Goal: Task Accomplishment & Management: Complete application form

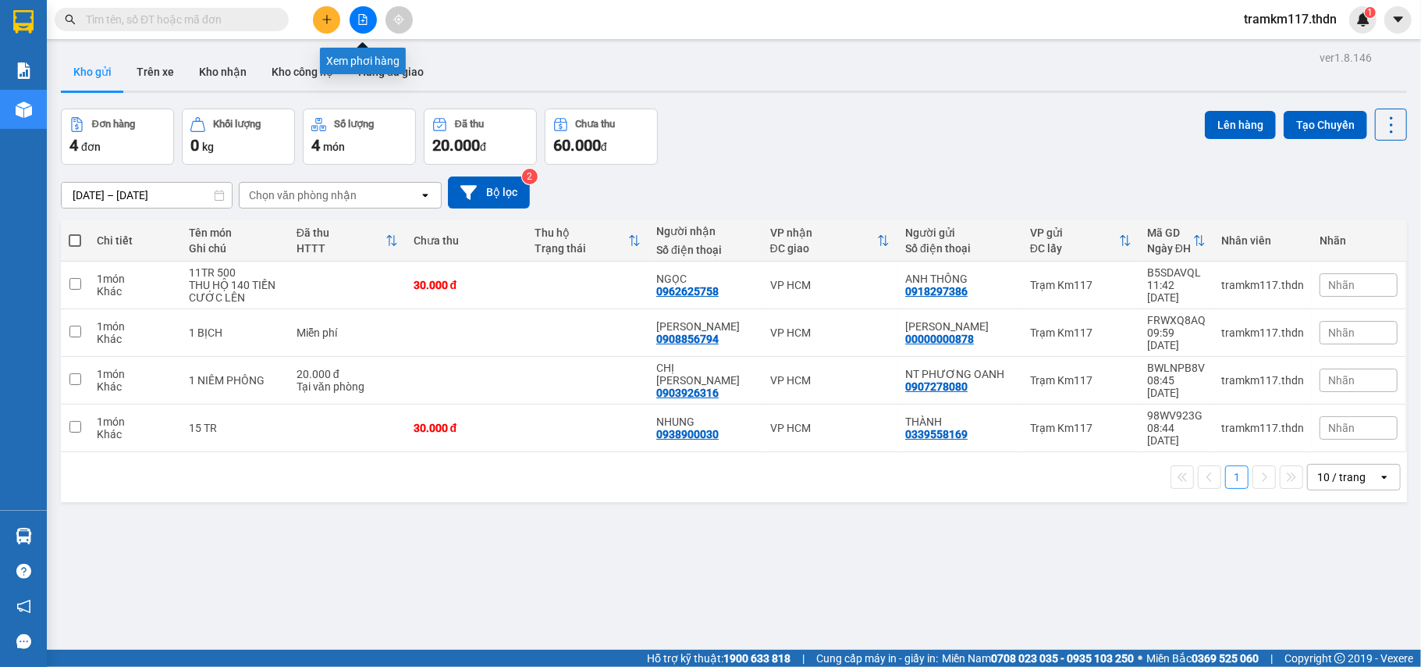
click at [365, 19] on icon "file-add" at bounding box center [362, 19] width 11 height 11
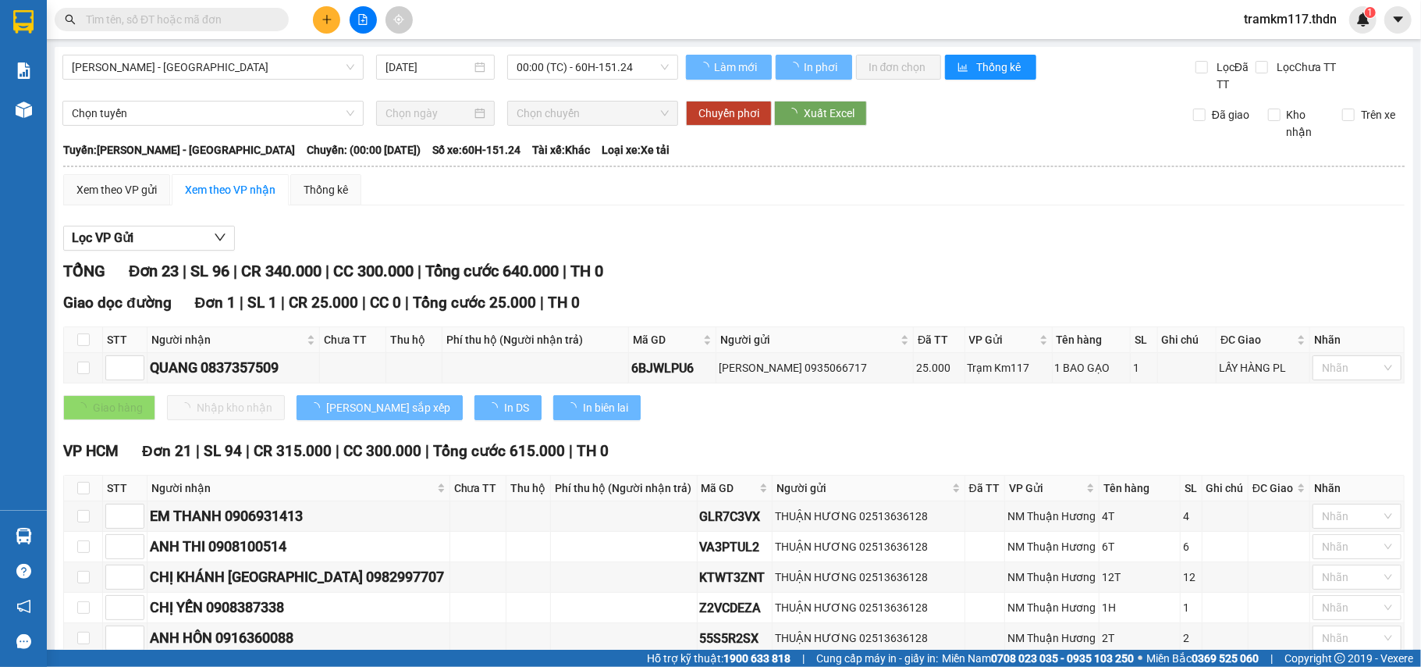
type input "[DATE]"
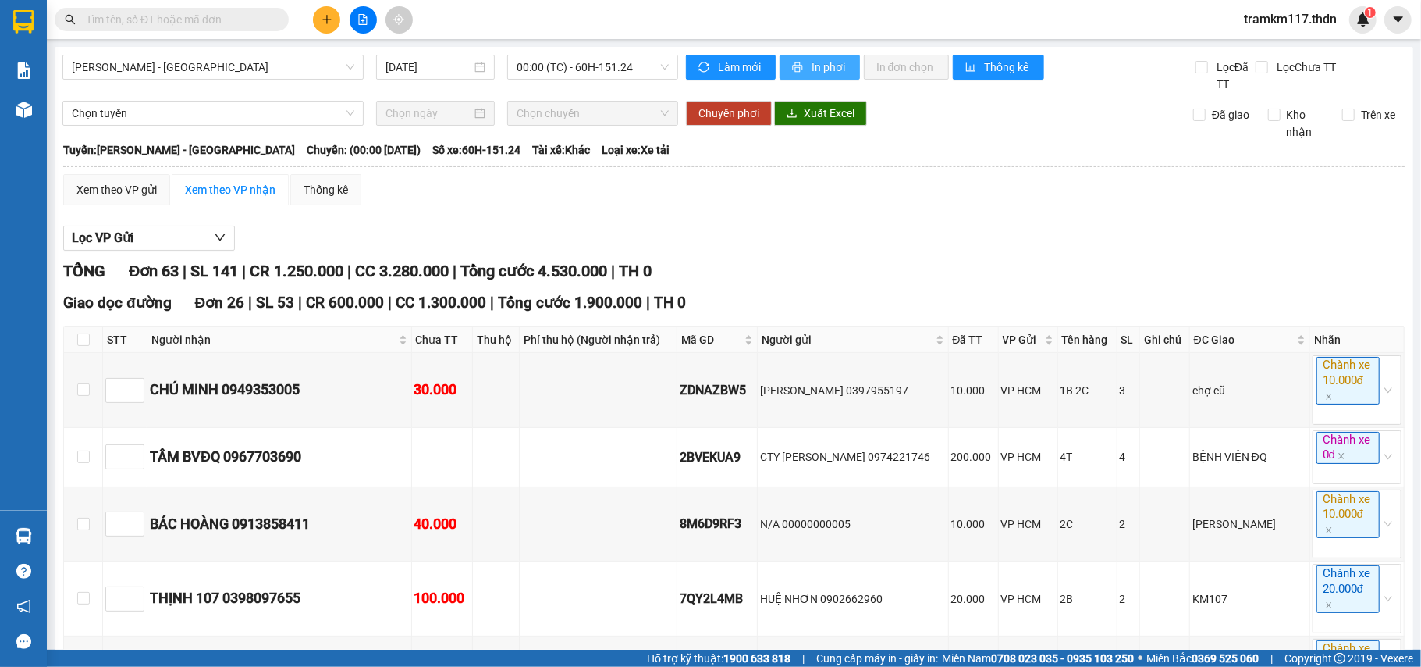
click at [825, 60] on span "In phơi" at bounding box center [830, 67] width 36 height 17
click at [812, 66] on span "In phơi" at bounding box center [830, 67] width 36 height 17
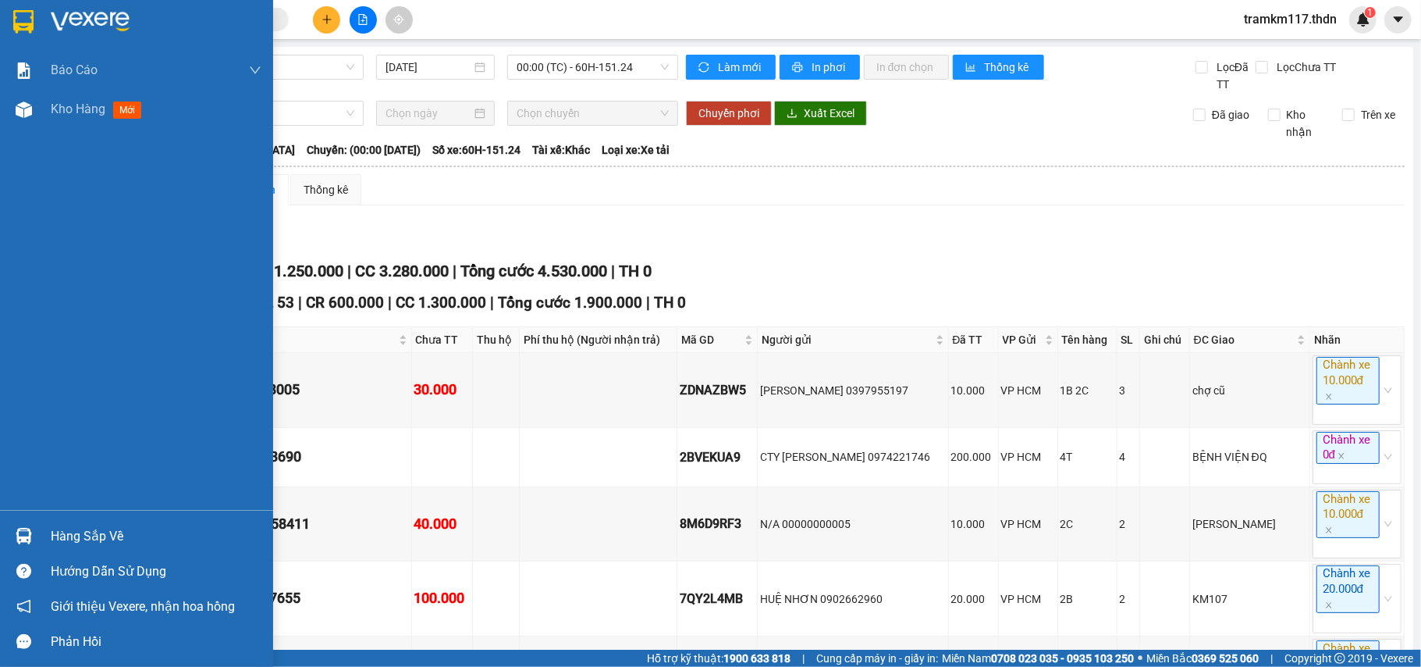
click at [17, 22] on img at bounding box center [23, 21] width 20 height 23
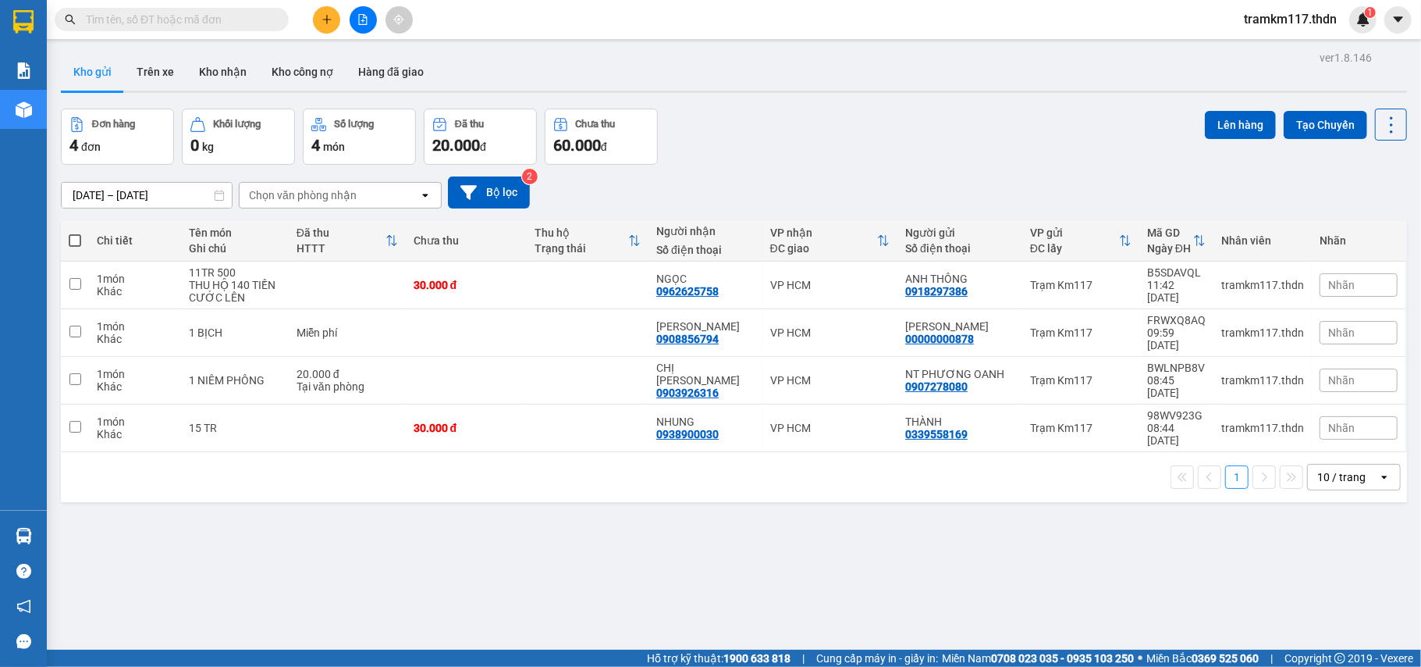
click at [1346, 469] on div "10 / trang" at bounding box center [1342, 477] width 48 height 16
click at [1328, 614] on span "100 / trang" at bounding box center [1332, 616] width 56 height 16
click at [1312, 119] on button "Tạo Chuyến" at bounding box center [1326, 125] width 84 height 28
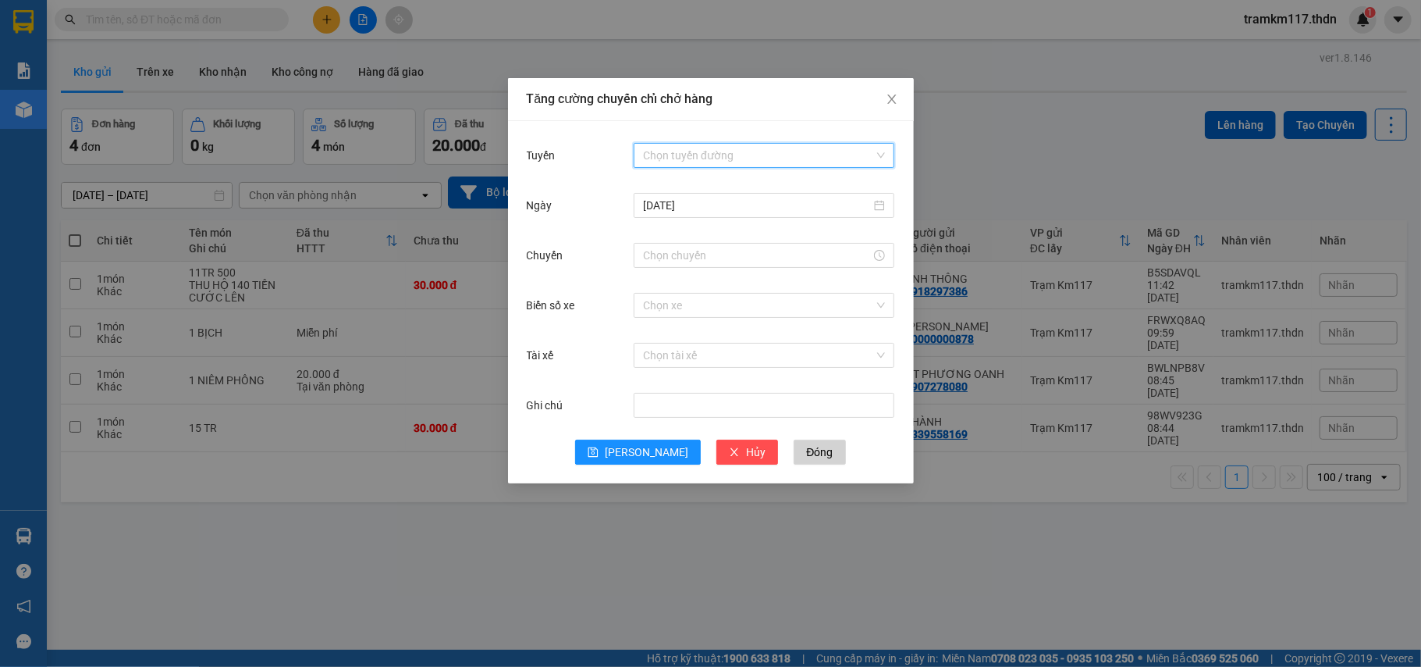
click at [734, 151] on input "Tuyến" at bounding box center [758, 155] width 231 height 23
click at [660, 211] on div "Đồng Nai - [PERSON_NAME]" at bounding box center [764, 211] width 242 height 17
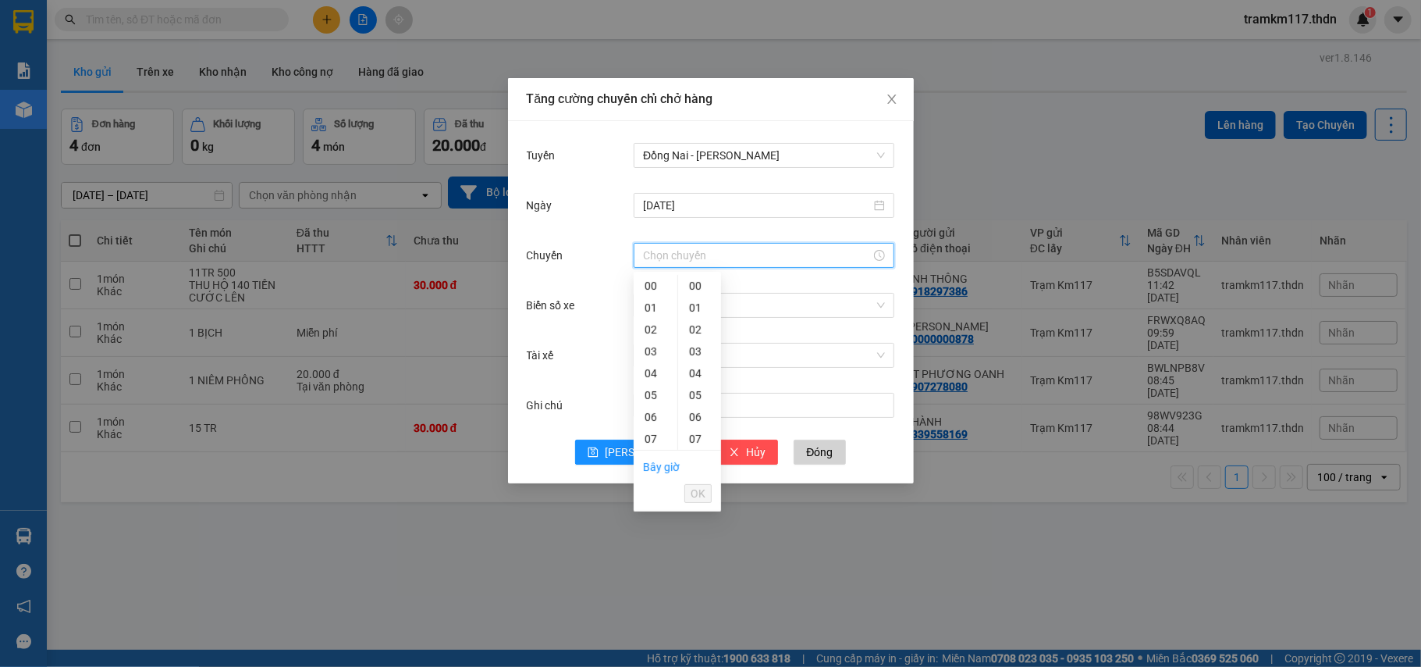
click at [669, 254] on input "Chuyến" at bounding box center [757, 255] width 228 height 17
click at [645, 362] on div "18" at bounding box center [656, 367] width 44 height 22
click at [699, 421] on div "30" at bounding box center [699, 422] width 43 height 22
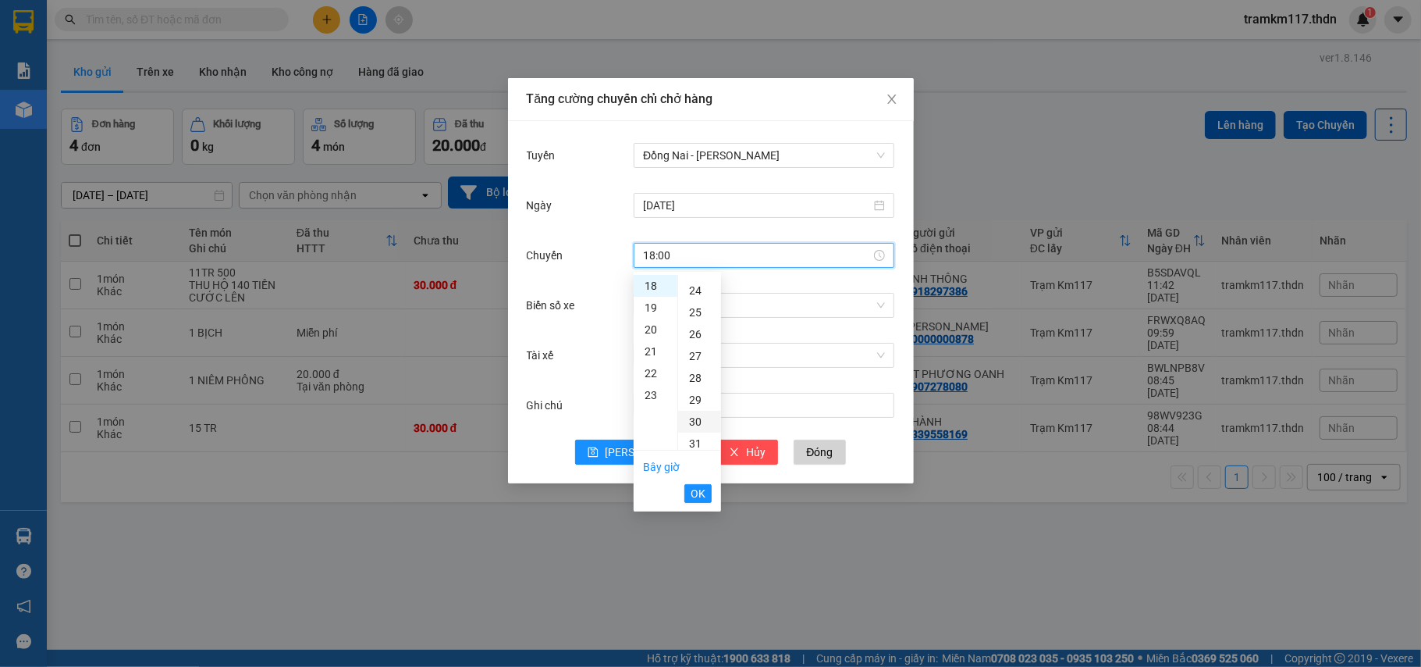
type input "18:30"
click at [694, 493] on span "OK" at bounding box center [698, 493] width 15 height 17
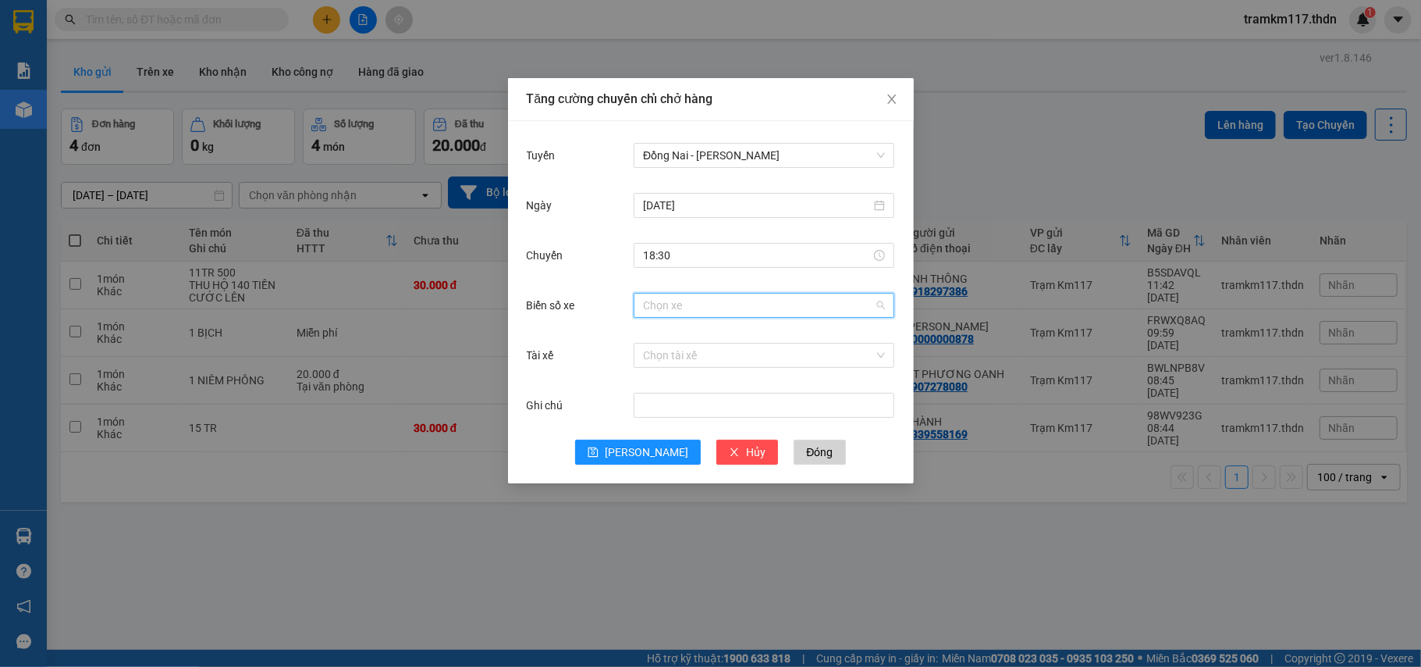
click at [681, 309] on input "Biển số xe" at bounding box center [758, 304] width 231 height 23
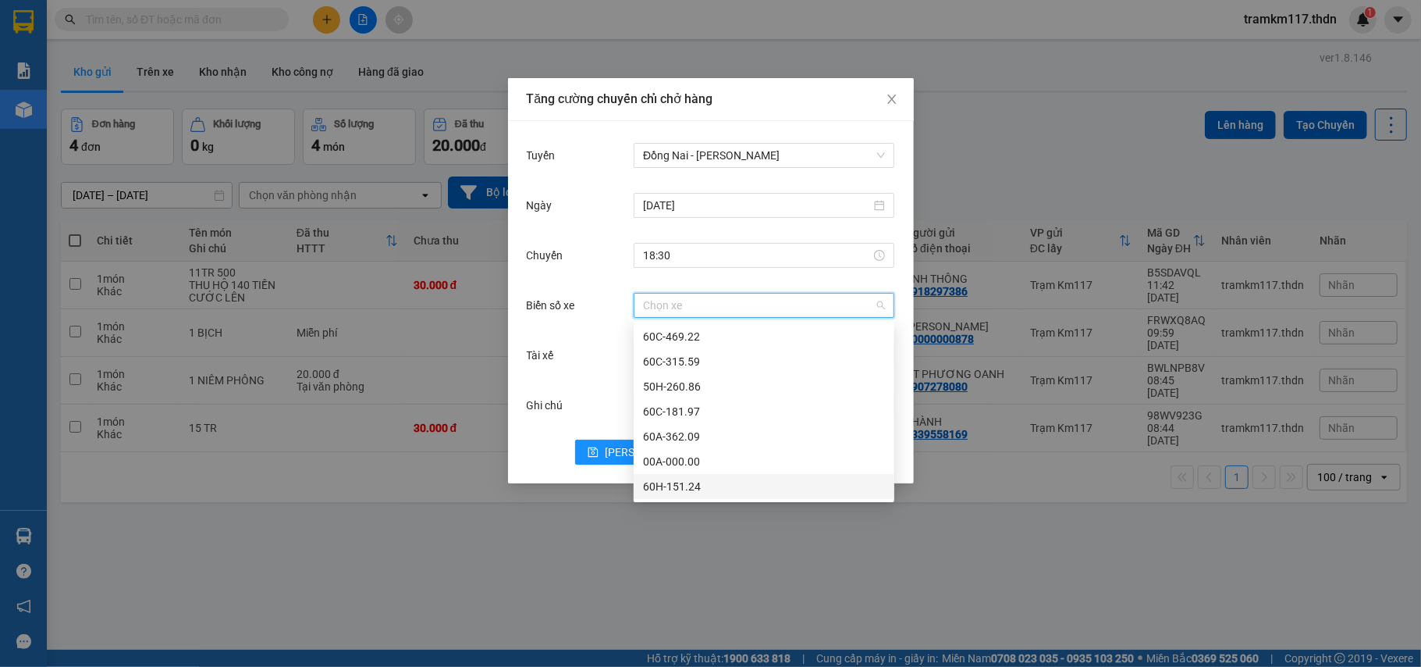
click at [660, 482] on div "60H-151.24" at bounding box center [764, 486] width 242 height 17
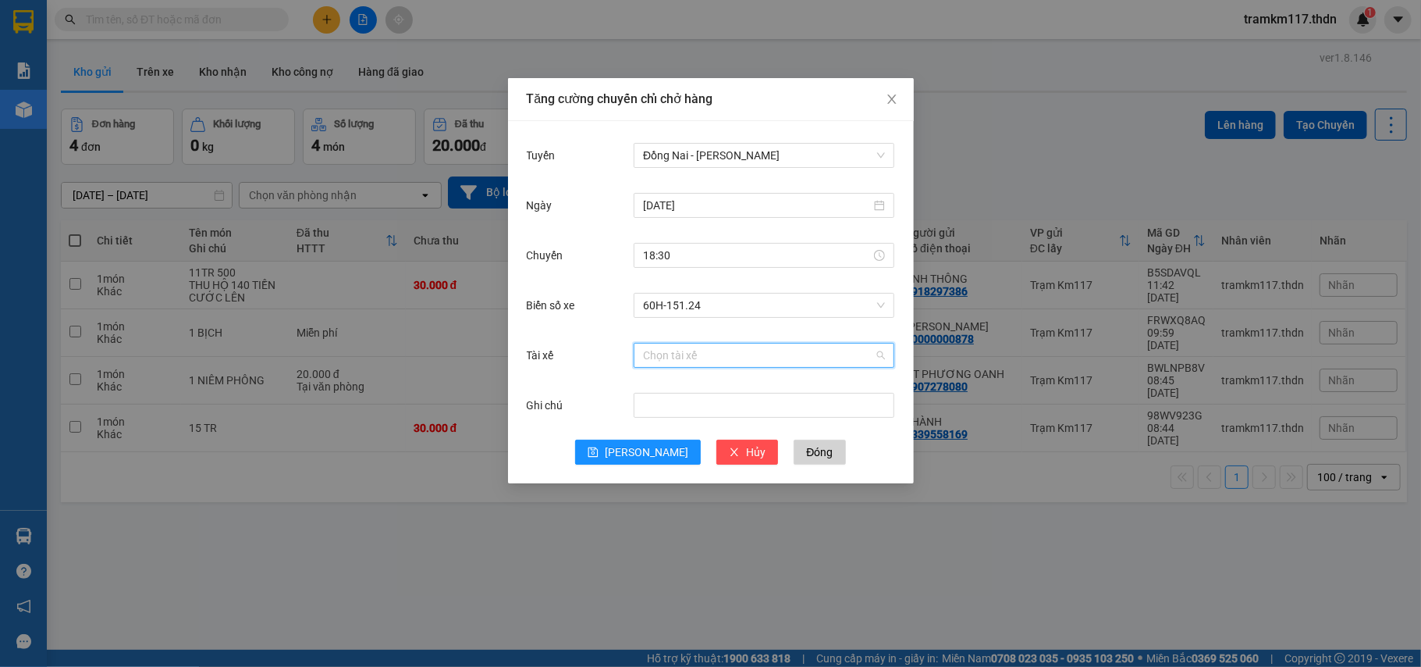
click at [663, 359] on input "Tài xế" at bounding box center [758, 354] width 231 height 23
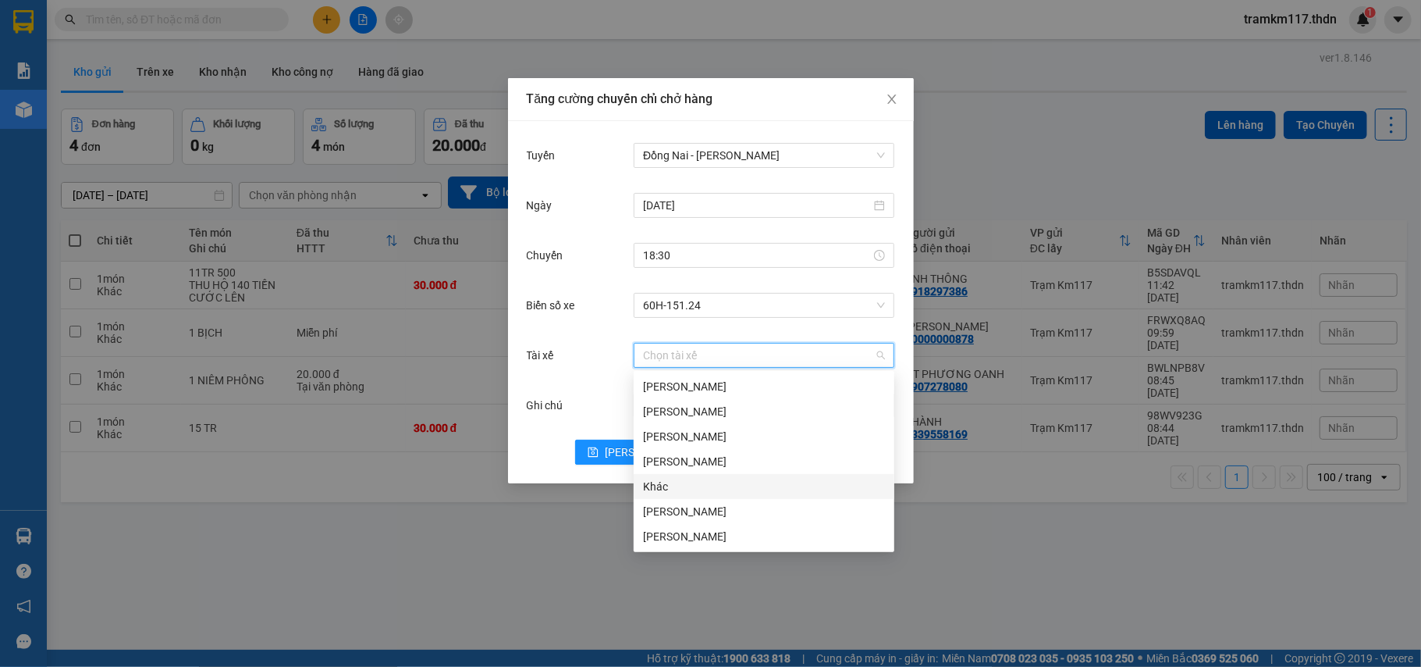
click at [663, 485] on div "Khác" at bounding box center [764, 486] width 242 height 17
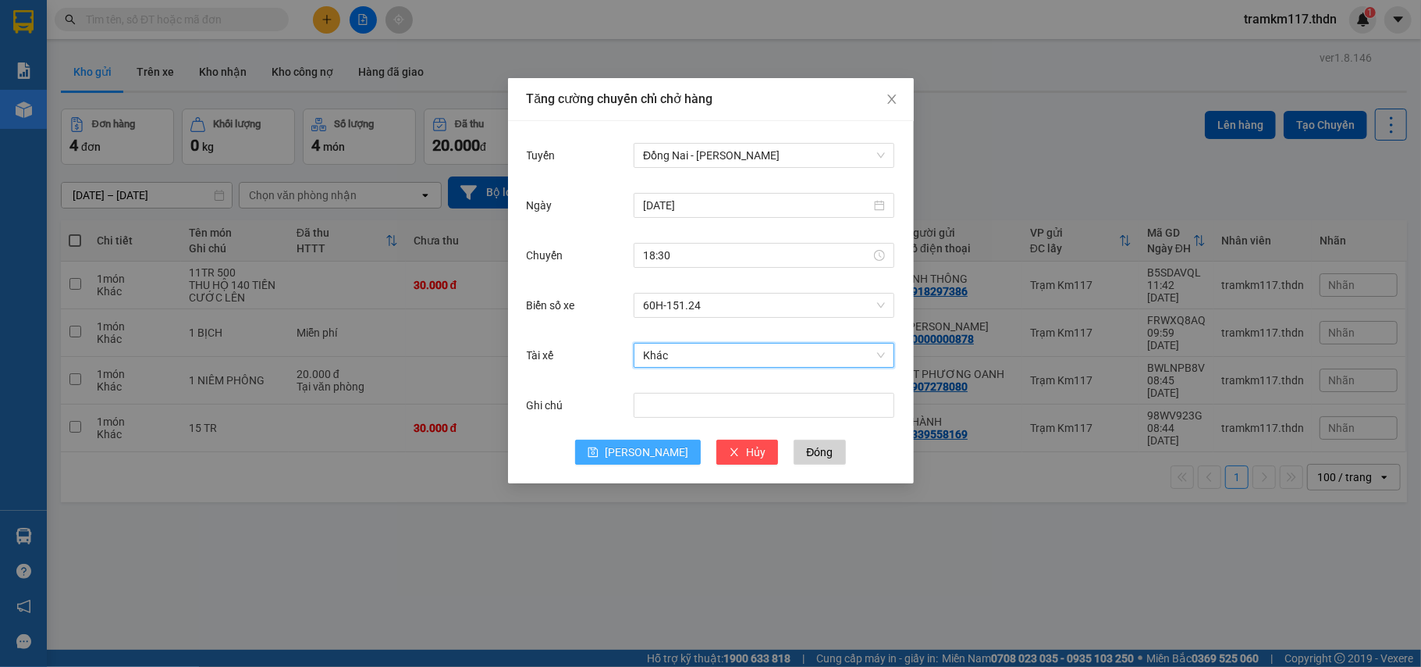
click at [645, 457] on span "[PERSON_NAME]" at bounding box center [647, 451] width 84 height 17
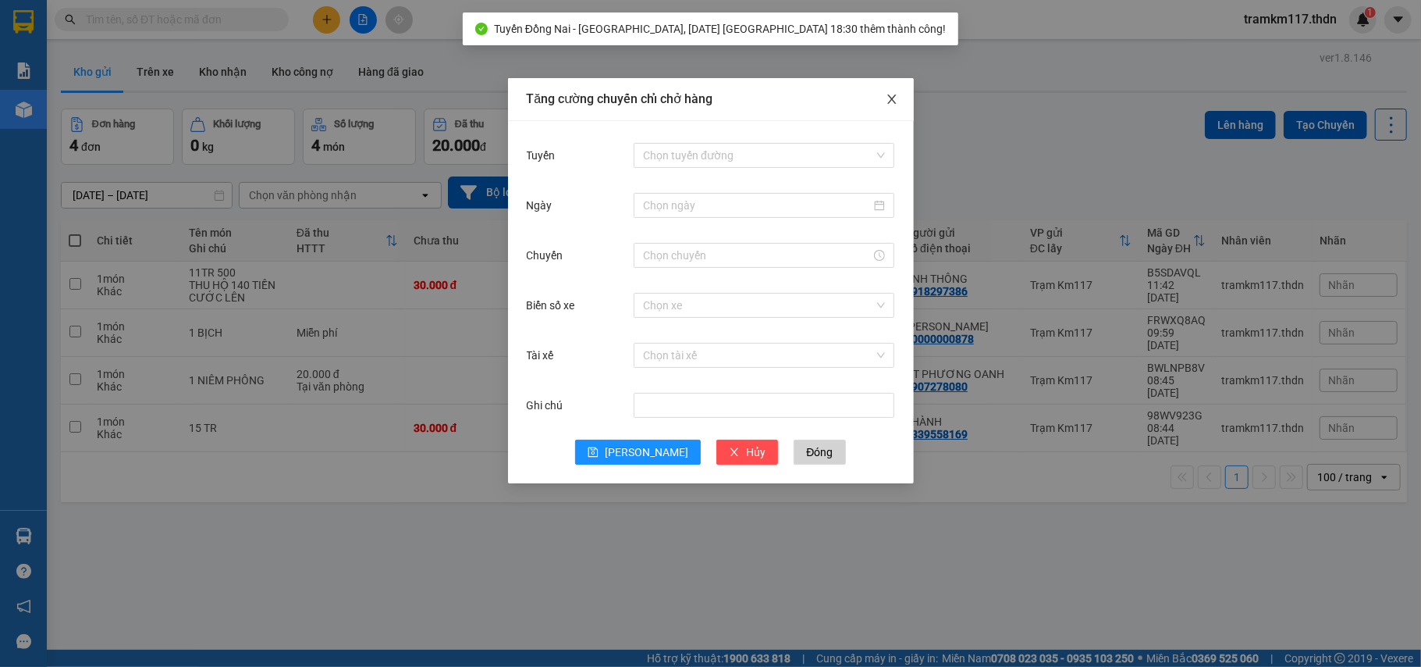
click at [894, 105] on icon "close" at bounding box center [892, 99] width 12 height 12
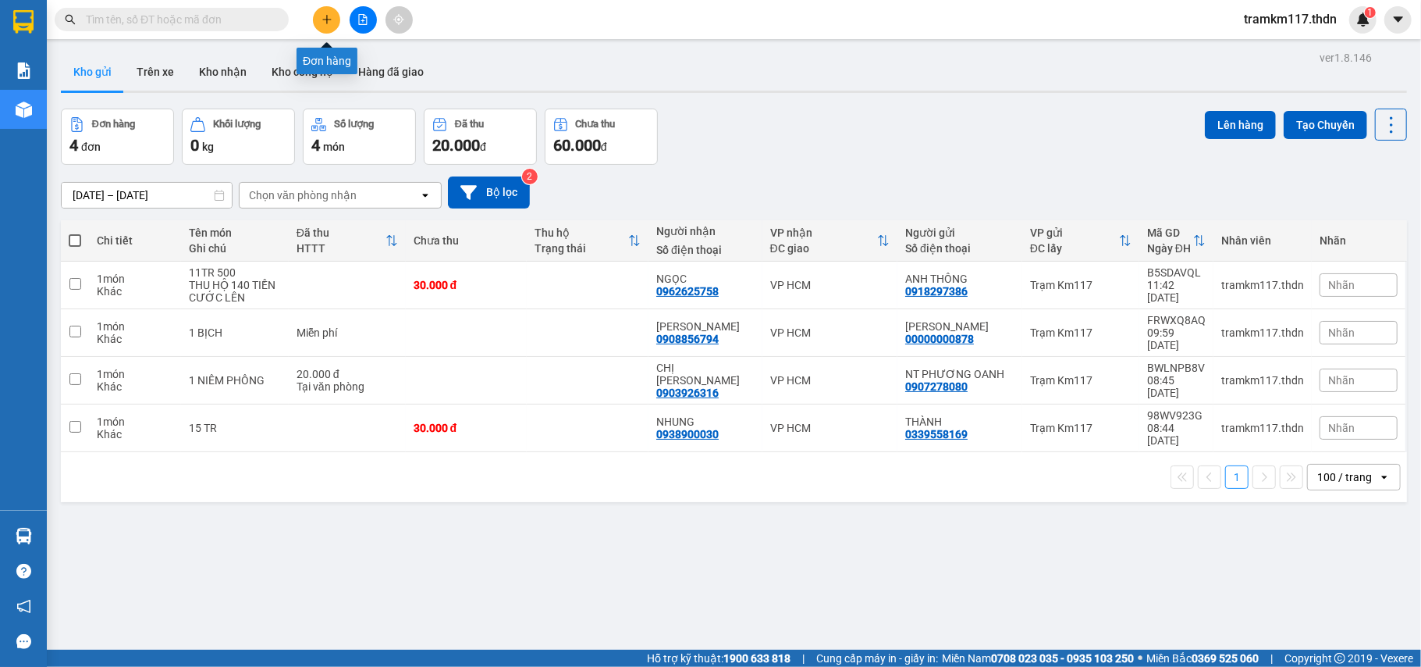
click at [328, 20] on icon "plus" at bounding box center [326, 19] width 9 height 1
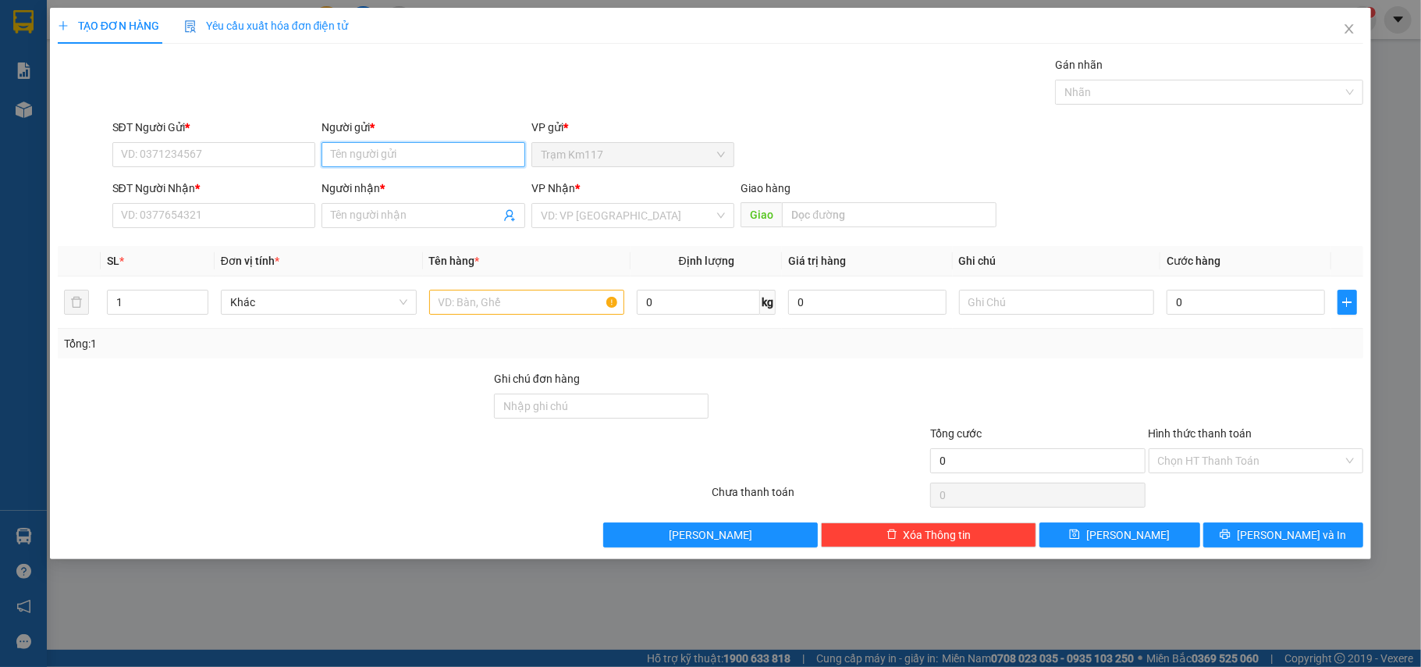
click at [363, 156] on input "Người gửi *" at bounding box center [424, 154] width 204 height 25
type input "DÁCH"
click at [416, 189] on div "DÁCH - 0792349957" at bounding box center [423, 186] width 185 height 17
type input "0792349957"
type input "DÁCH"
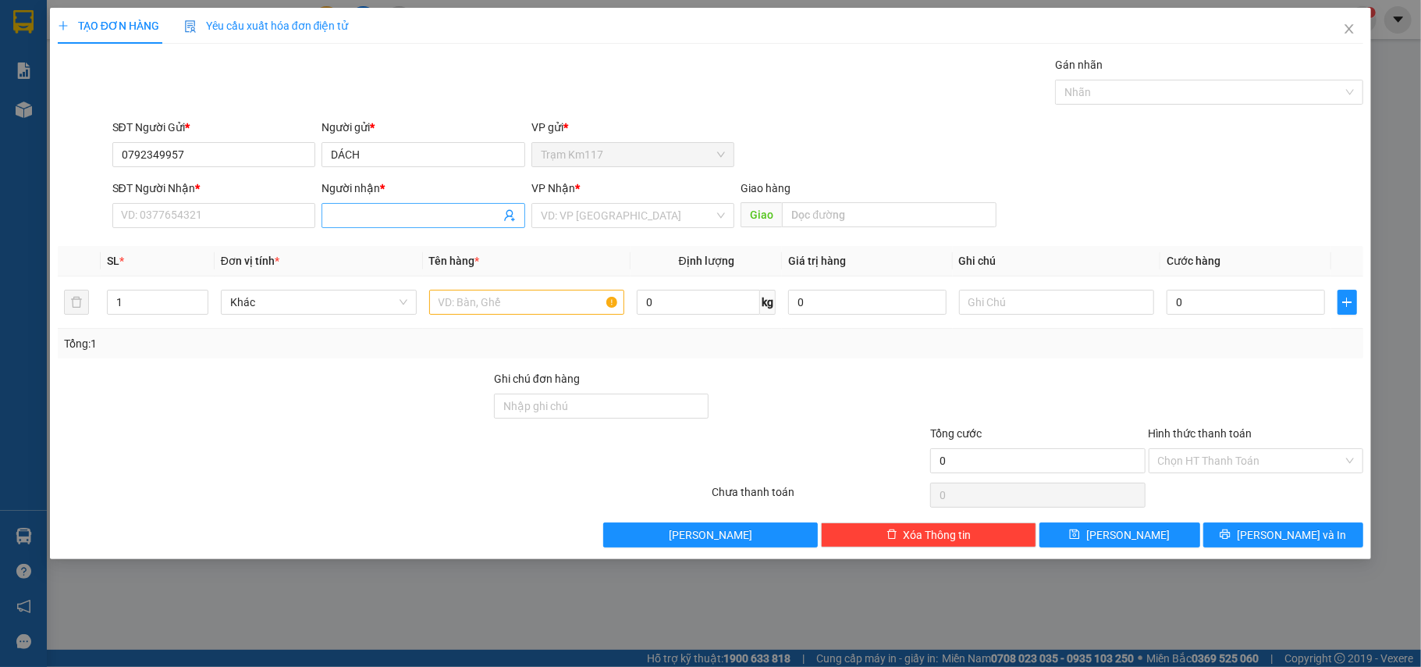
click at [510, 219] on icon "user-add" at bounding box center [509, 215] width 12 height 12
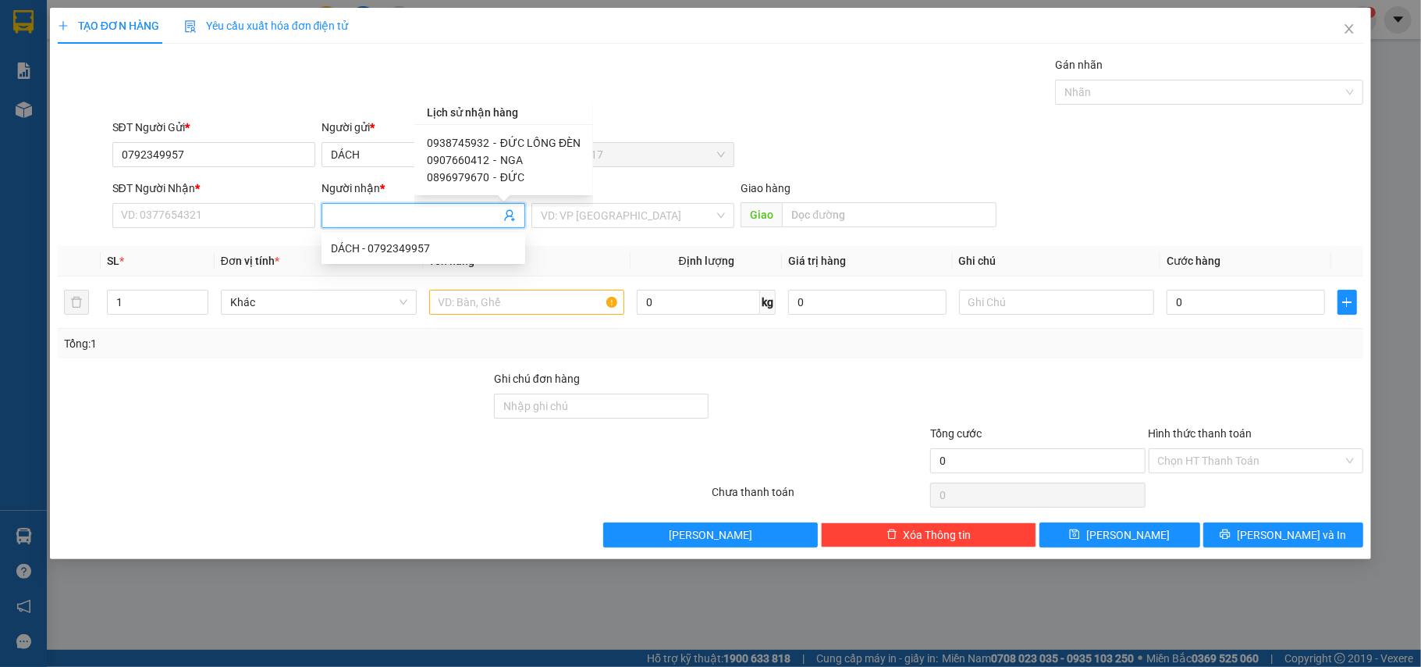
click at [482, 144] on span "0938745932" at bounding box center [458, 143] width 62 height 12
type input "0938745932"
type input "ĐỨC LỒNG ĐÈN"
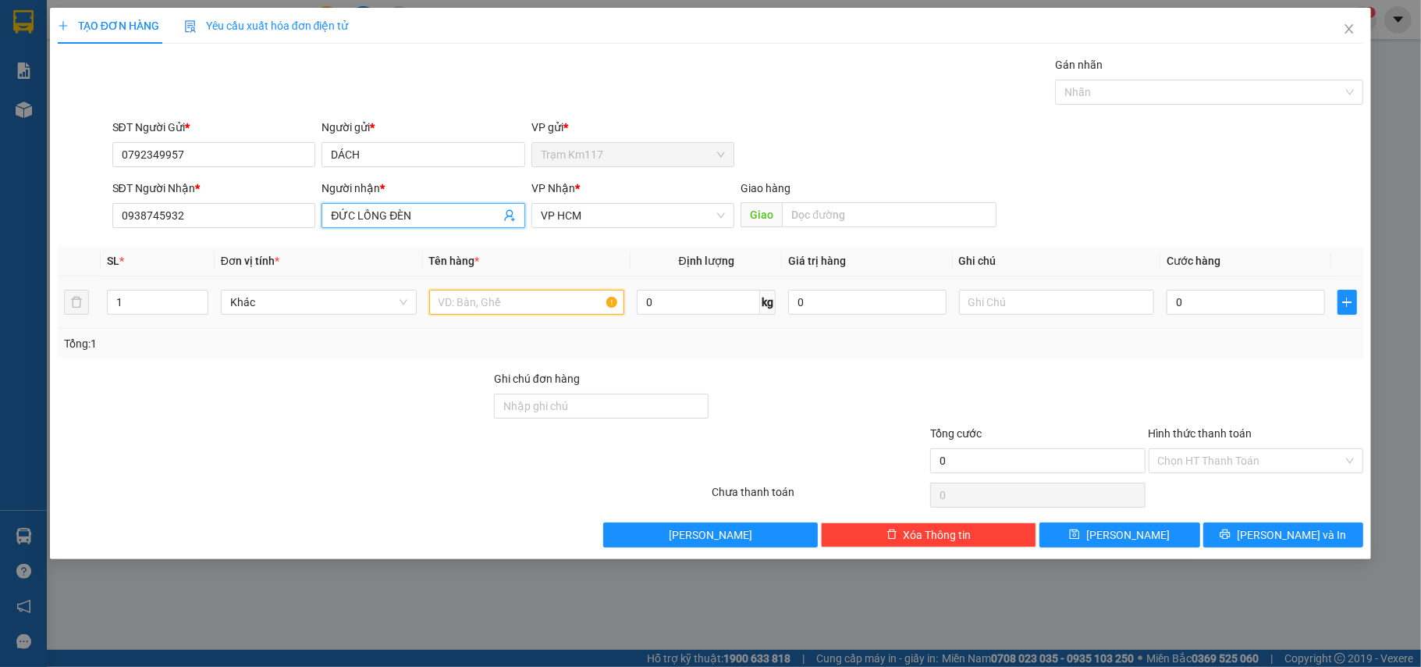
click at [538, 307] on input "text" at bounding box center [527, 302] width 196 height 25
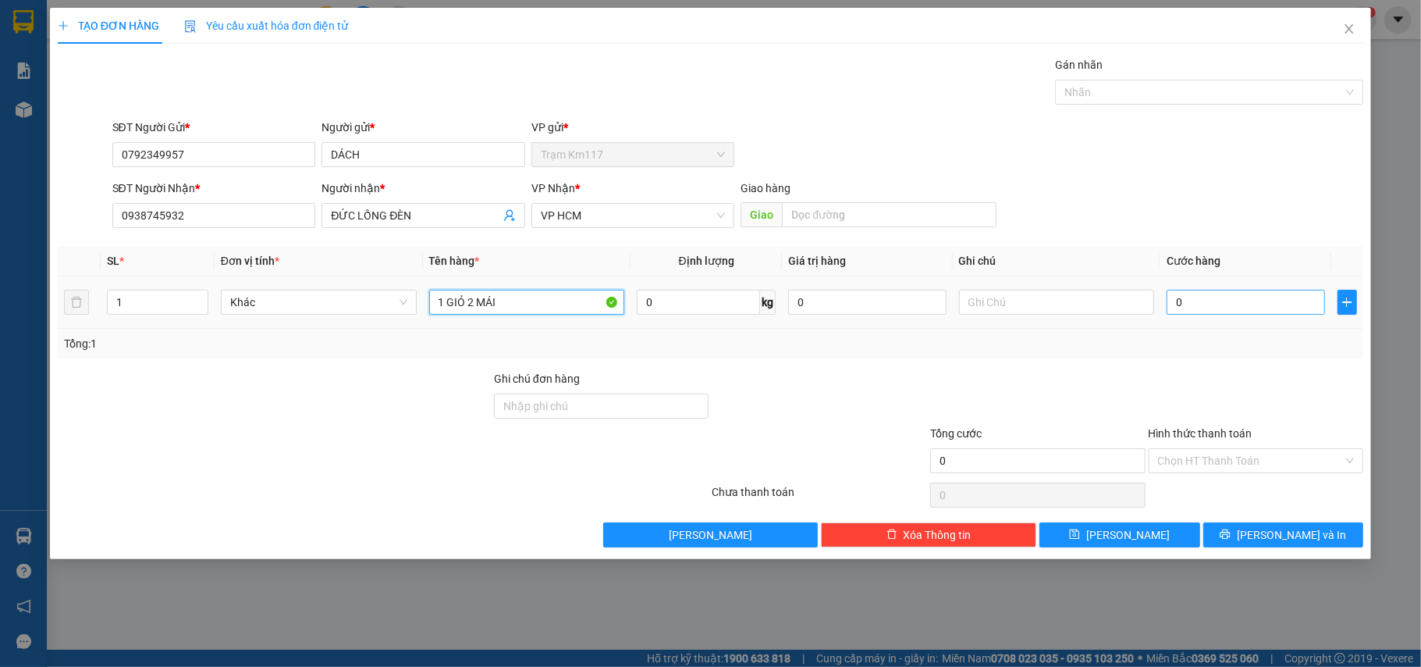
type input "1 GIỎ 2 MÁI"
click at [1218, 311] on input "0" at bounding box center [1246, 302] width 158 height 25
type input "3"
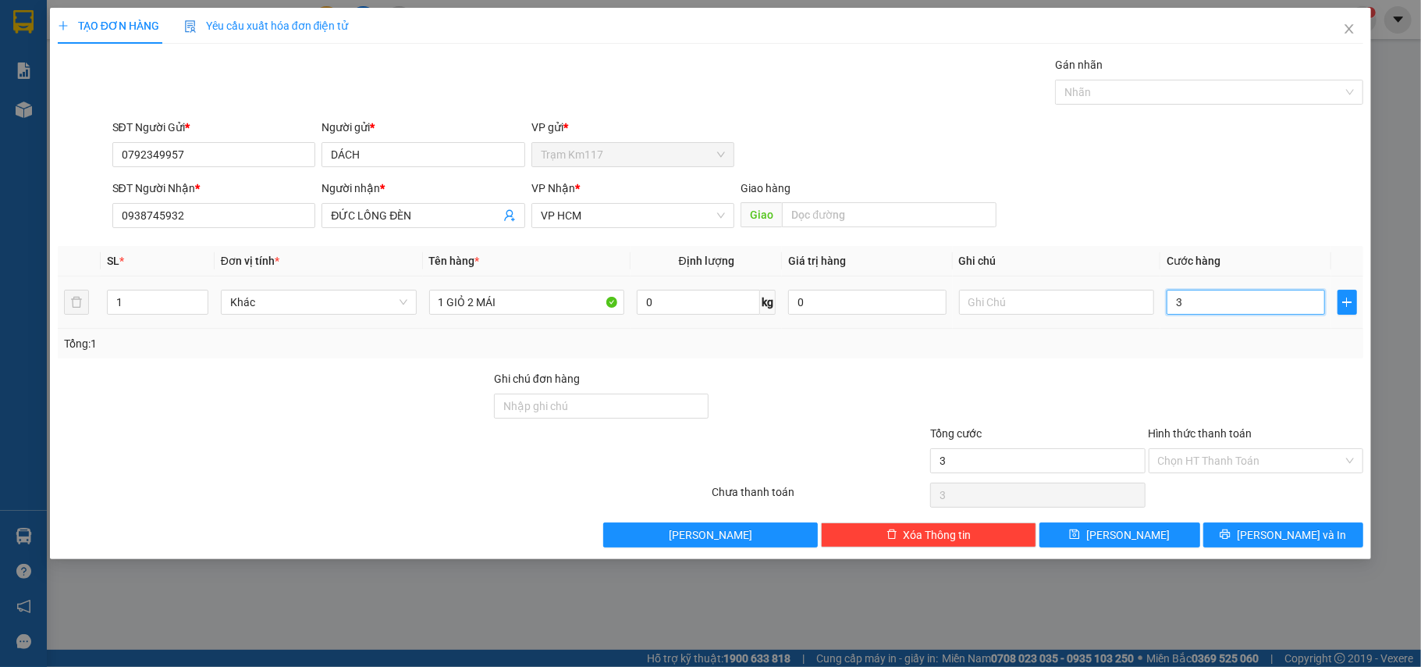
type input "30"
type input "300"
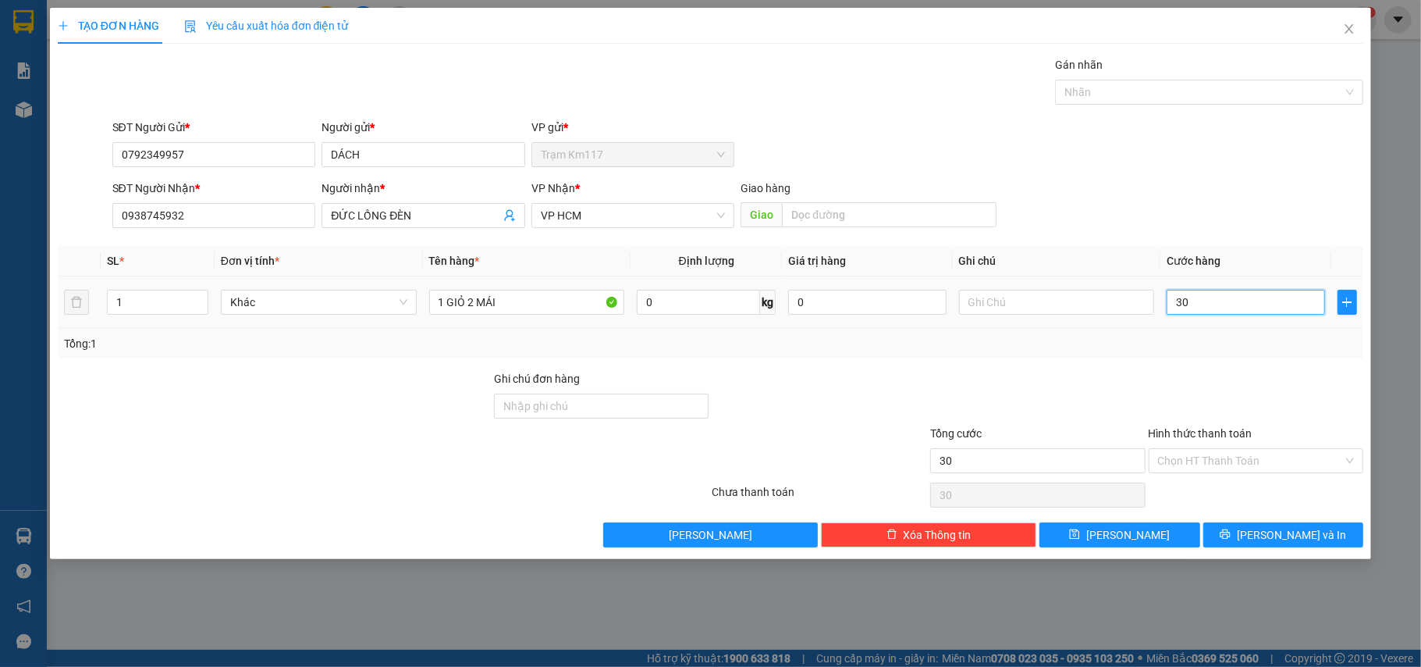
type input "300"
type input "3.000"
type input "30.000"
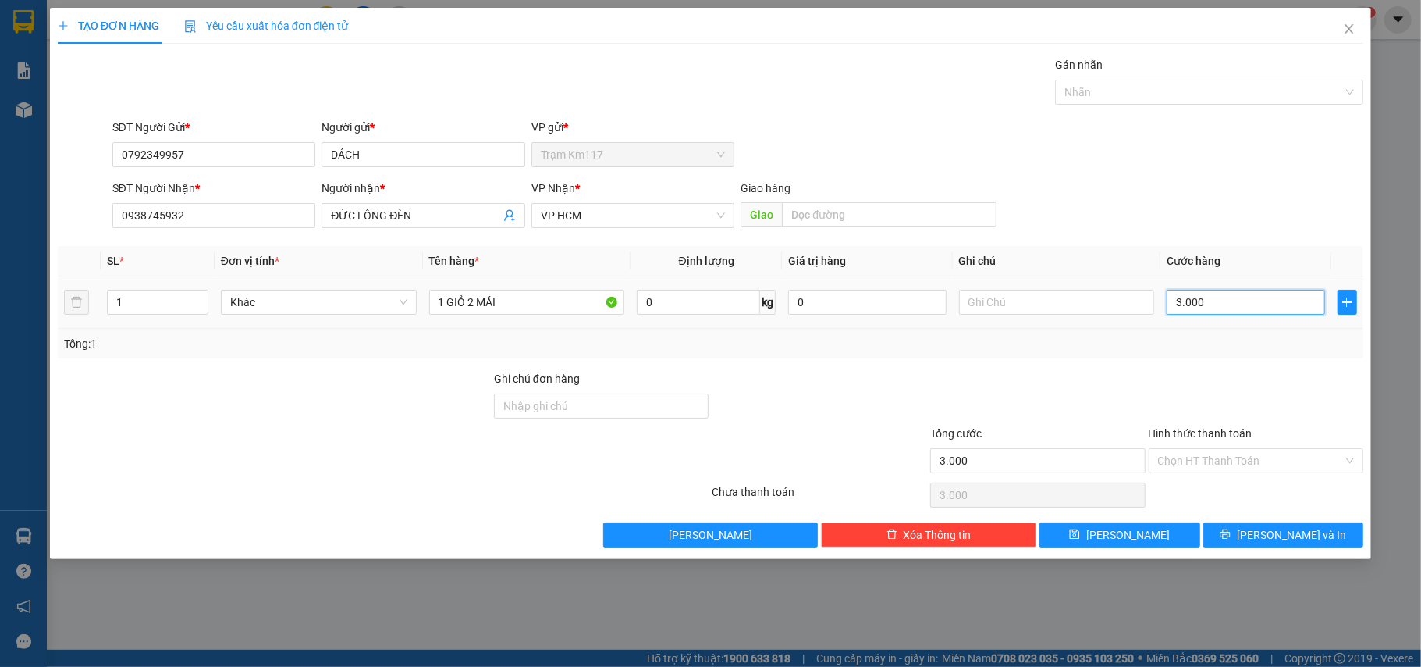
type input "30.000"
click at [1212, 456] on input "Hình thức thanh toán" at bounding box center [1251, 460] width 186 height 23
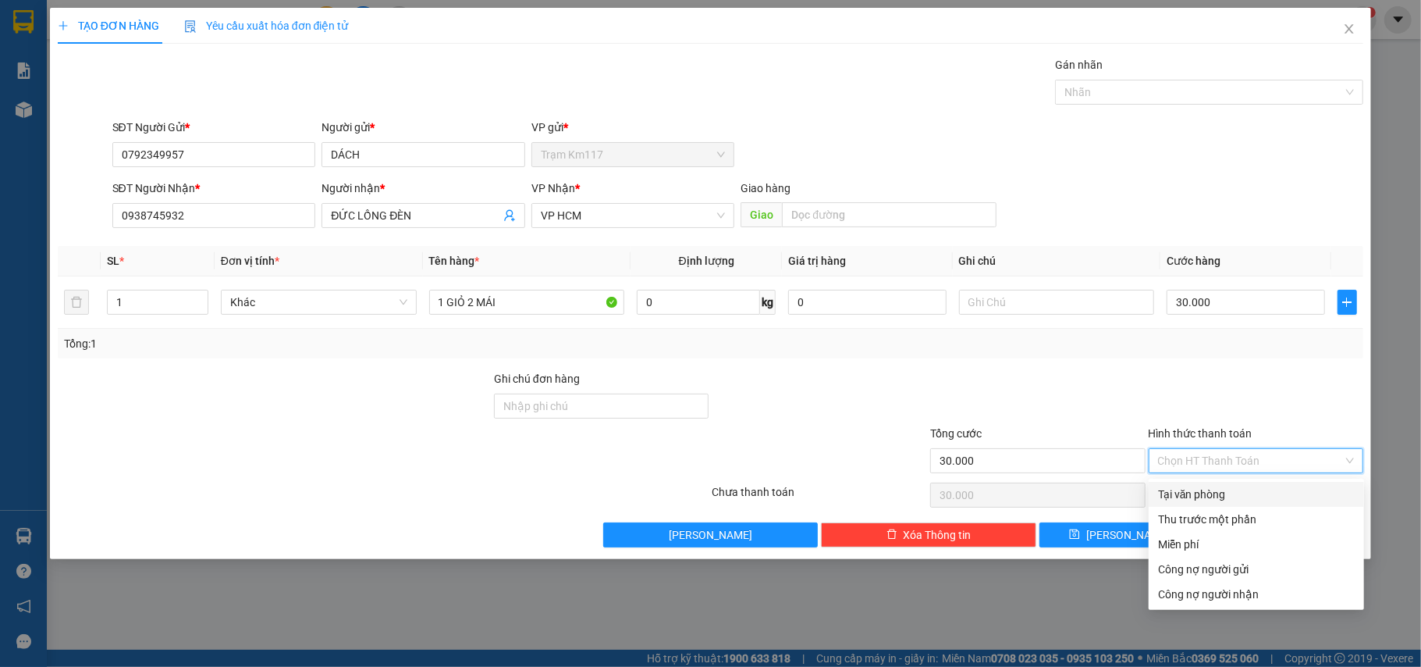
click at [1204, 493] on div "Tại văn phòng" at bounding box center [1256, 493] width 197 height 17
type input "0"
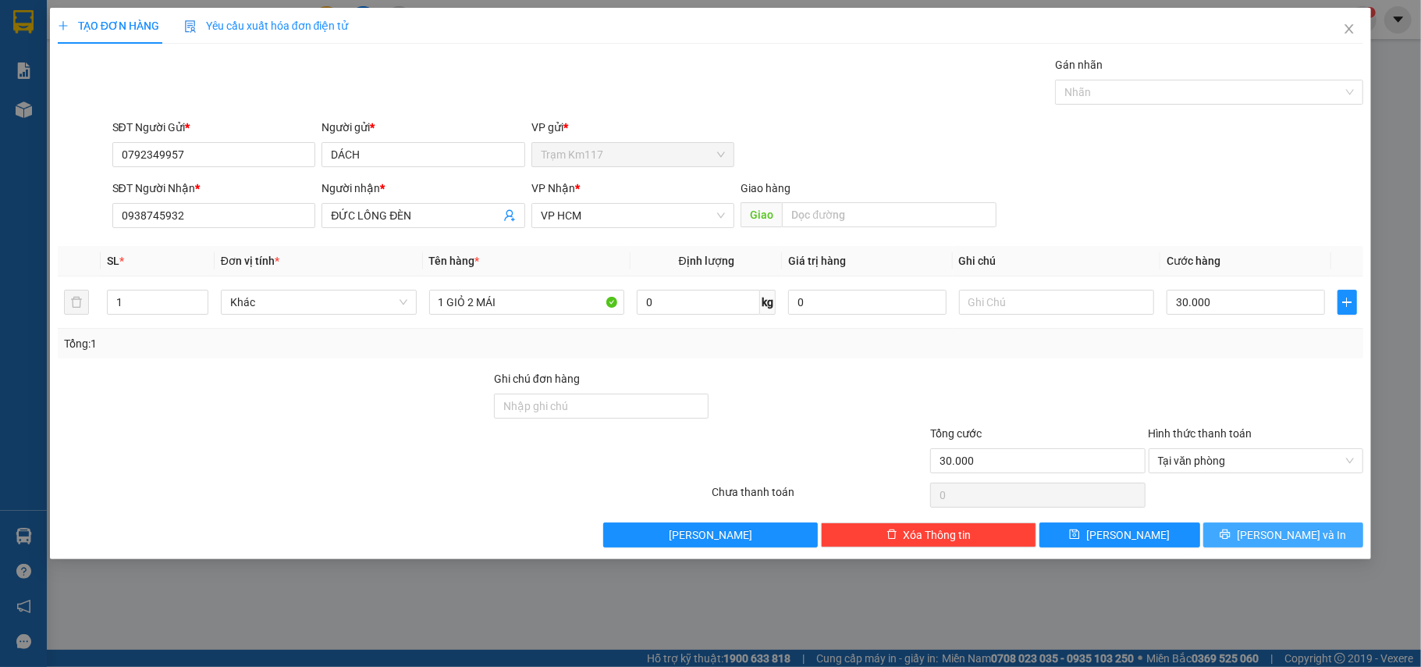
click at [1268, 534] on button "[PERSON_NAME] và In" at bounding box center [1284, 534] width 161 height 25
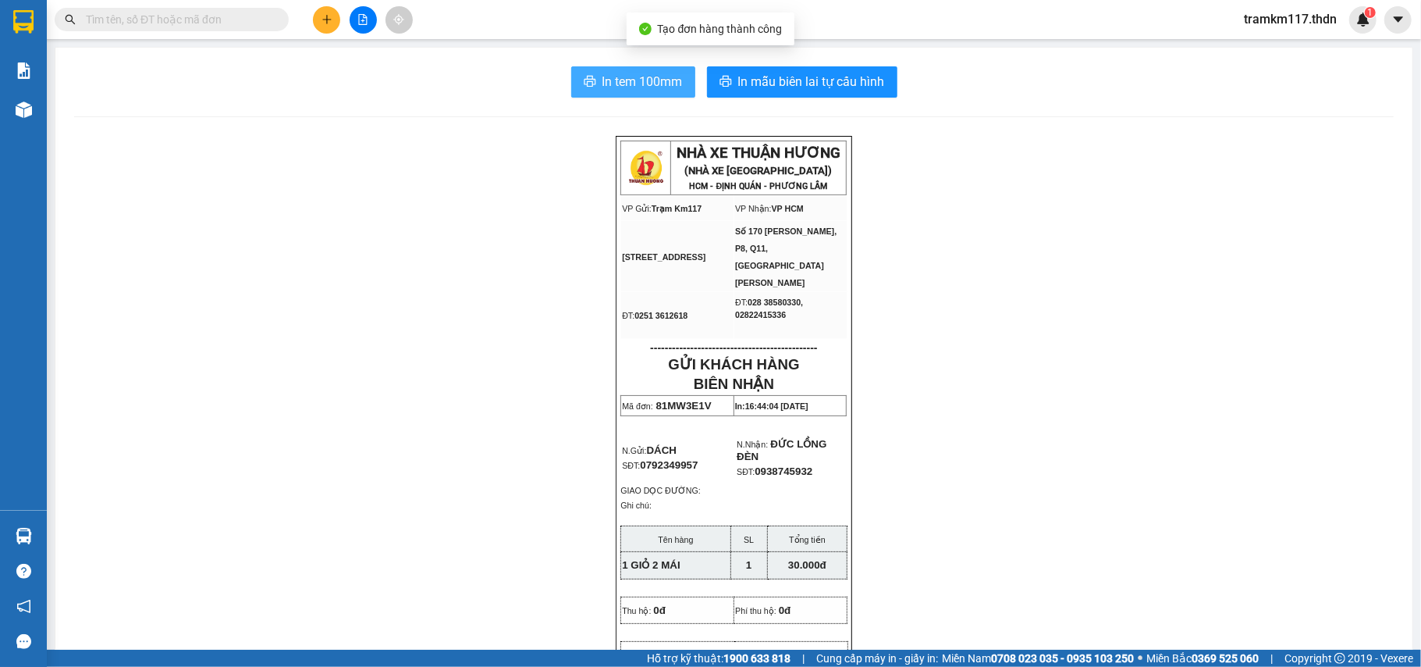
click at [643, 82] on span "In tem 100mm" at bounding box center [643, 82] width 80 height 20
click at [612, 79] on span "In tem 100mm" at bounding box center [643, 82] width 80 height 20
click at [210, 20] on input "text" at bounding box center [178, 19] width 184 height 17
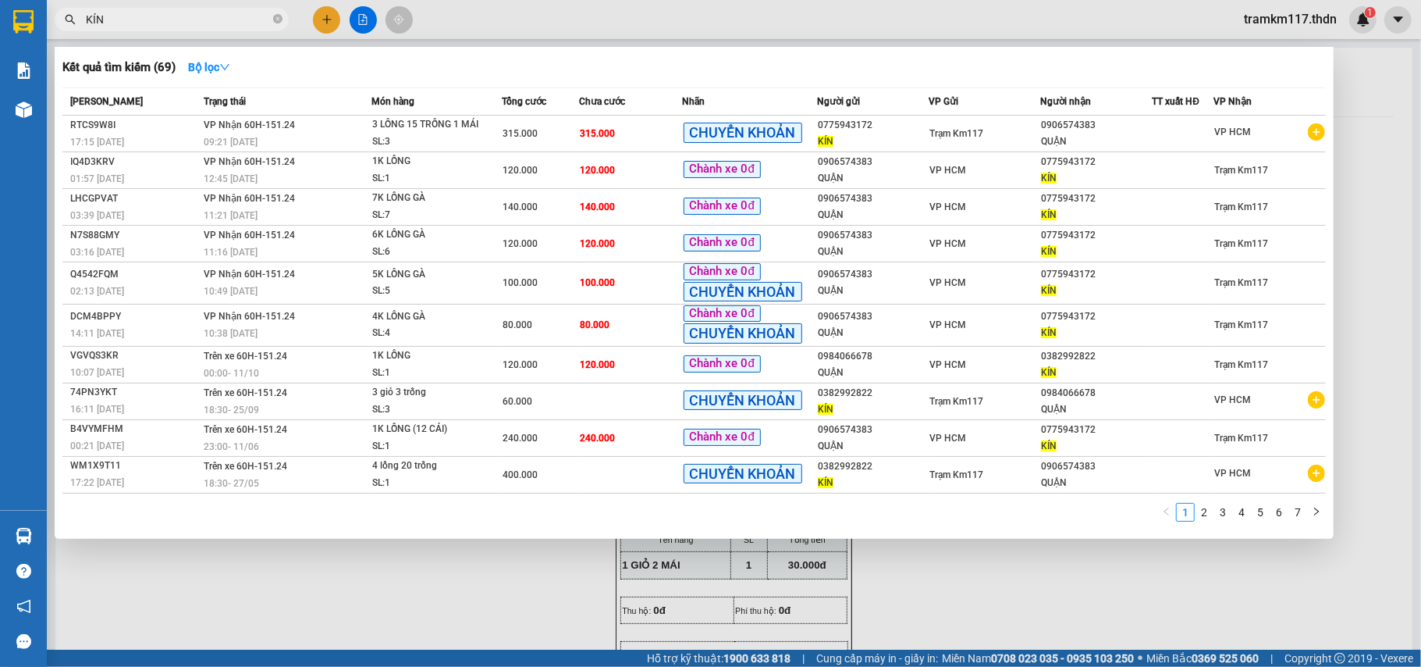
type input "KÍN"
click at [319, 19] on div at bounding box center [710, 333] width 1421 height 667
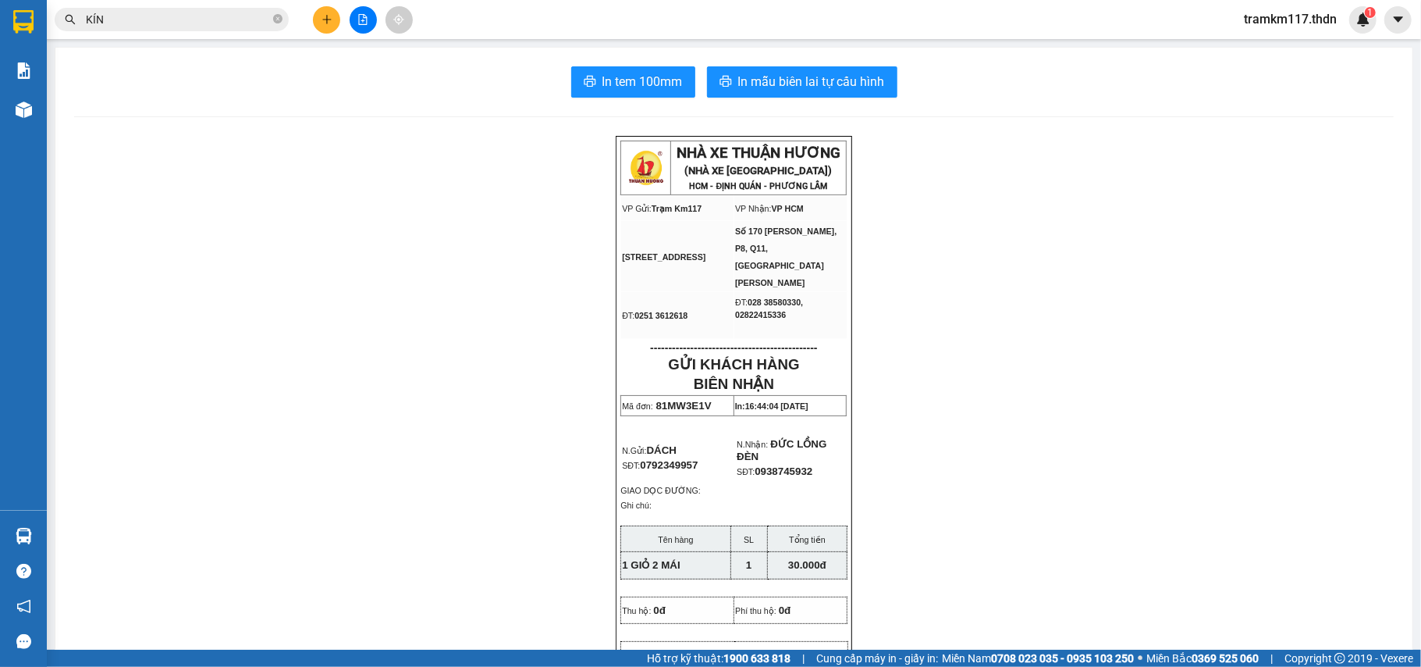
click at [326, 19] on icon "plus" at bounding box center [326, 19] width 1 height 9
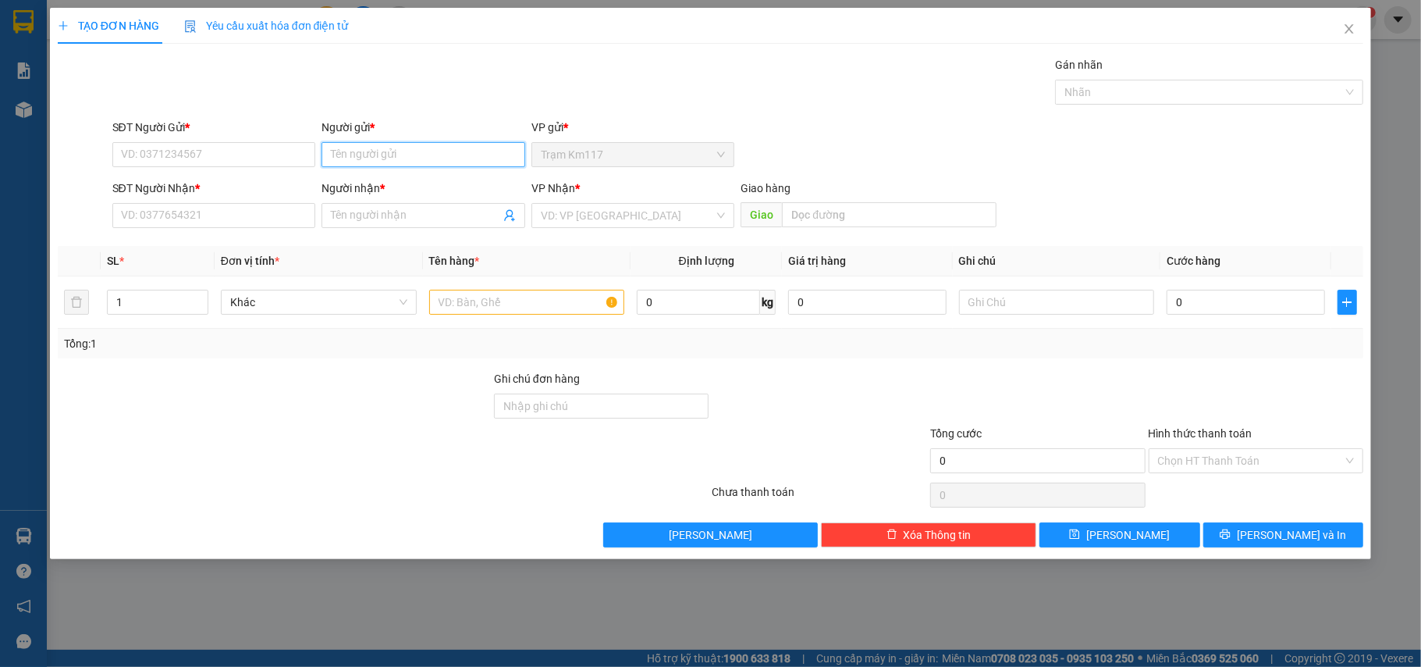
click at [431, 155] on input "Người gửi *" at bounding box center [424, 154] width 204 height 25
type input "KÍN"
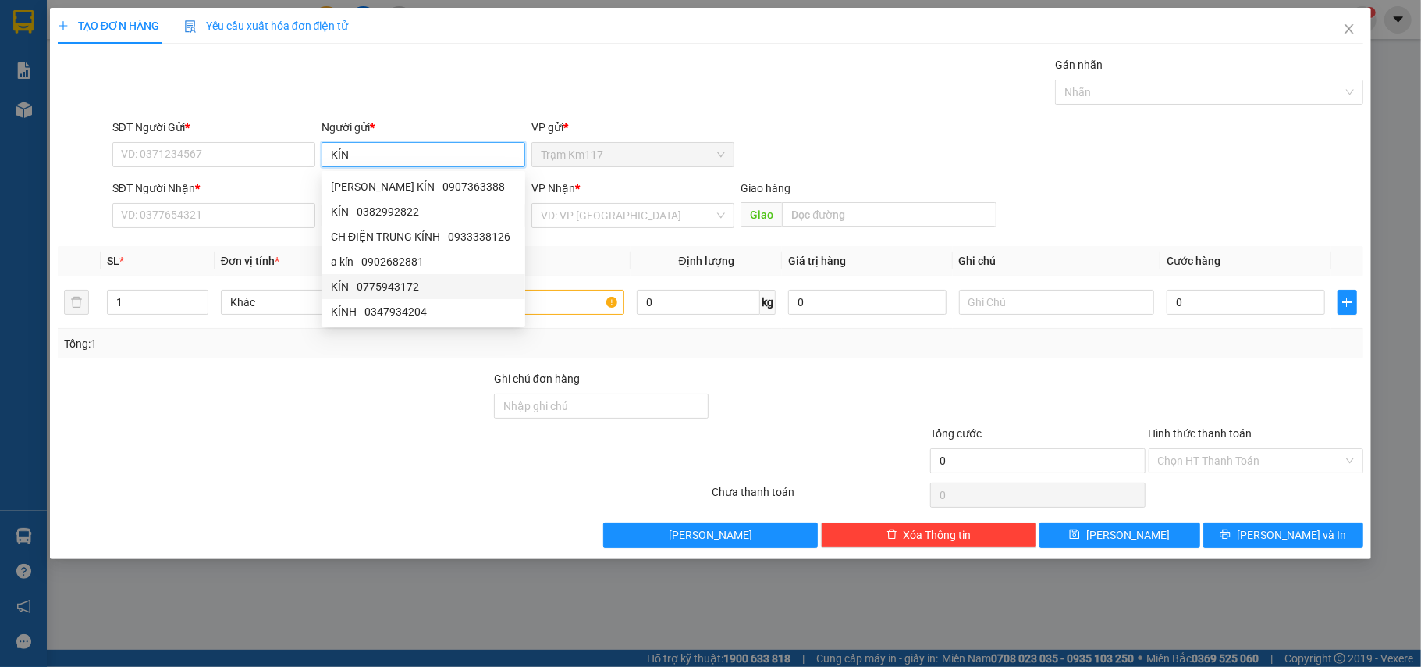
click at [400, 286] on div "KÍN - 0775943172" at bounding box center [423, 286] width 185 height 17
type input "0775943172"
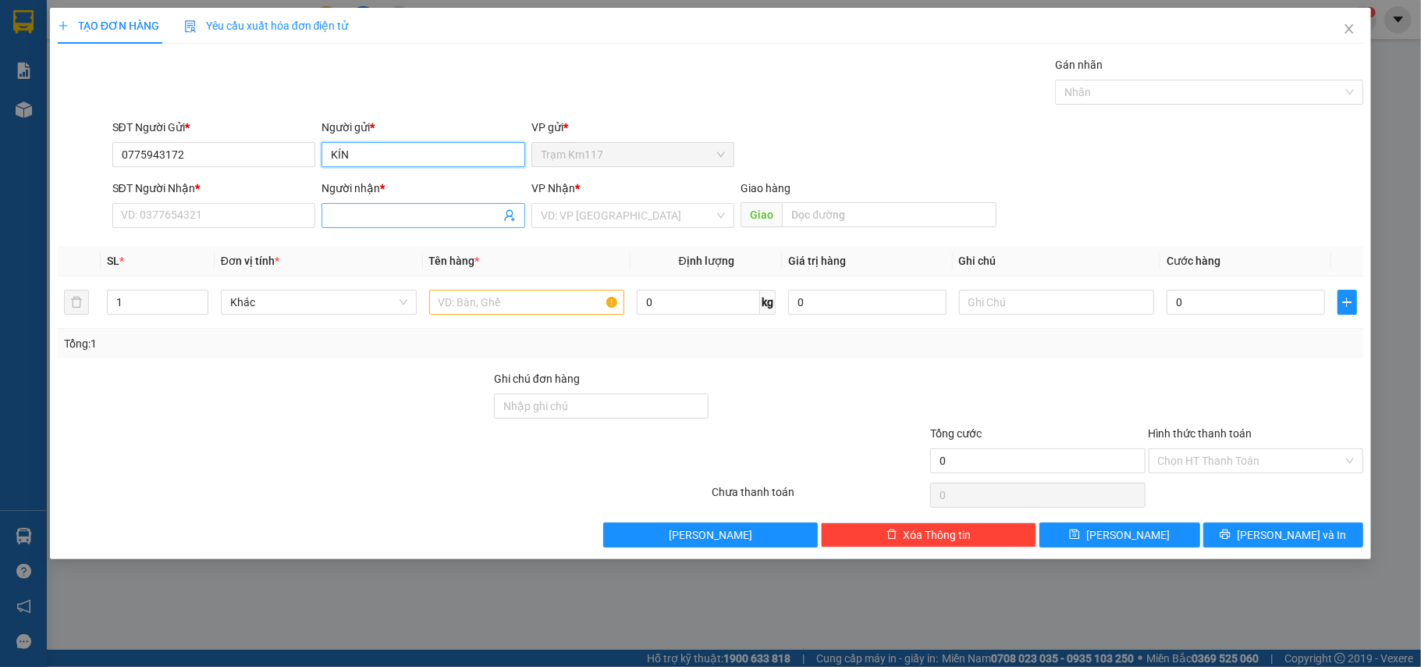
type input "KÍN"
click at [504, 212] on icon "user-add" at bounding box center [509, 215] width 12 height 12
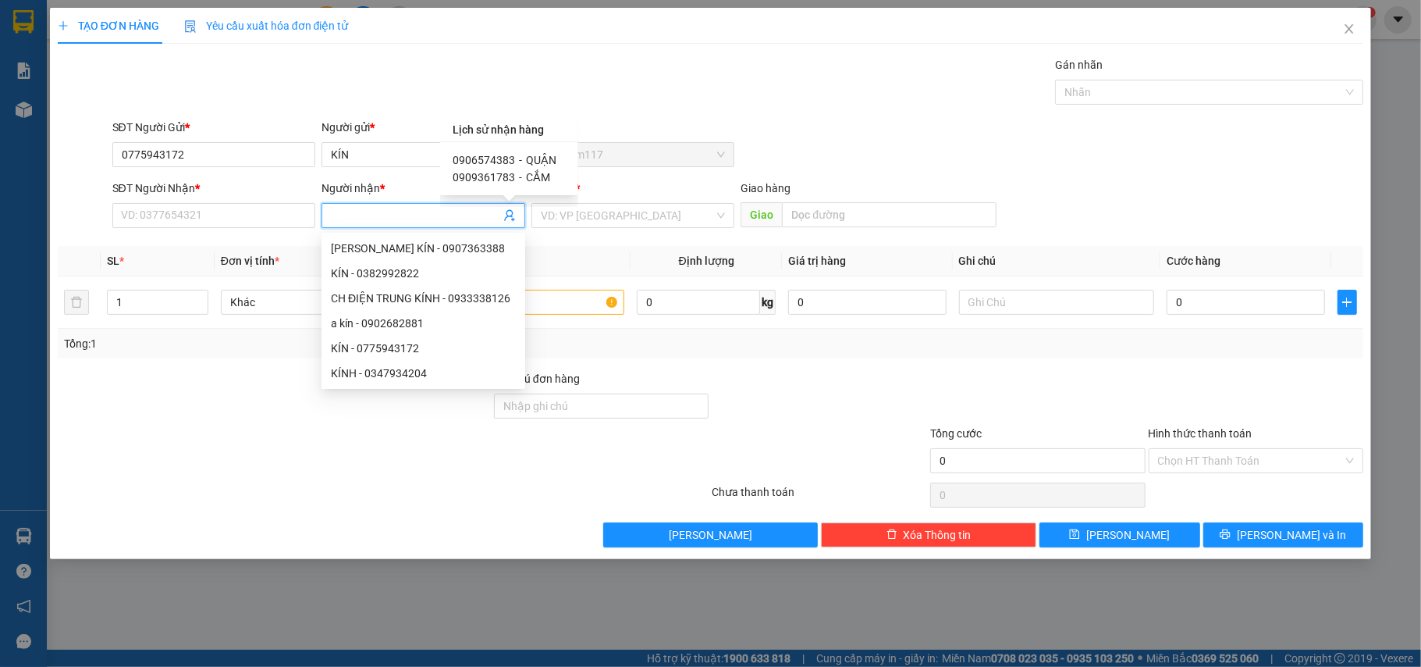
click at [503, 159] on span "0906574383" at bounding box center [484, 160] width 62 height 12
type input "0906574383"
type input "QUẬN"
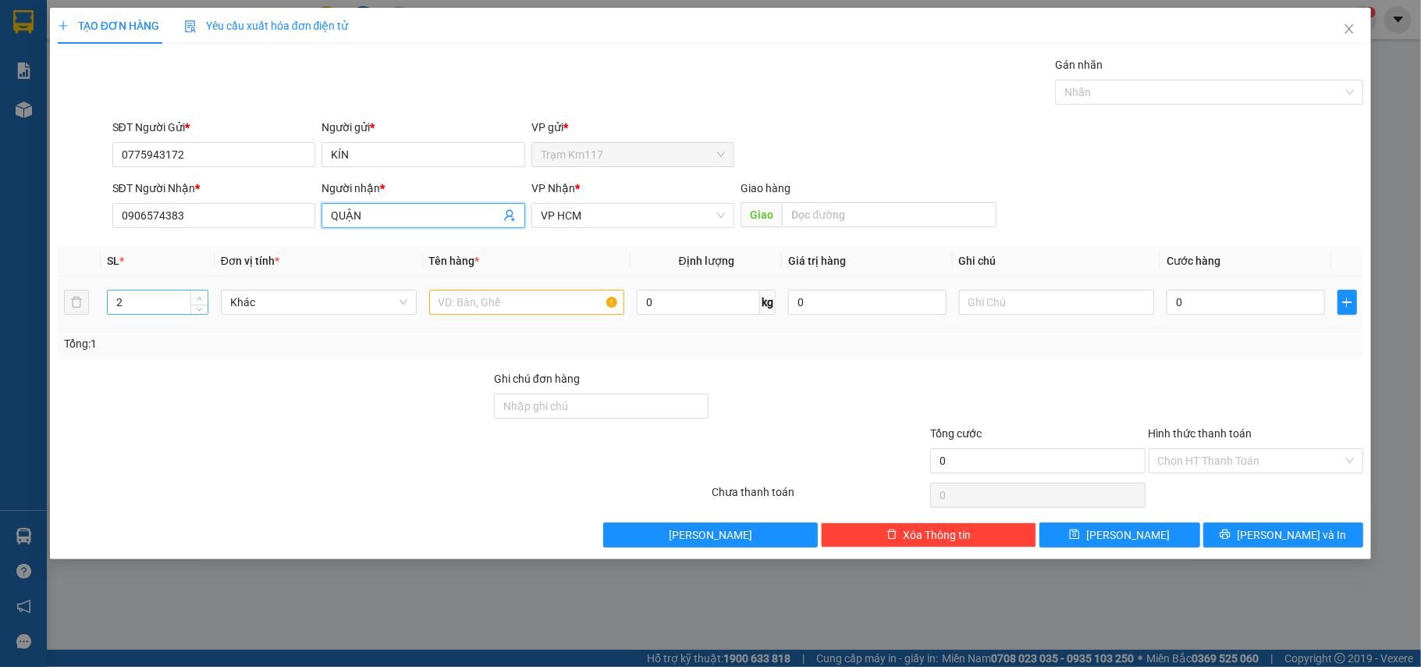
click at [197, 298] on icon "up" at bounding box center [199, 298] width 5 height 5
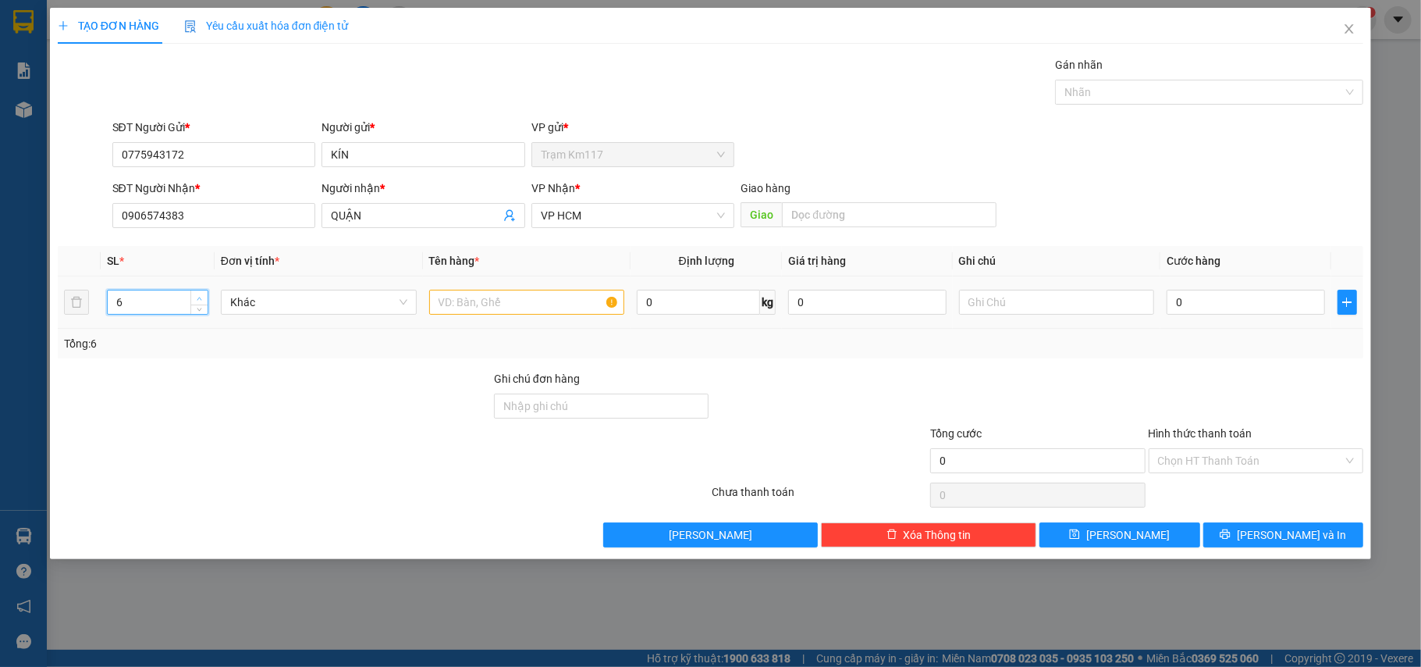
type input "7"
click at [197, 298] on icon "up" at bounding box center [199, 298] width 5 height 5
click at [503, 306] on input "text" at bounding box center [527, 302] width 196 height 25
type input "7 LỒNG 20 TRỐNG 31 MÁI"
click at [1234, 306] on input "0" at bounding box center [1246, 302] width 158 height 25
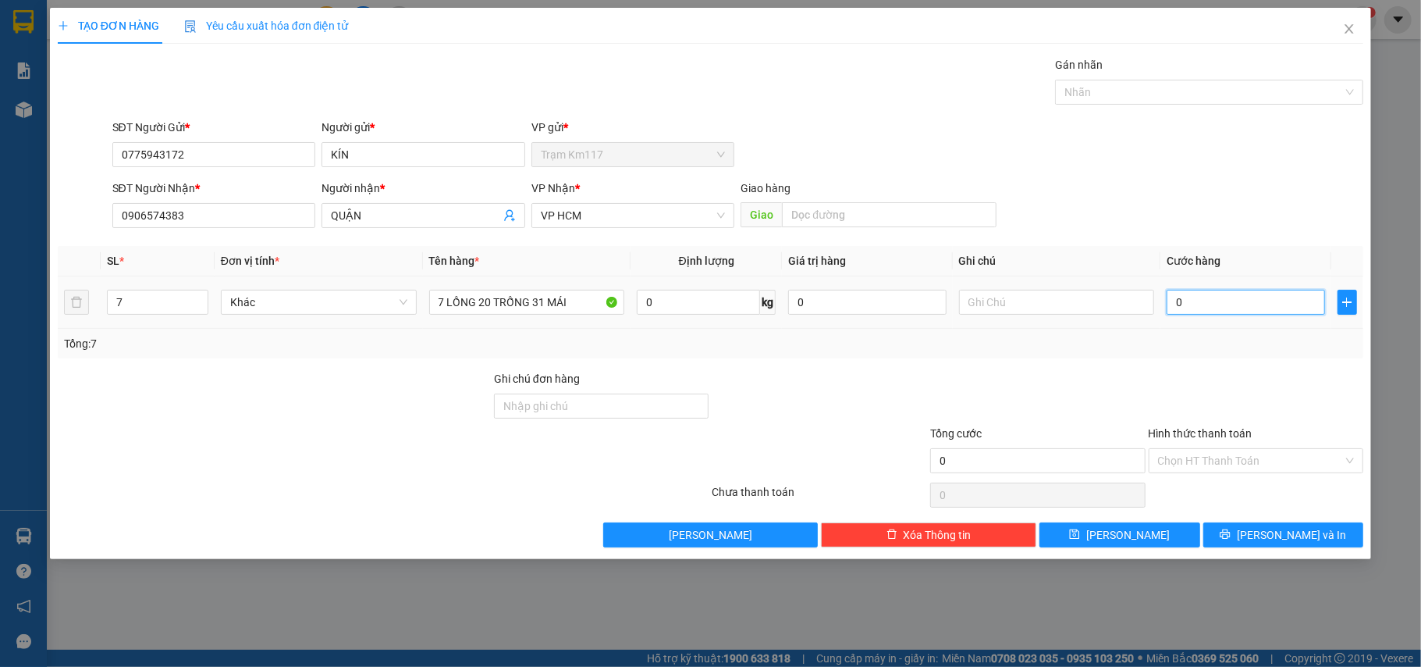
type input "8"
type input "86"
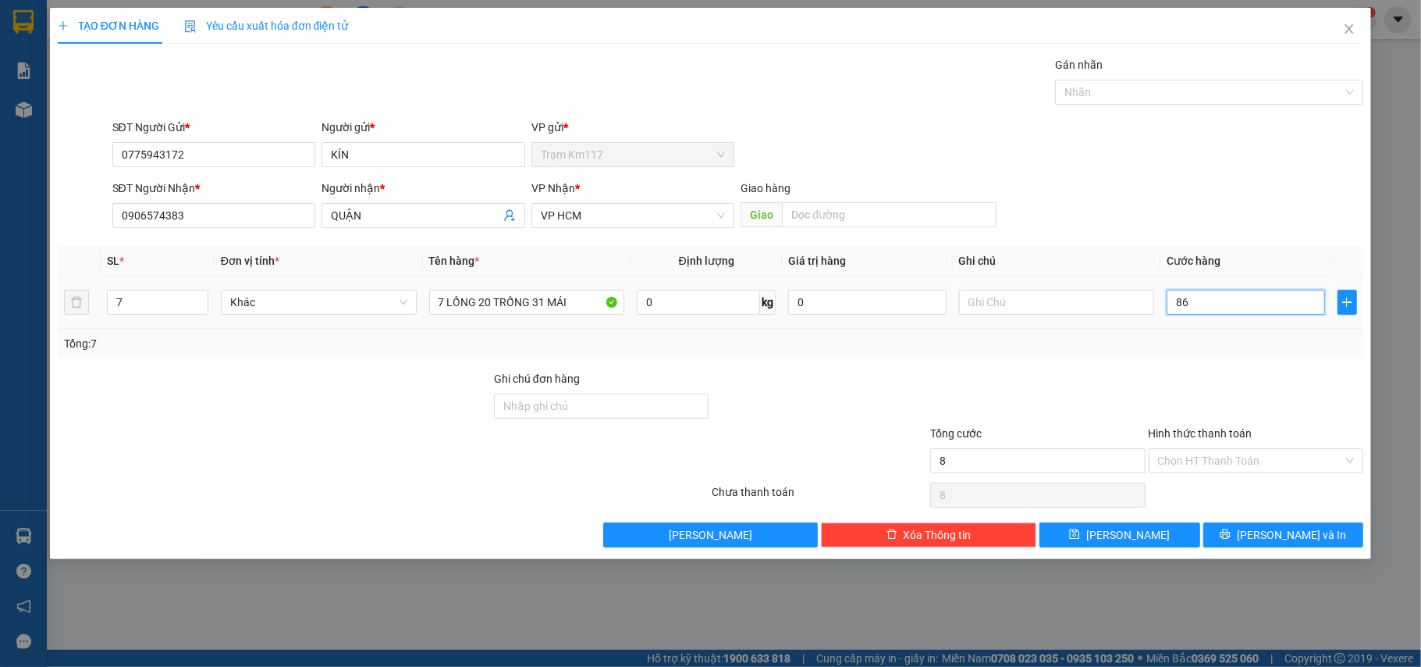
type input "86"
type input "865"
type input "8.650"
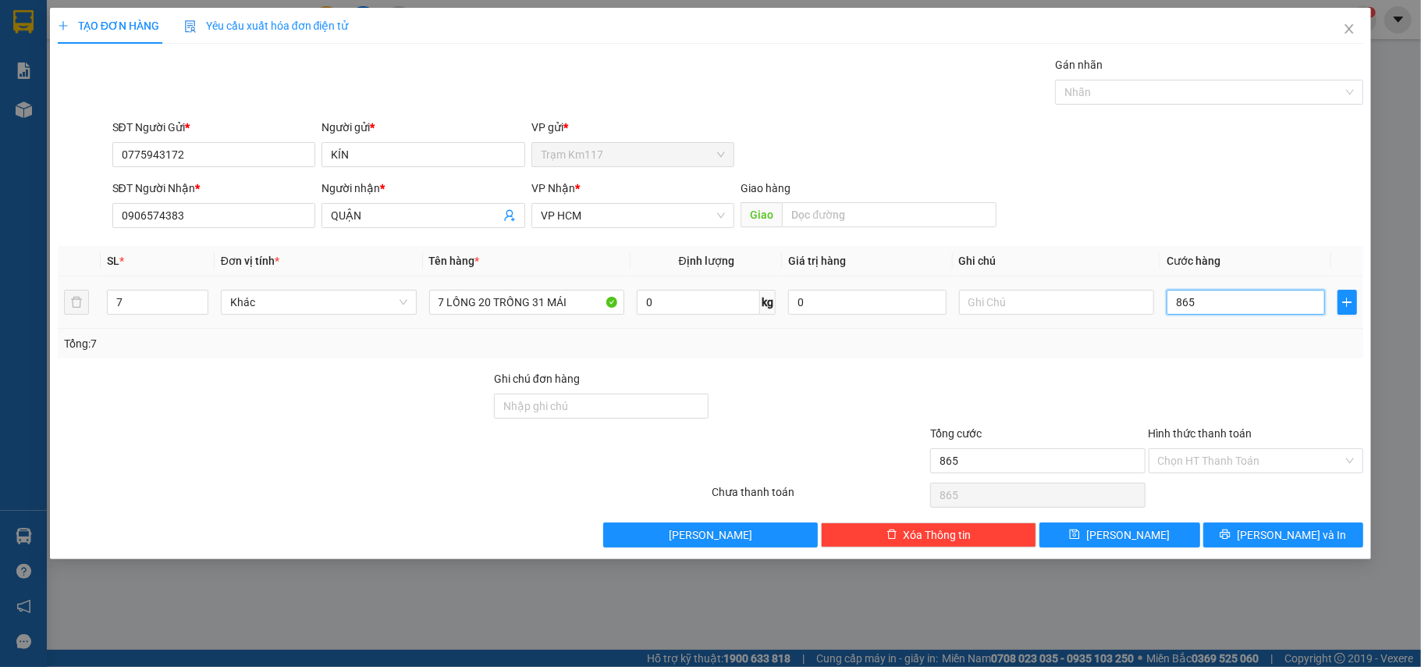
type input "8.650"
type input "86.500"
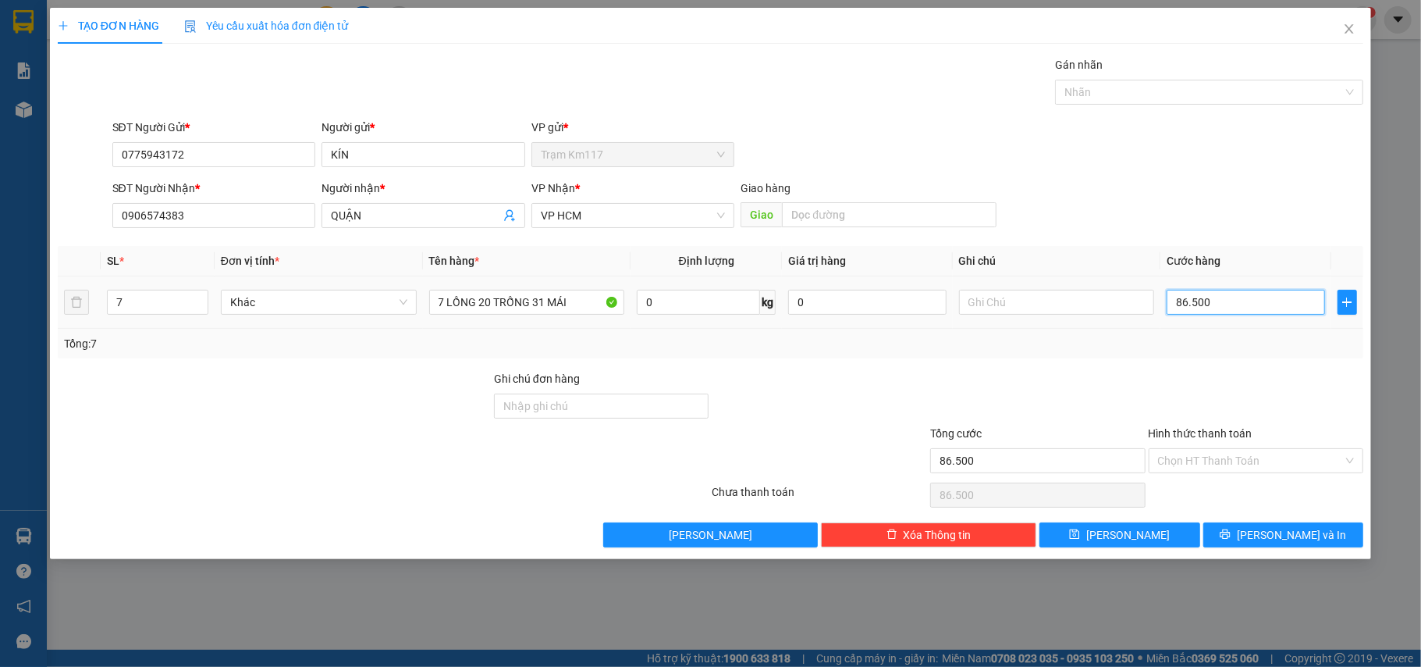
type input "865.000"
click at [1165, 94] on div at bounding box center [1201, 92] width 285 height 19
type input "865.000"
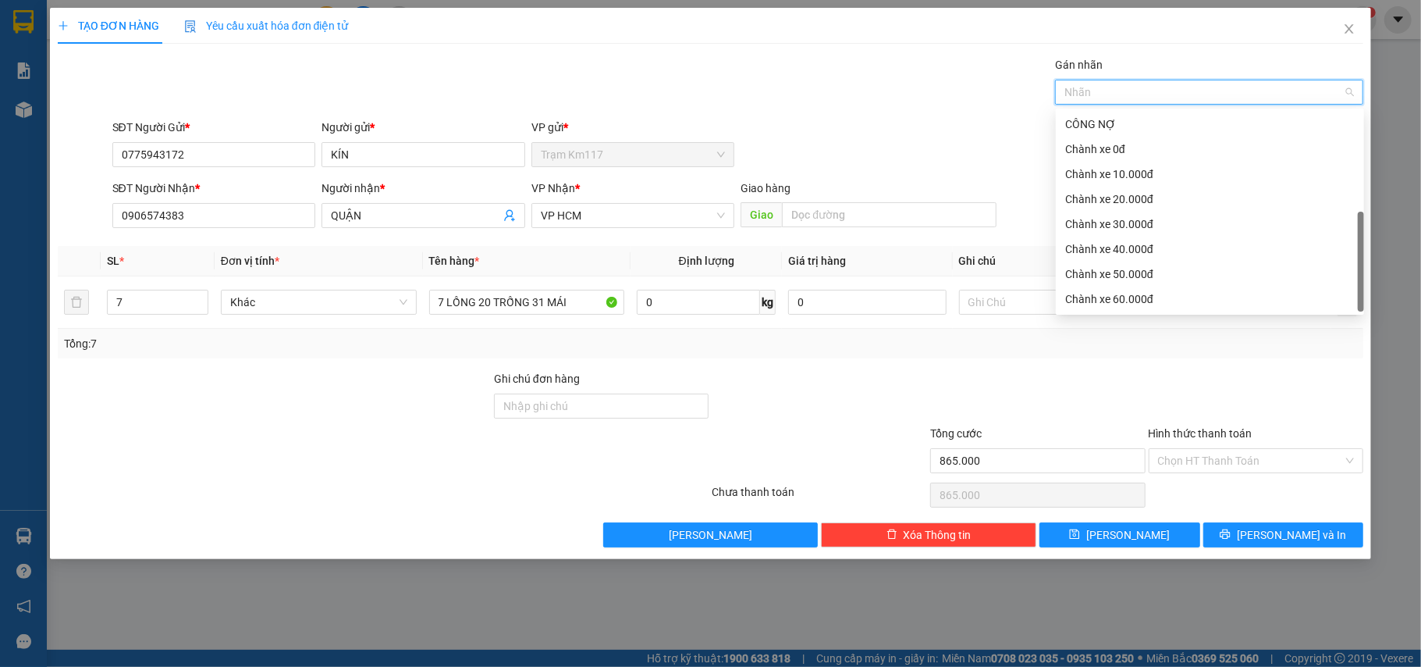
click at [1101, 340] on div "CHUYỂN KHOẢN" at bounding box center [1210, 348] width 290 height 17
click at [1100, 397] on div at bounding box center [1038, 397] width 219 height 55
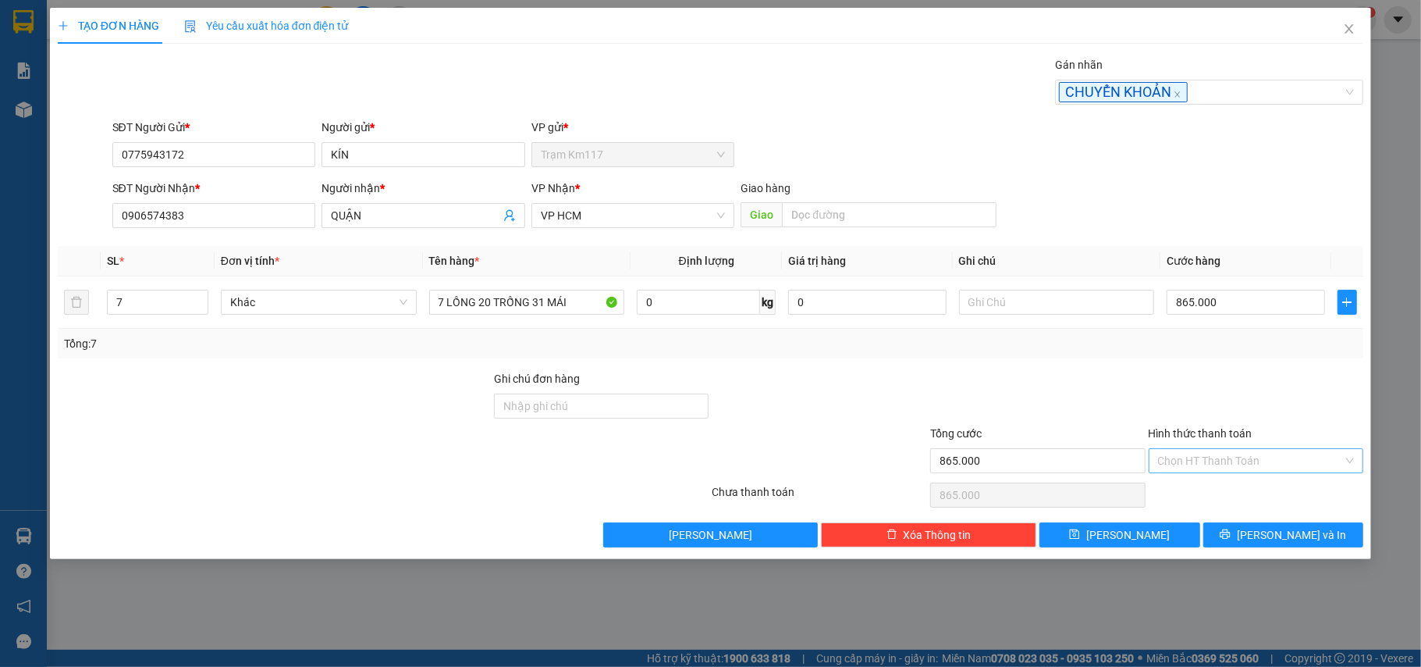
click at [1227, 463] on input "Hình thức thanh toán" at bounding box center [1251, 460] width 186 height 23
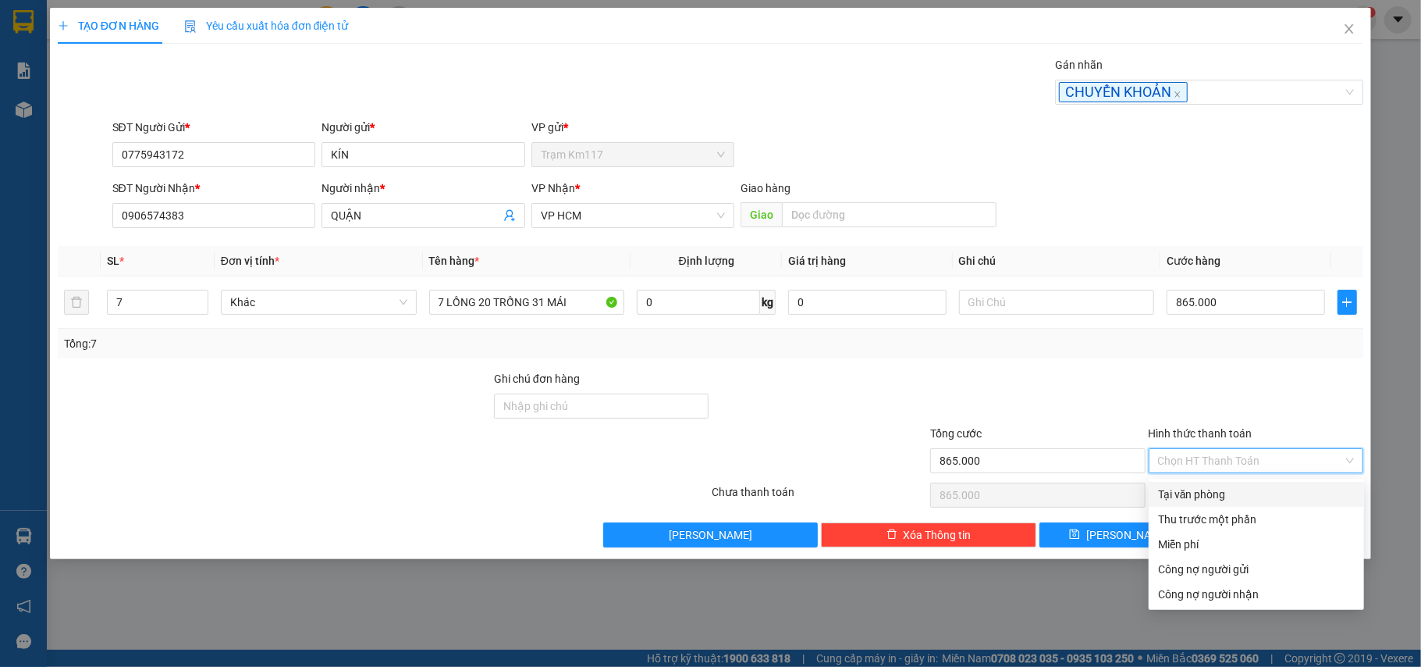
click at [1213, 491] on div "Tại văn phòng" at bounding box center [1256, 493] width 197 height 17
type input "0"
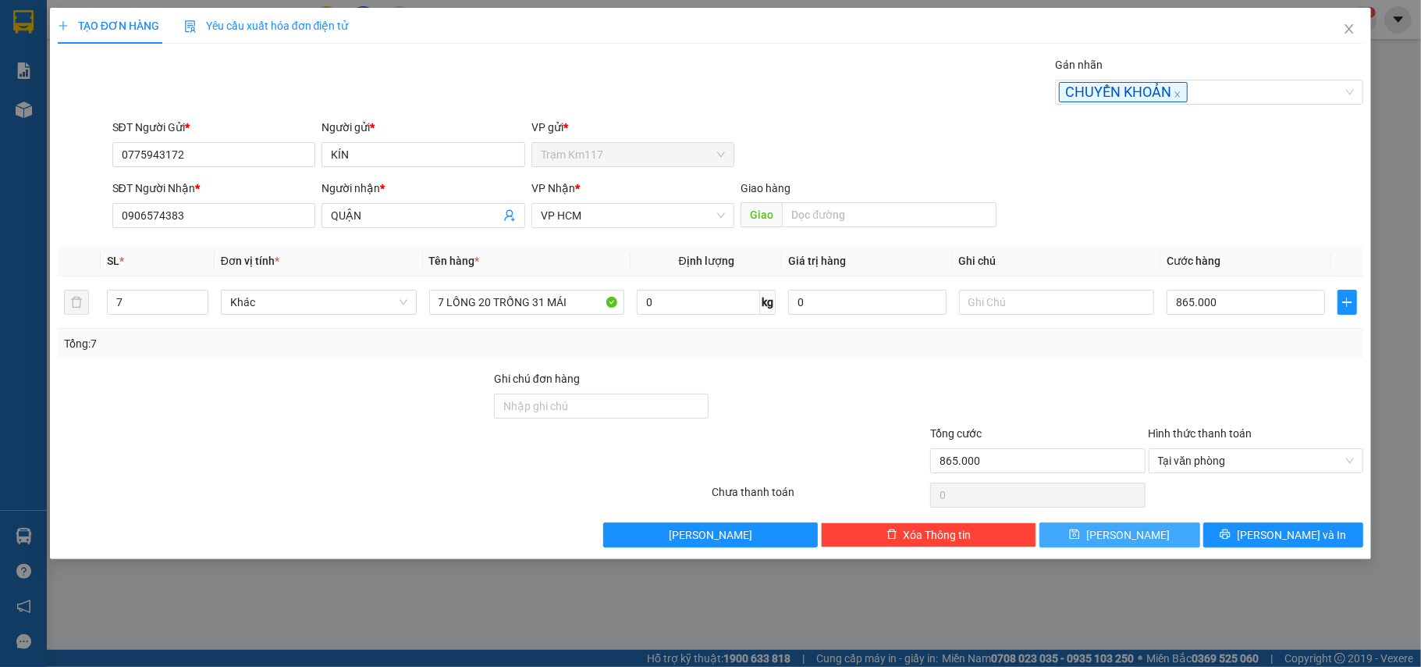
click at [1147, 534] on button "[PERSON_NAME]" at bounding box center [1120, 534] width 161 height 25
type input "1"
type input "0"
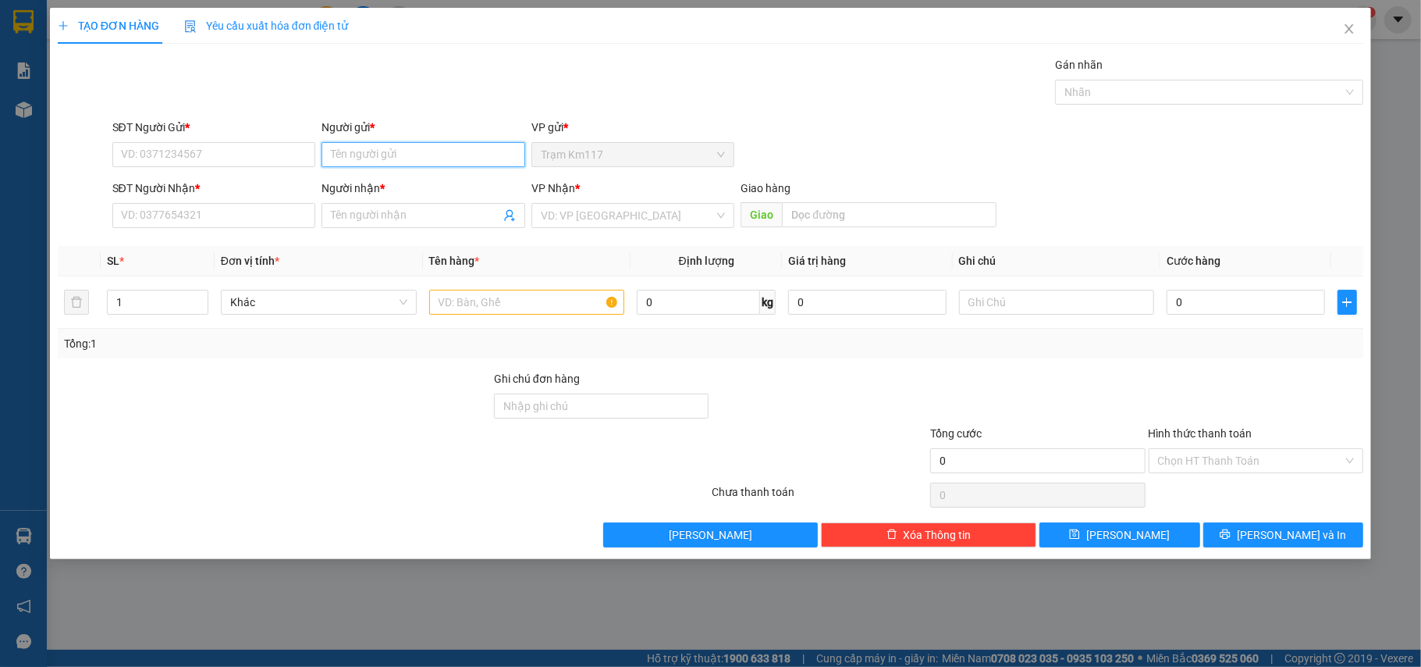
click at [389, 156] on input "Người gửi *" at bounding box center [424, 154] width 204 height 25
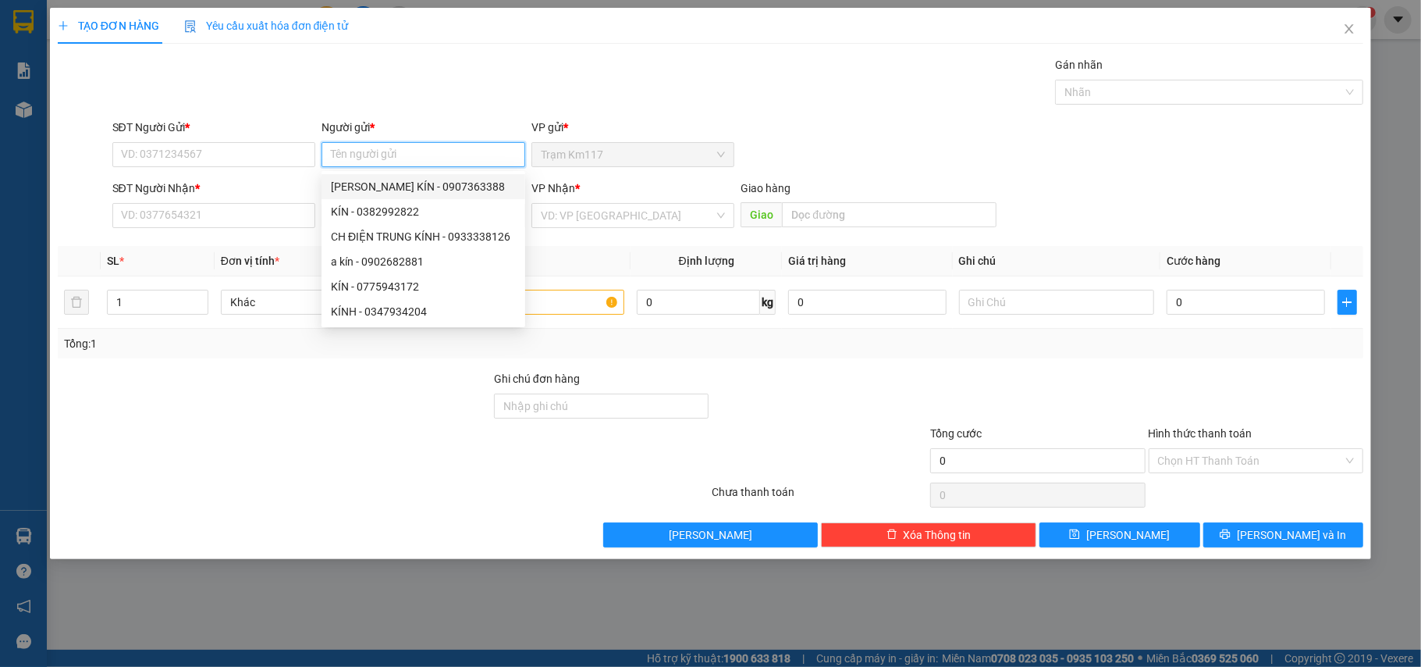
click at [417, 154] on input "Người gửi *" at bounding box center [424, 154] width 204 height 25
click at [191, 158] on input "SĐT Người Gửi *" at bounding box center [214, 154] width 204 height 25
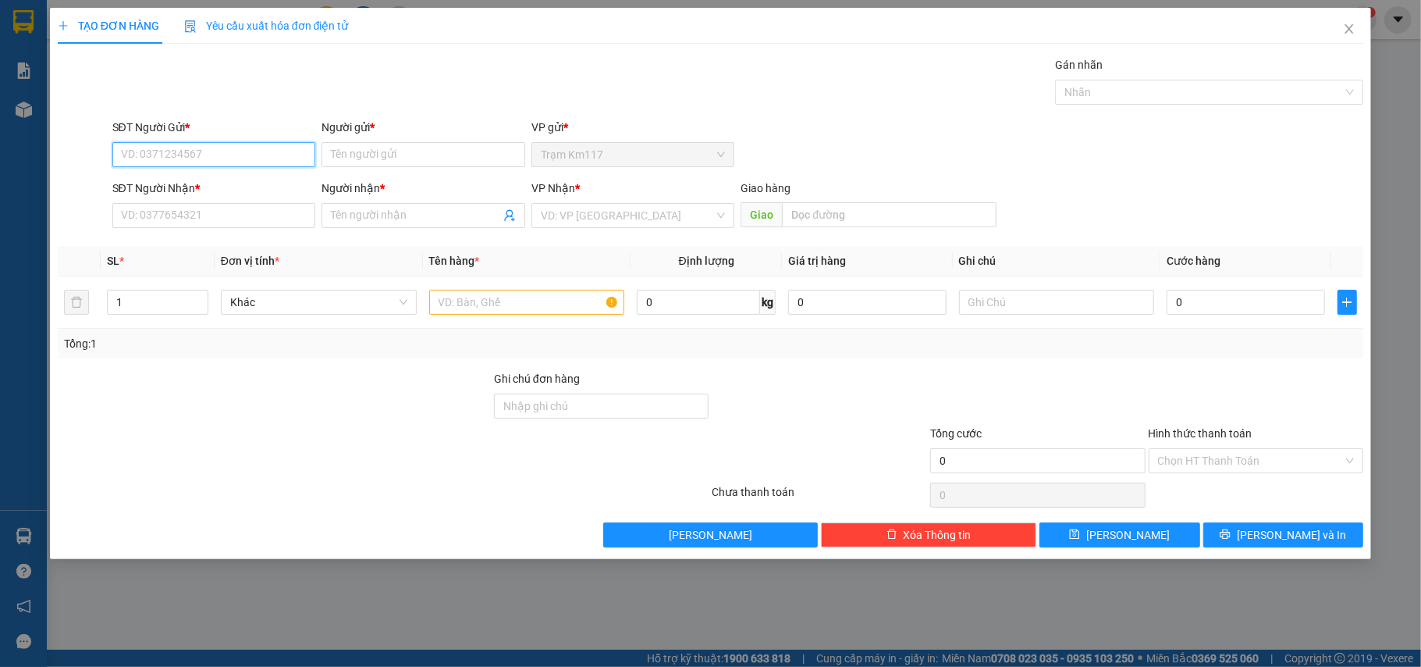
click at [250, 162] on input "SĐT Người Gửi *" at bounding box center [214, 154] width 204 height 25
click at [201, 178] on div "0975480493 - CHỊ [PERSON_NAME]" at bounding box center [214, 186] width 185 height 17
type input "0975480493"
type input "CHỊ [PERSON_NAME]"
type input "0965538658"
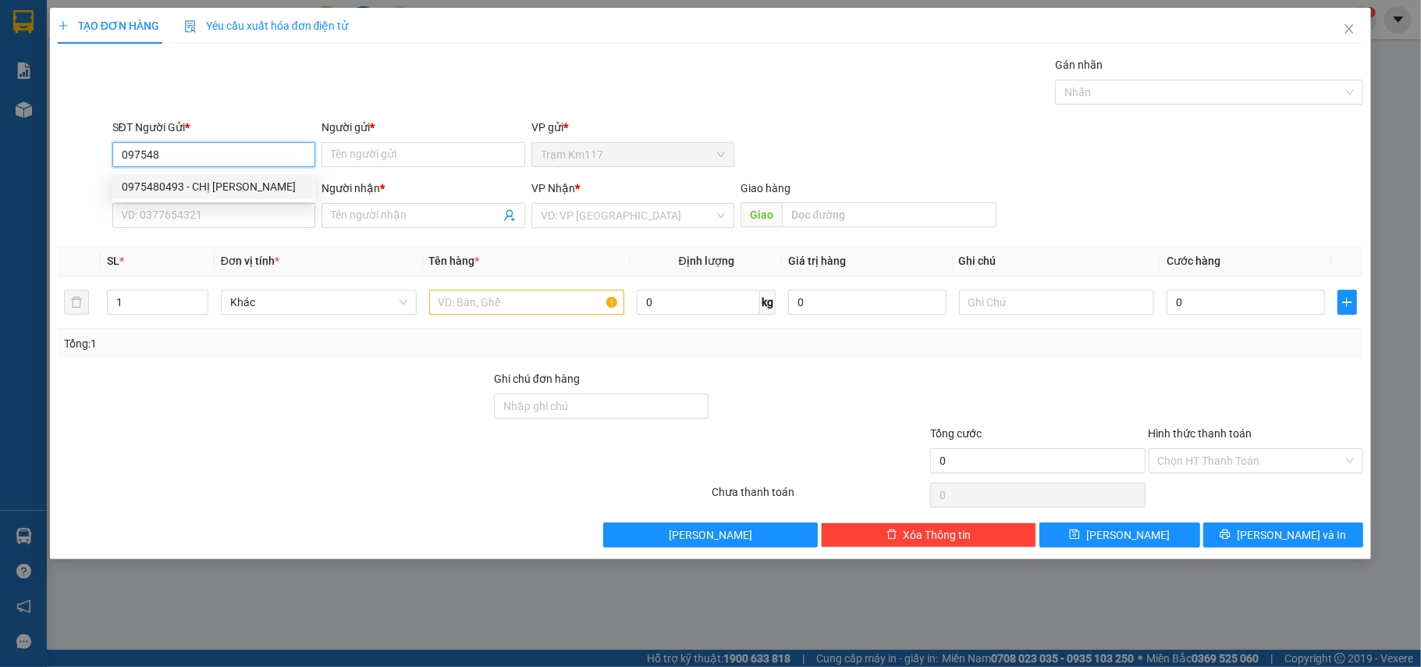
type input "HÀ"
type input "10.000"
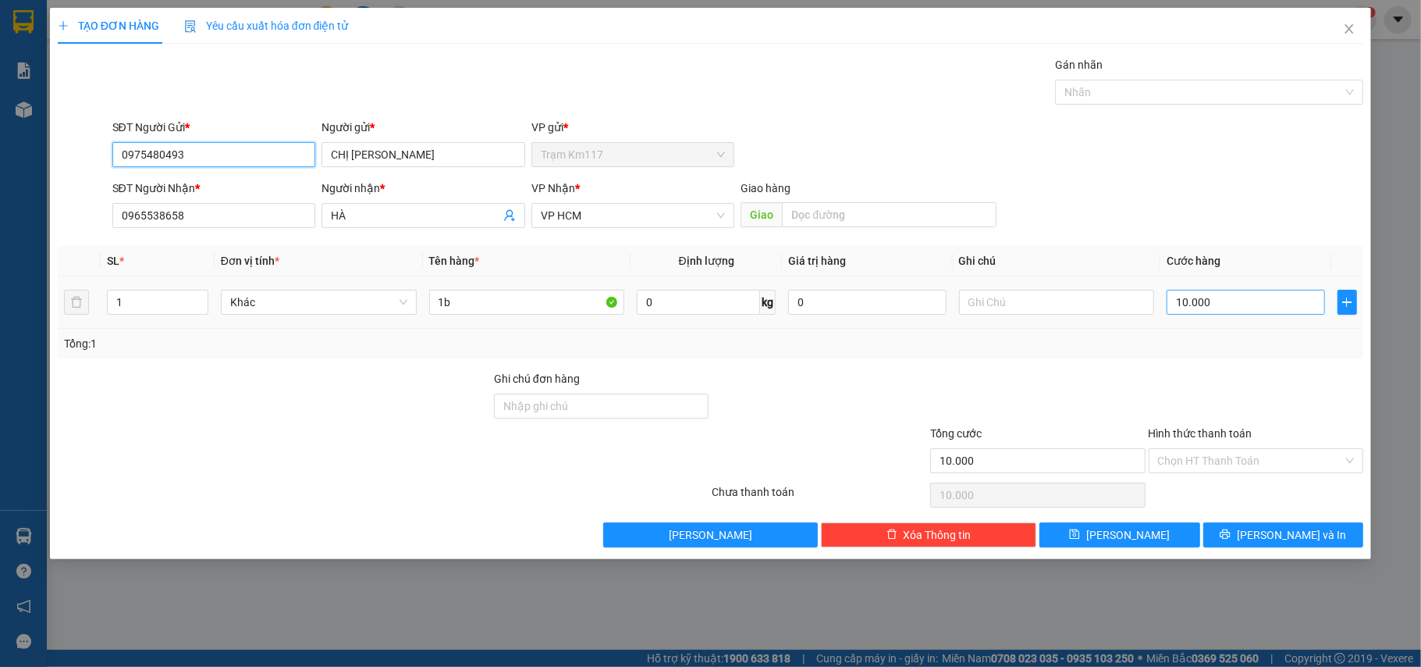
type input "0975480493"
click at [1222, 298] on input "10.000" at bounding box center [1246, 302] width 158 height 25
type input "0"
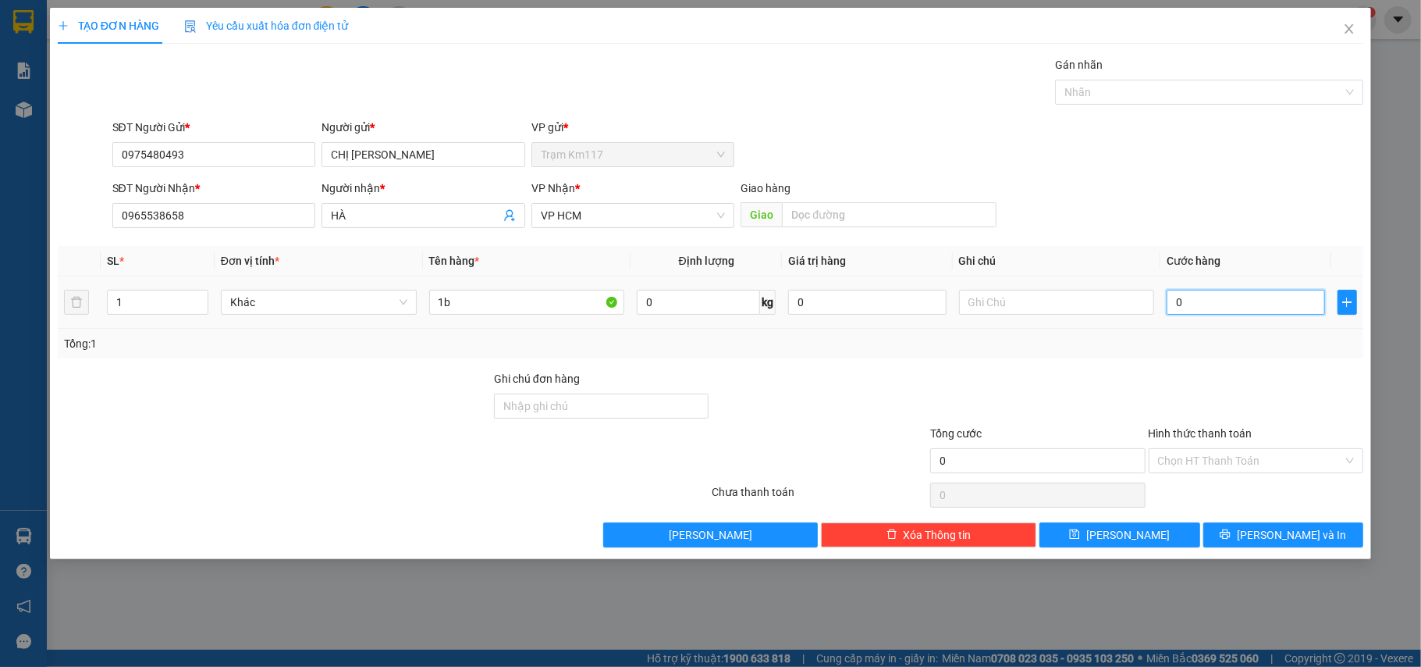
click at [1171, 304] on input "0" at bounding box center [1246, 302] width 158 height 25
type input "50"
type input "500"
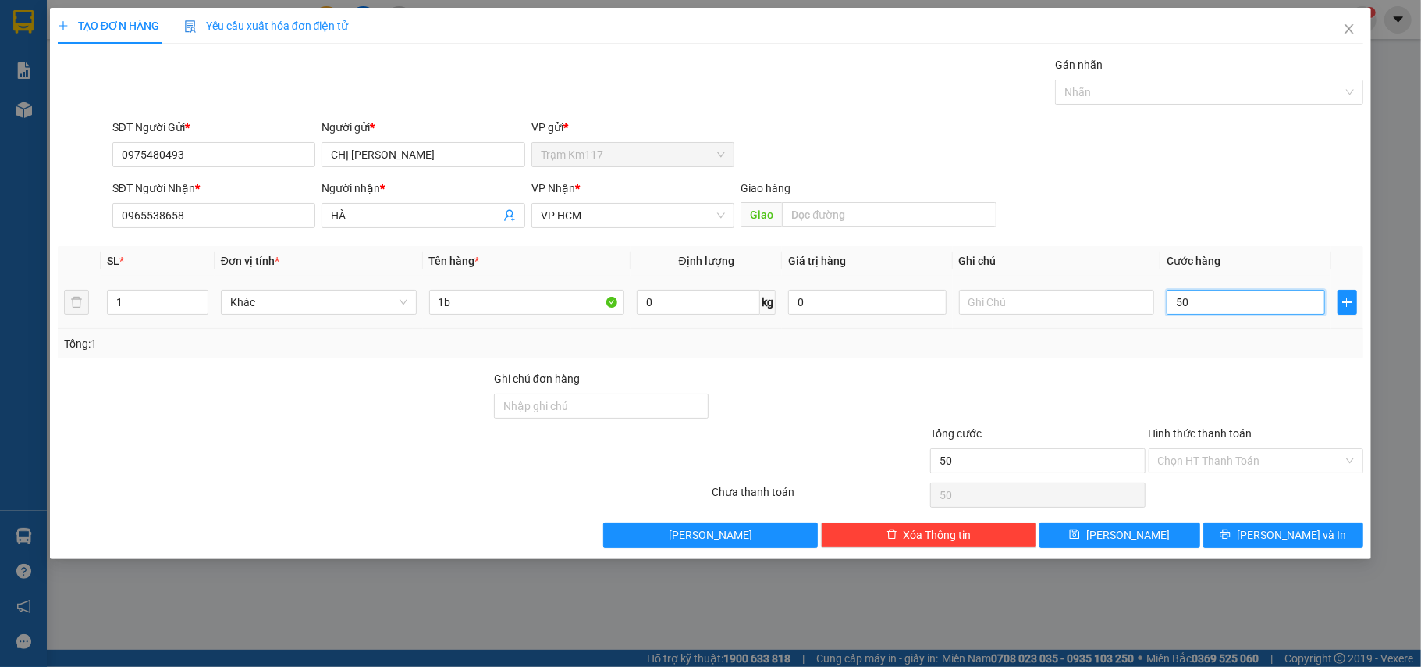
type input "500"
type input "5.000"
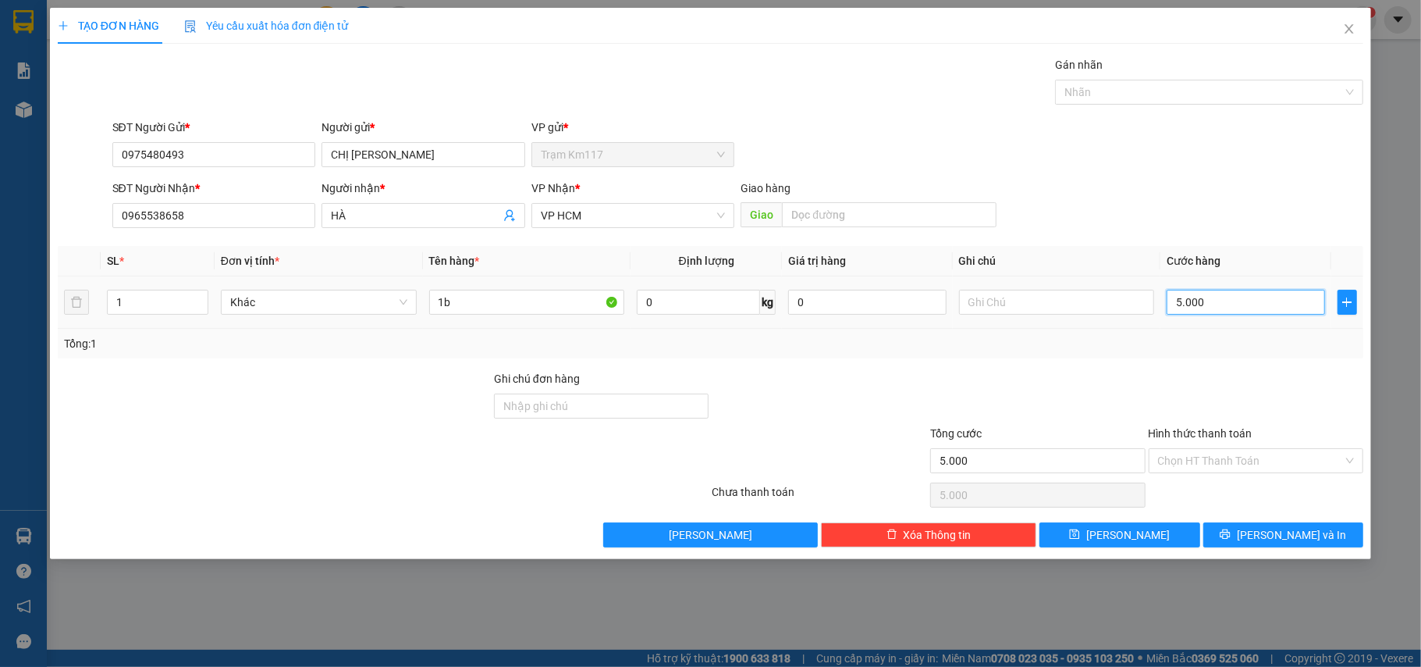
type input "50.000"
click at [1213, 459] on input "Hình thức thanh toán" at bounding box center [1251, 460] width 186 height 23
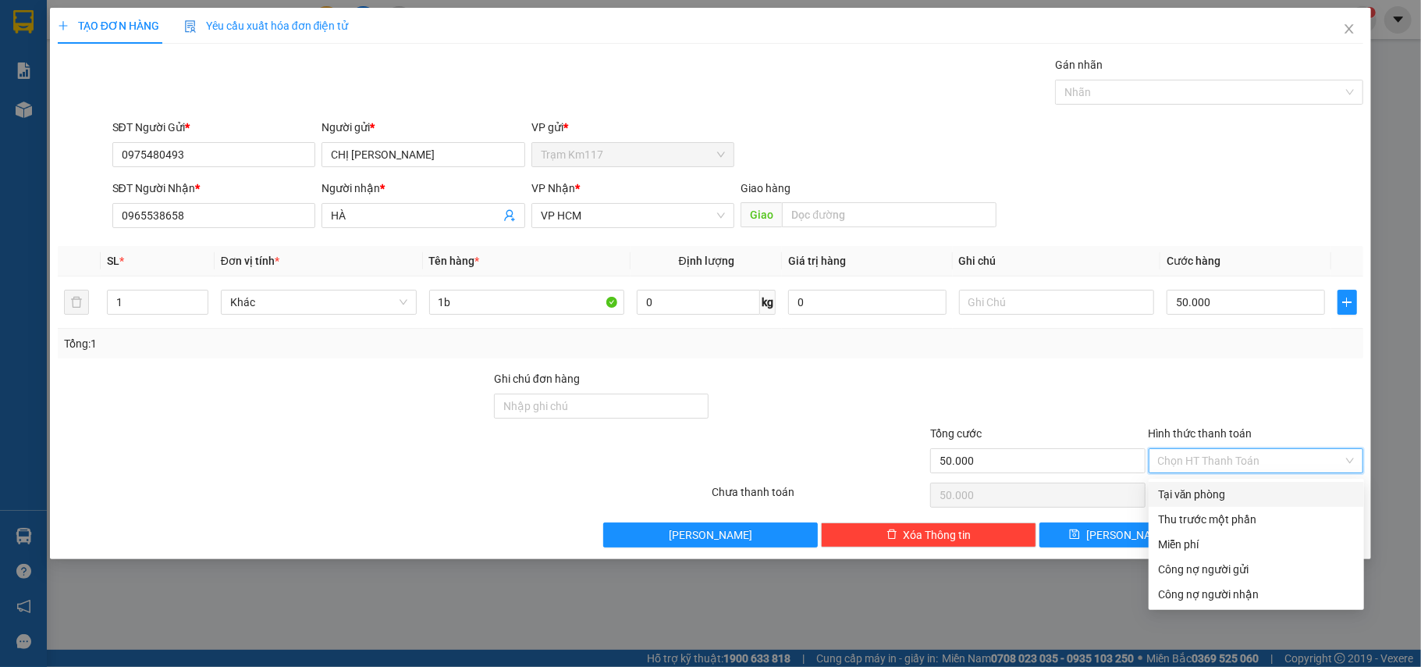
click at [1202, 487] on div "Tại văn phòng" at bounding box center [1256, 493] width 197 height 17
type input "0"
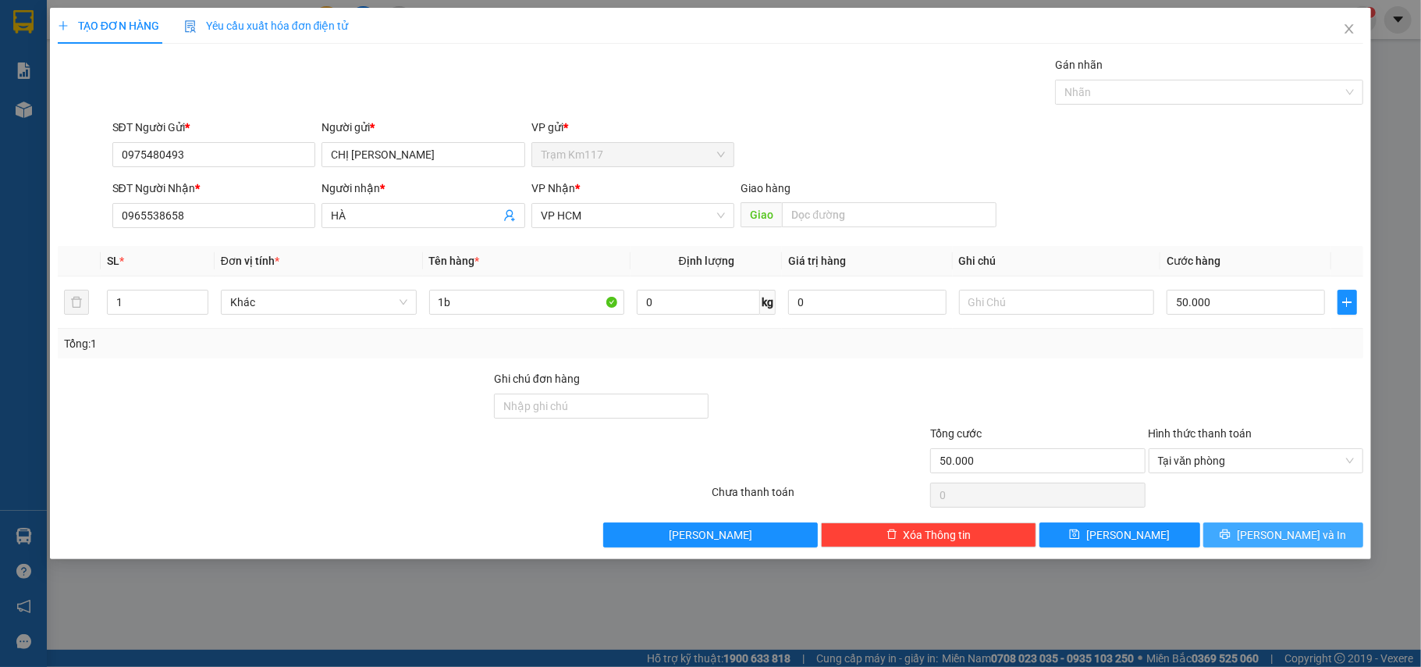
click at [1246, 532] on button "[PERSON_NAME] và In" at bounding box center [1284, 534] width 161 height 25
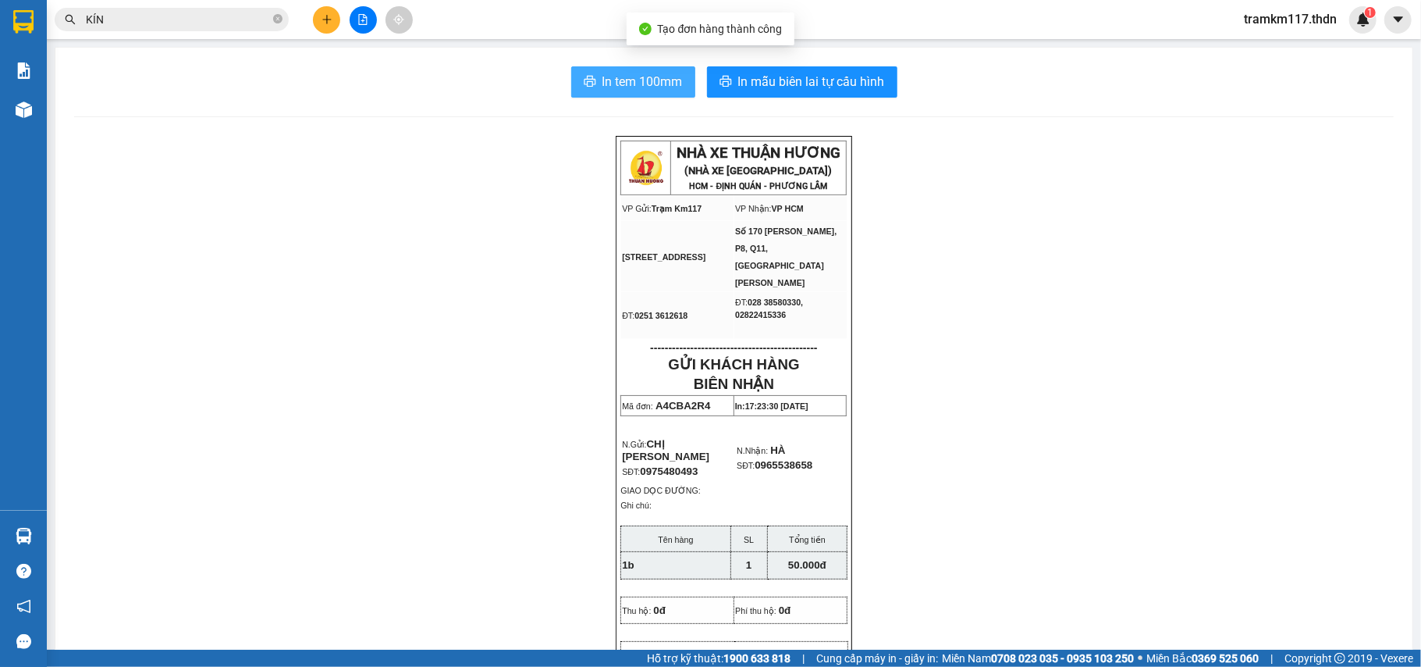
click at [616, 86] on span "In tem 100mm" at bounding box center [643, 82] width 80 height 20
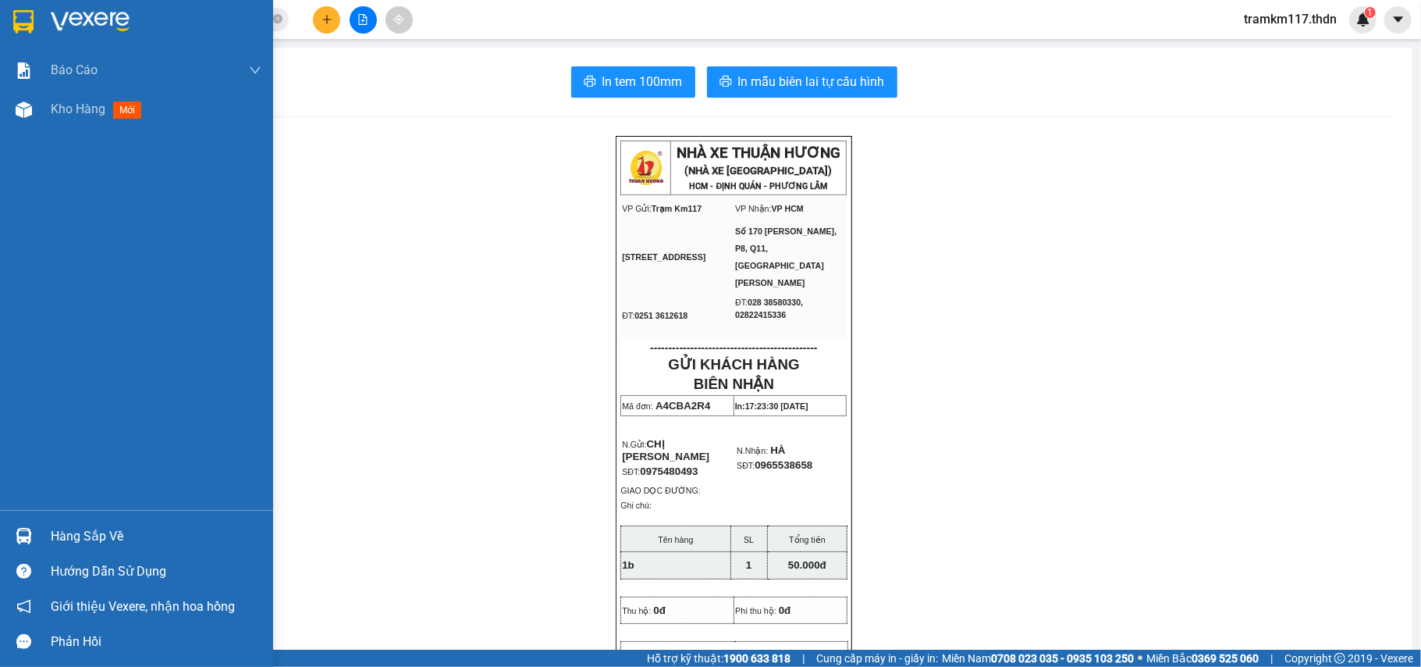
click at [28, 20] on img at bounding box center [23, 21] width 20 height 23
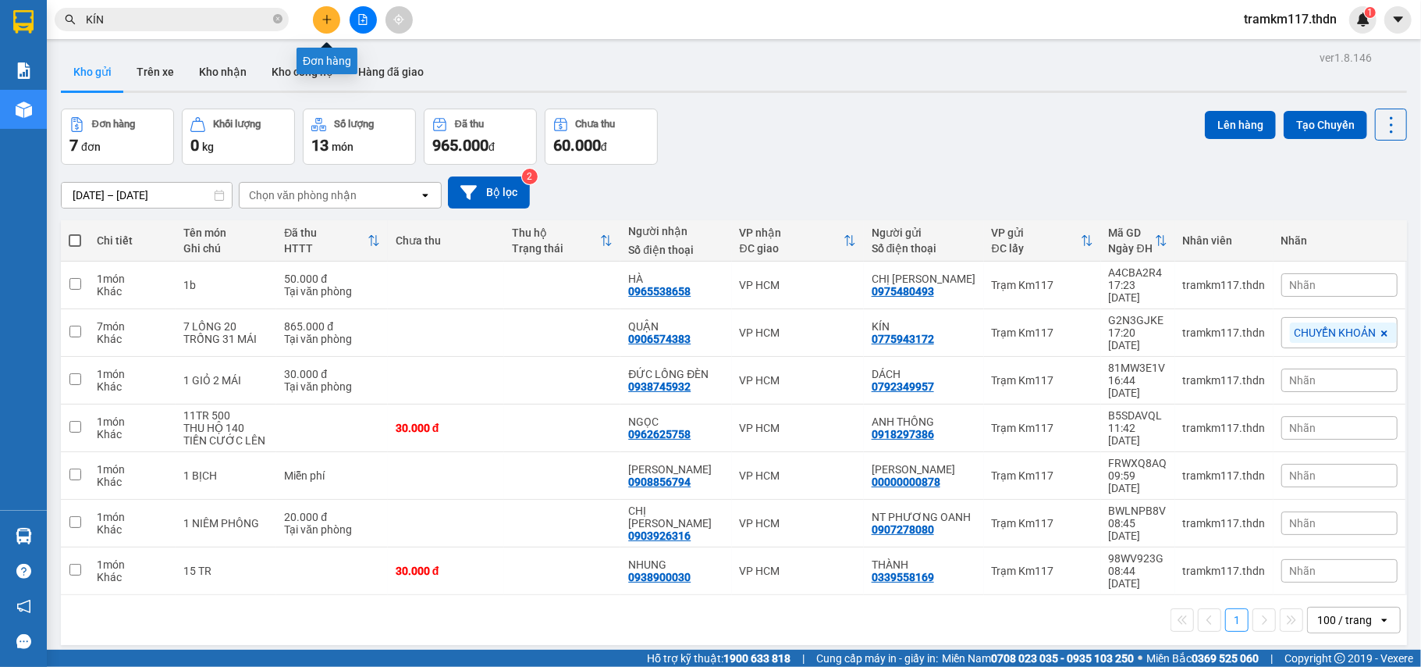
click at [329, 23] on icon "plus" at bounding box center [327, 19] width 11 height 11
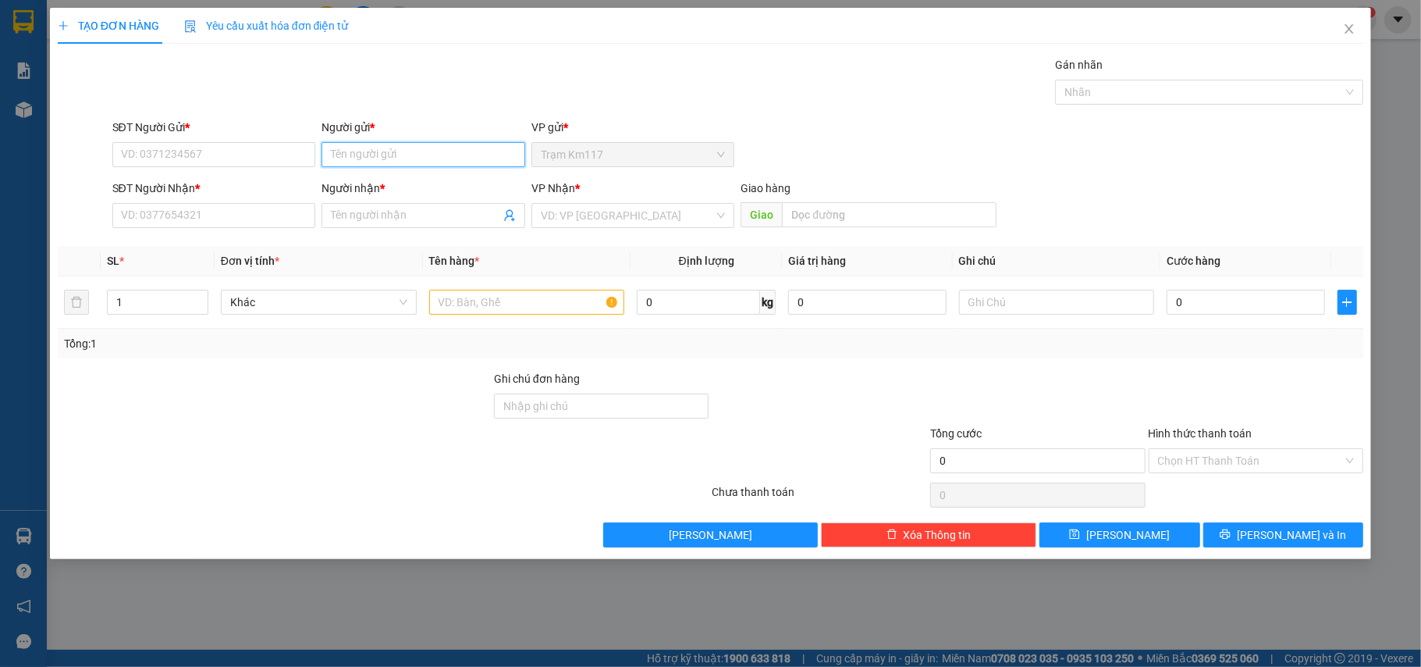
click at [385, 153] on input "Người gửi *" at bounding box center [424, 154] width 204 height 25
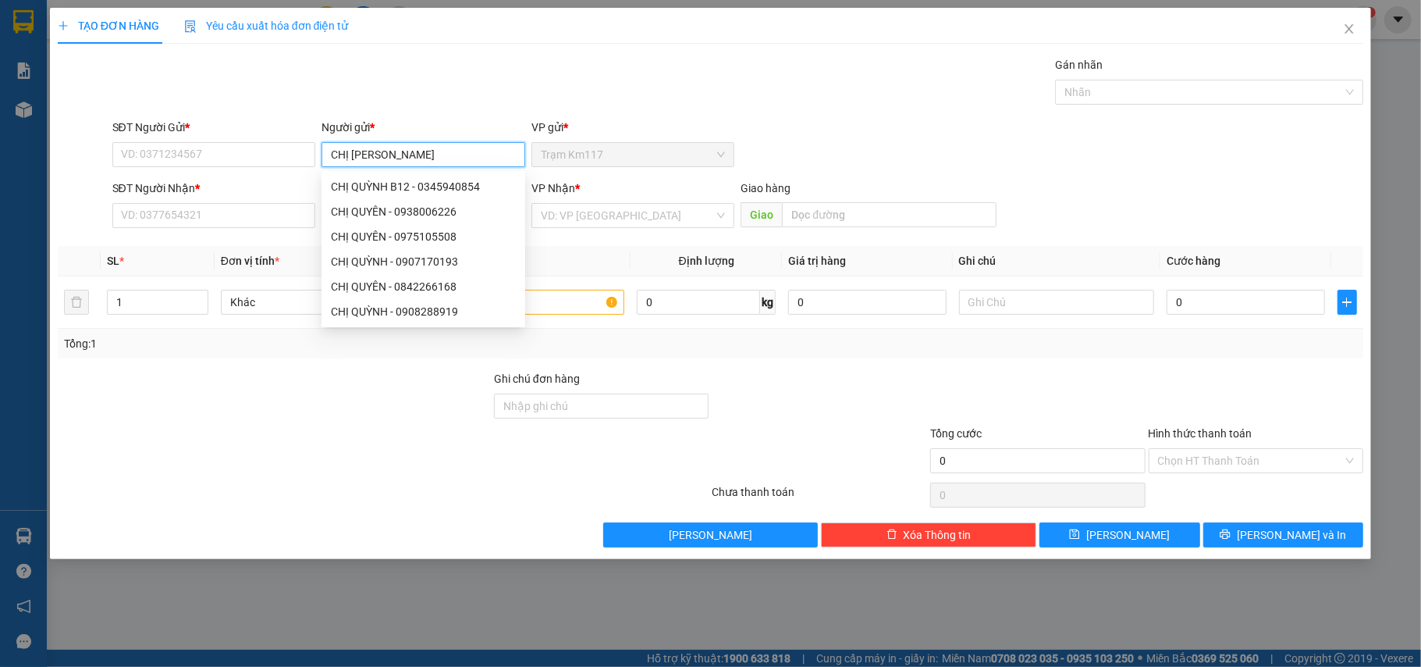
type input "CHỊ [PERSON_NAME]"
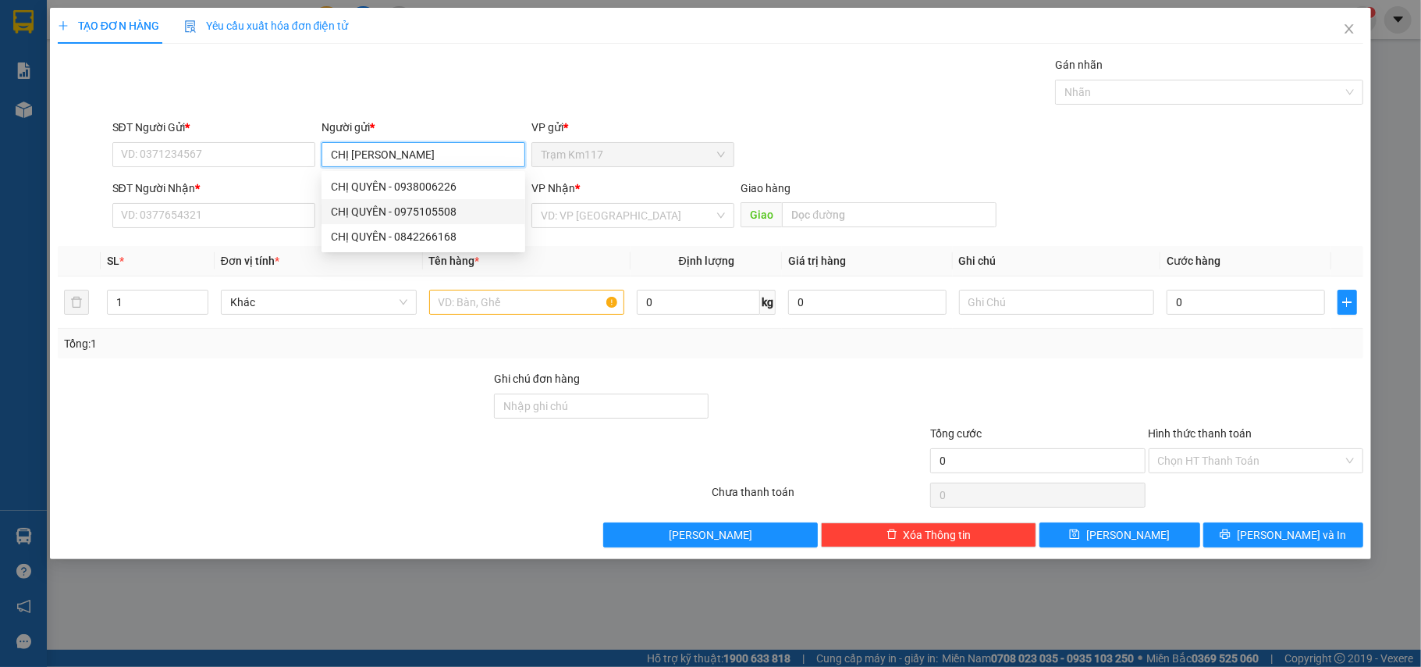
click at [406, 209] on div "CHỊ QUYÊN - 0975105508" at bounding box center [423, 211] width 185 height 17
type input "0975105508"
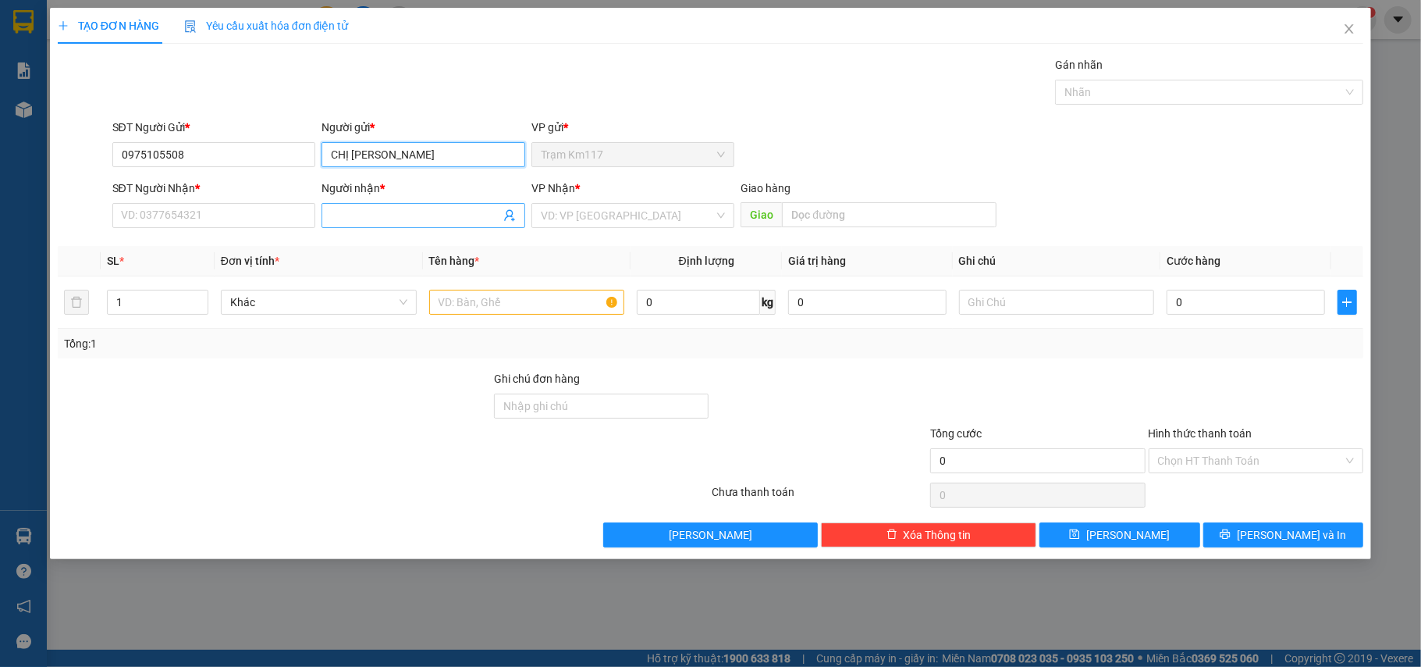
type input "CHỊ [PERSON_NAME]"
click at [506, 219] on icon "user-add" at bounding box center [509, 216] width 10 height 12
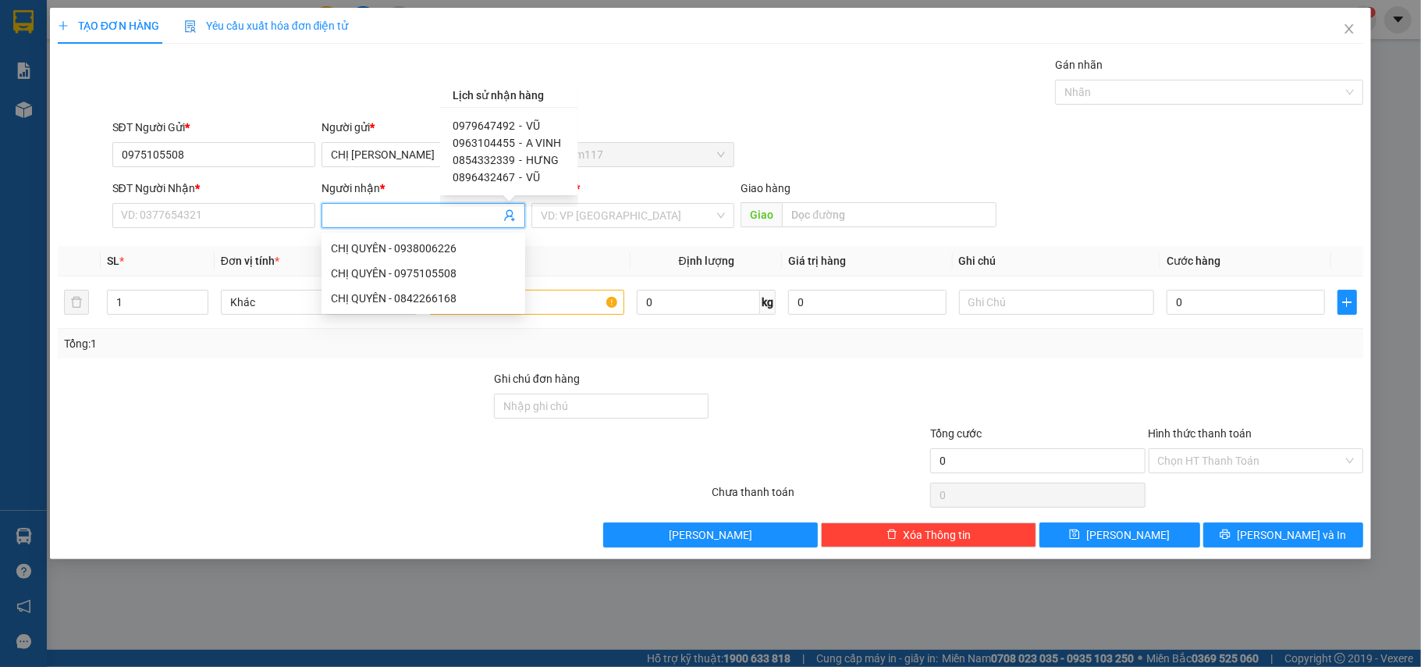
click at [507, 125] on span "0979647492" at bounding box center [484, 125] width 62 height 12
type input "0979647492"
type input "VŨ"
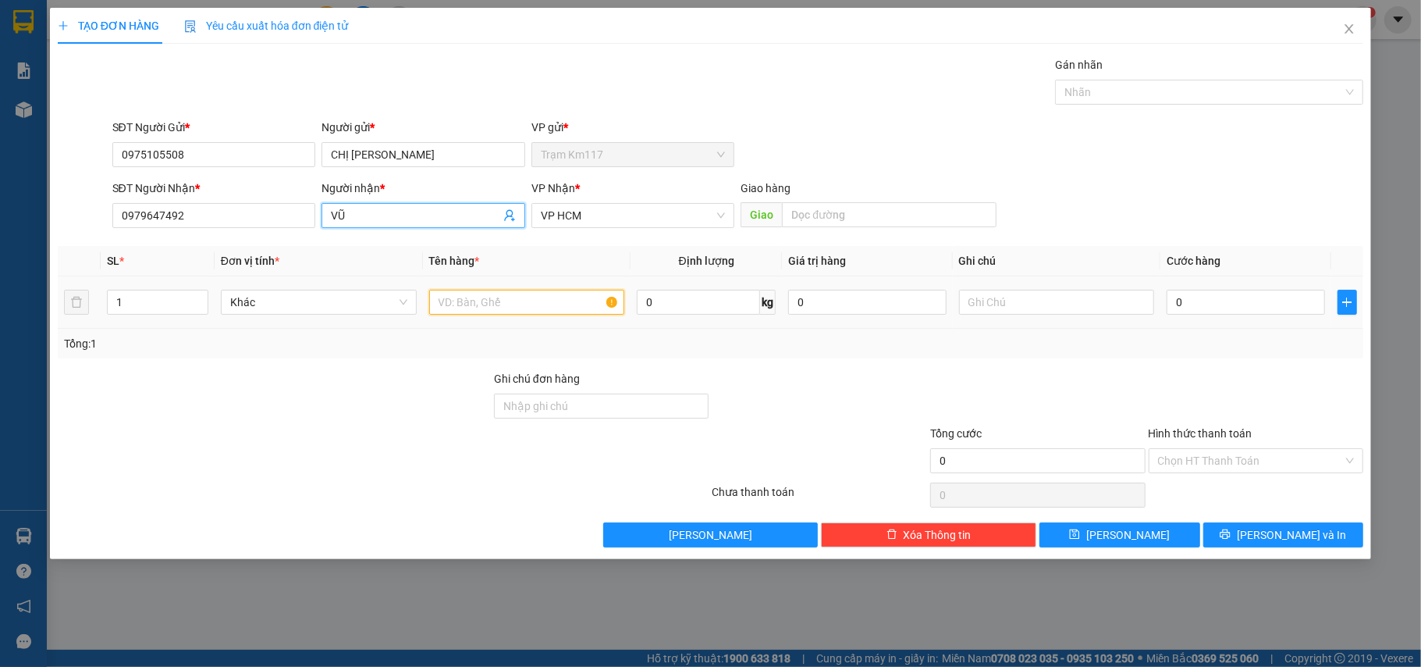
click at [557, 304] on input "text" at bounding box center [527, 302] width 196 height 25
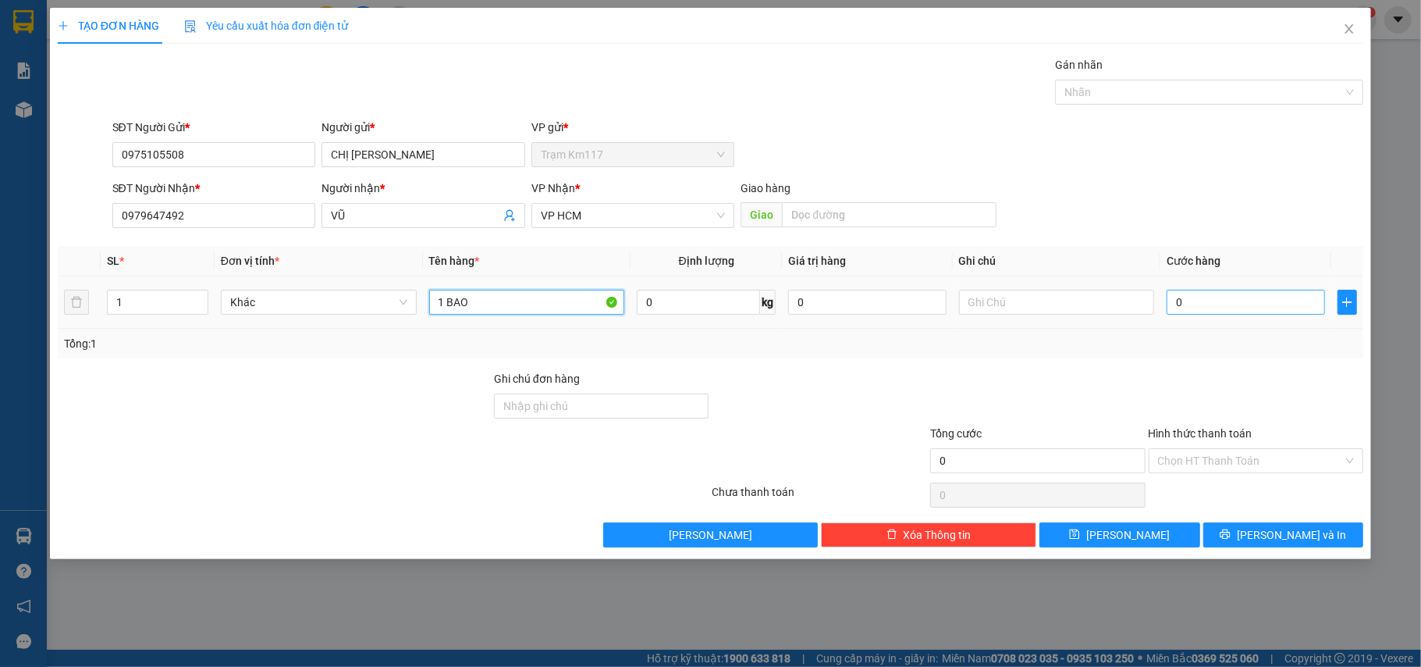
type input "1 BAO"
click at [1215, 304] on input "0" at bounding box center [1246, 302] width 158 height 25
type input "6"
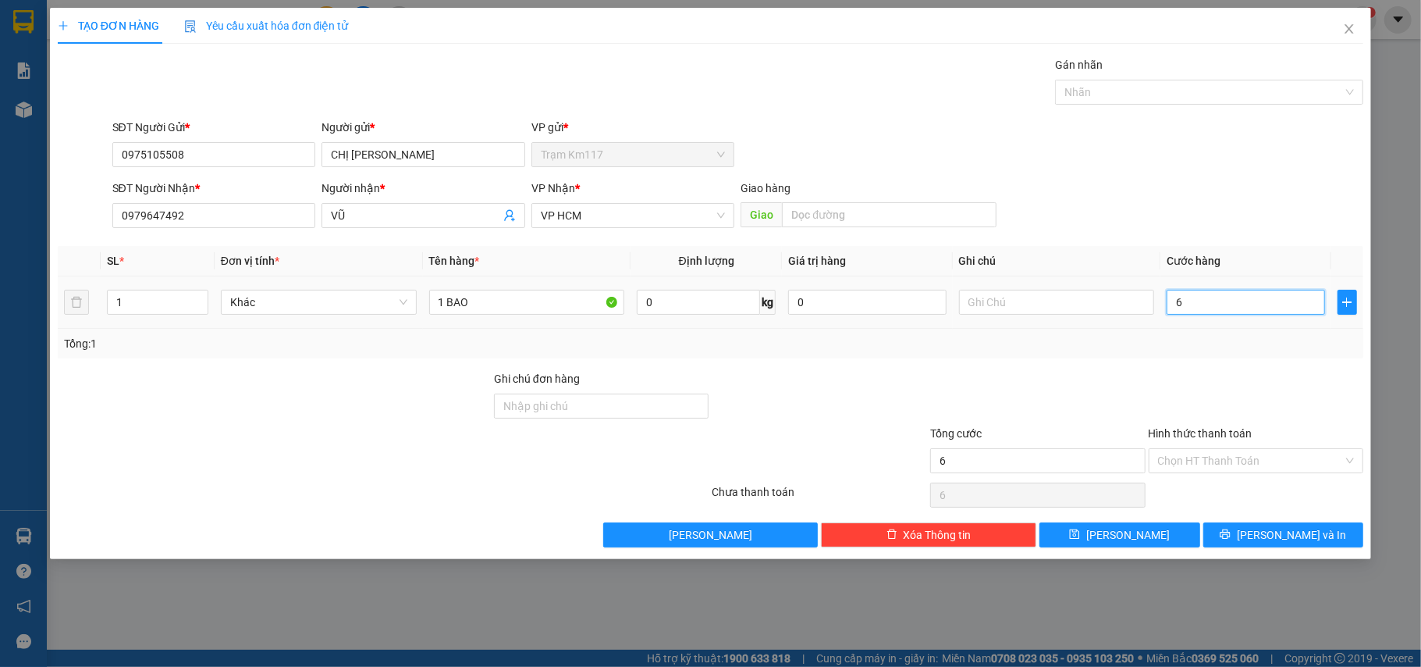
type input "60"
type input "600"
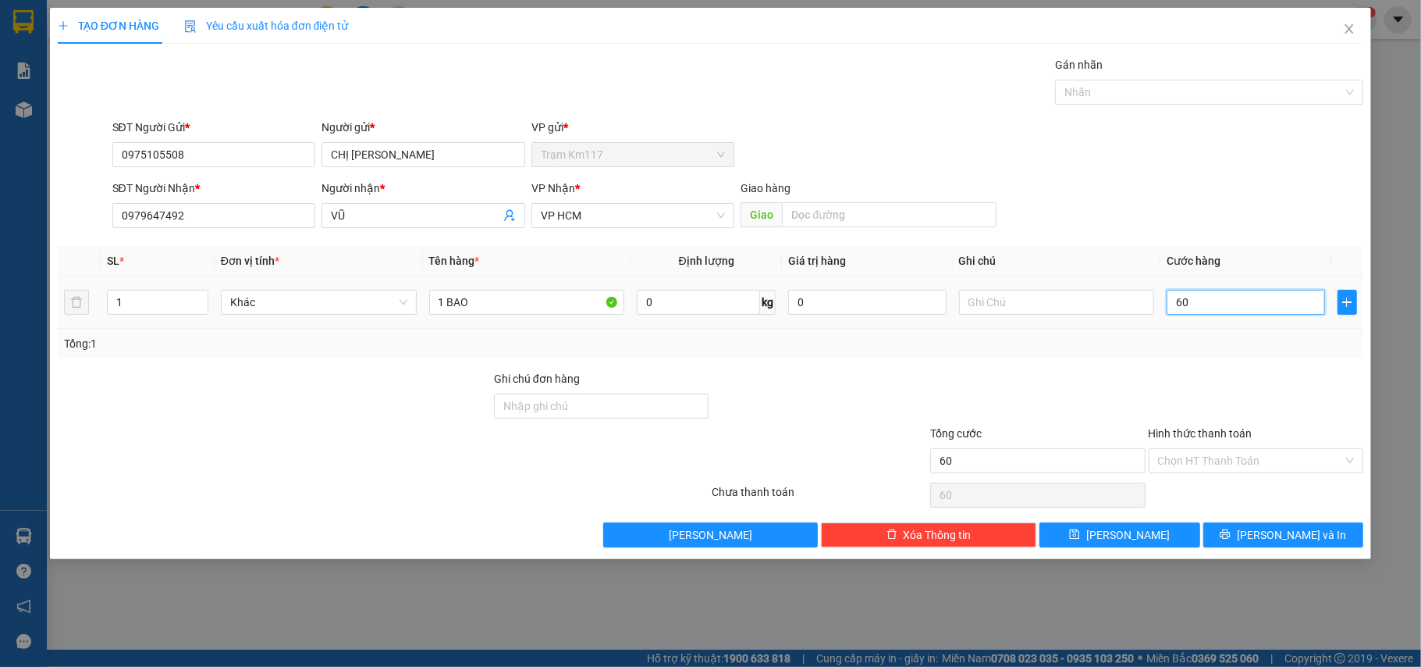
type input "600"
type input "6.000"
type input "60.000"
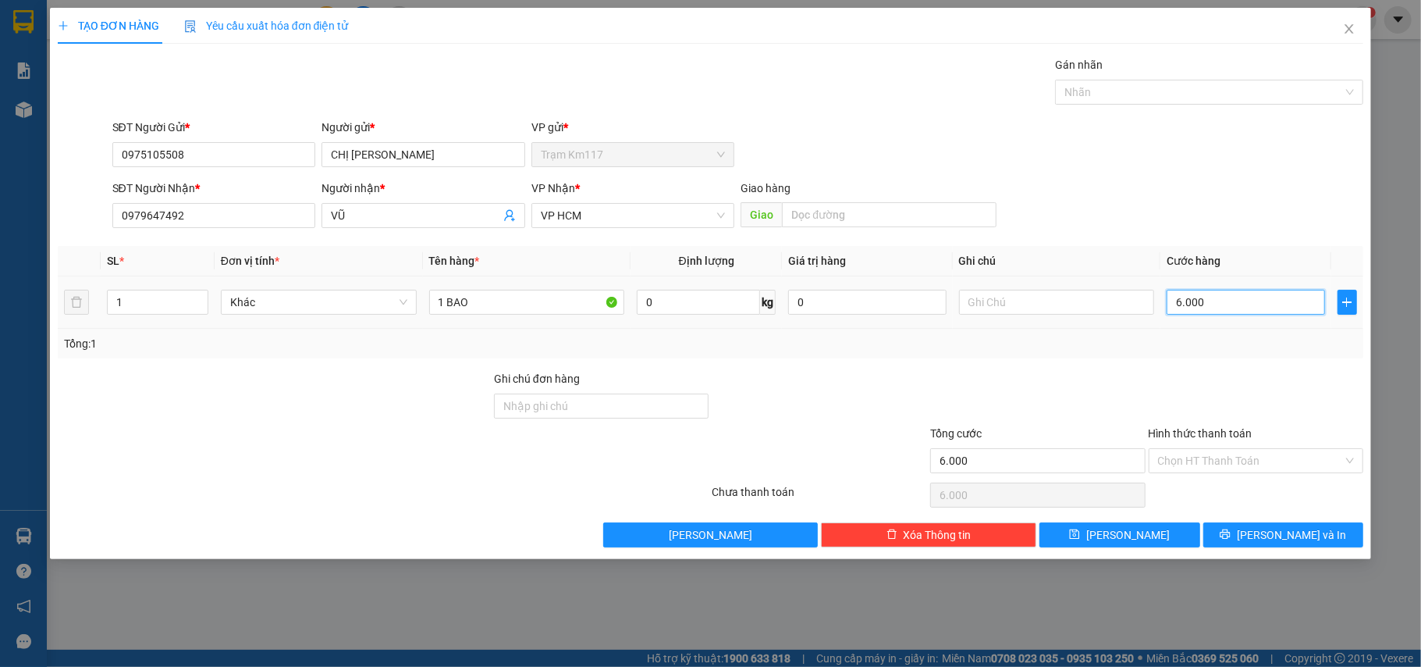
type input "60.000"
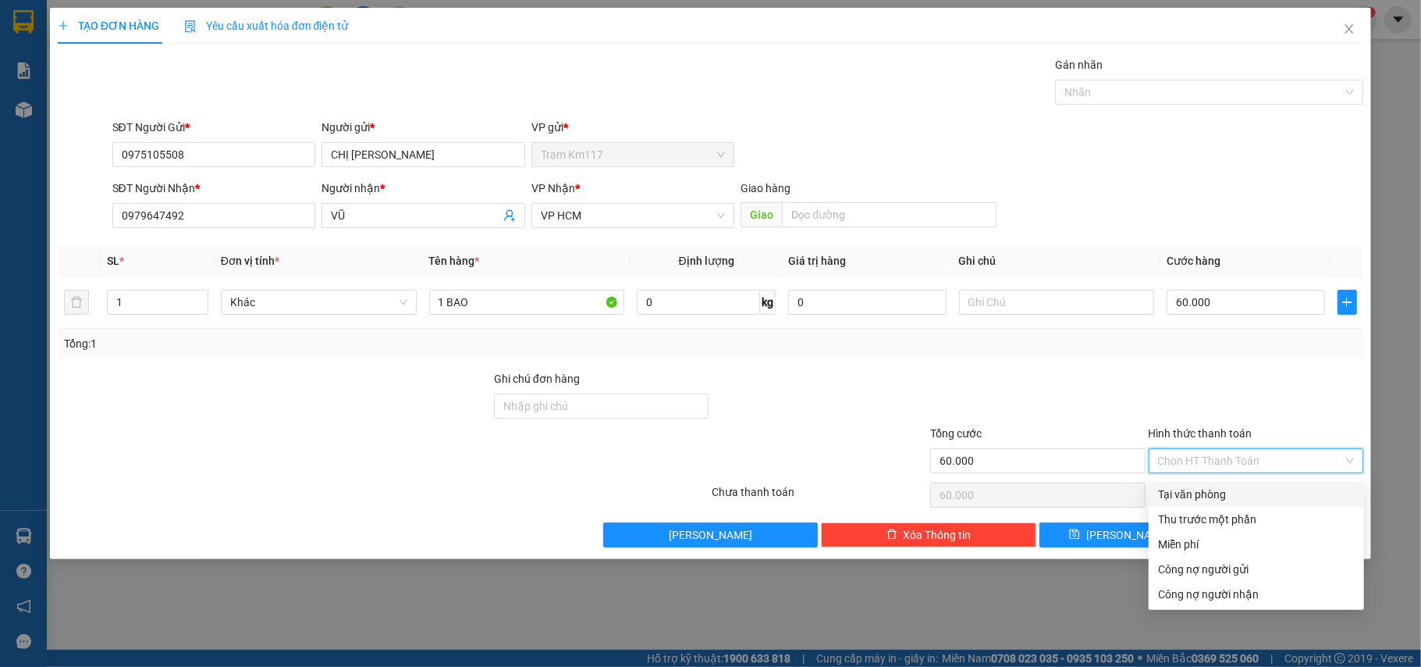
click at [1207, 454] on input "Hình thức thanh toán" at bounding box center [1251, 460] width 186 height 23
click at [1193, 488] on div "Tại văn phòng" at bounding box center [1256, 493] width 197 height 17
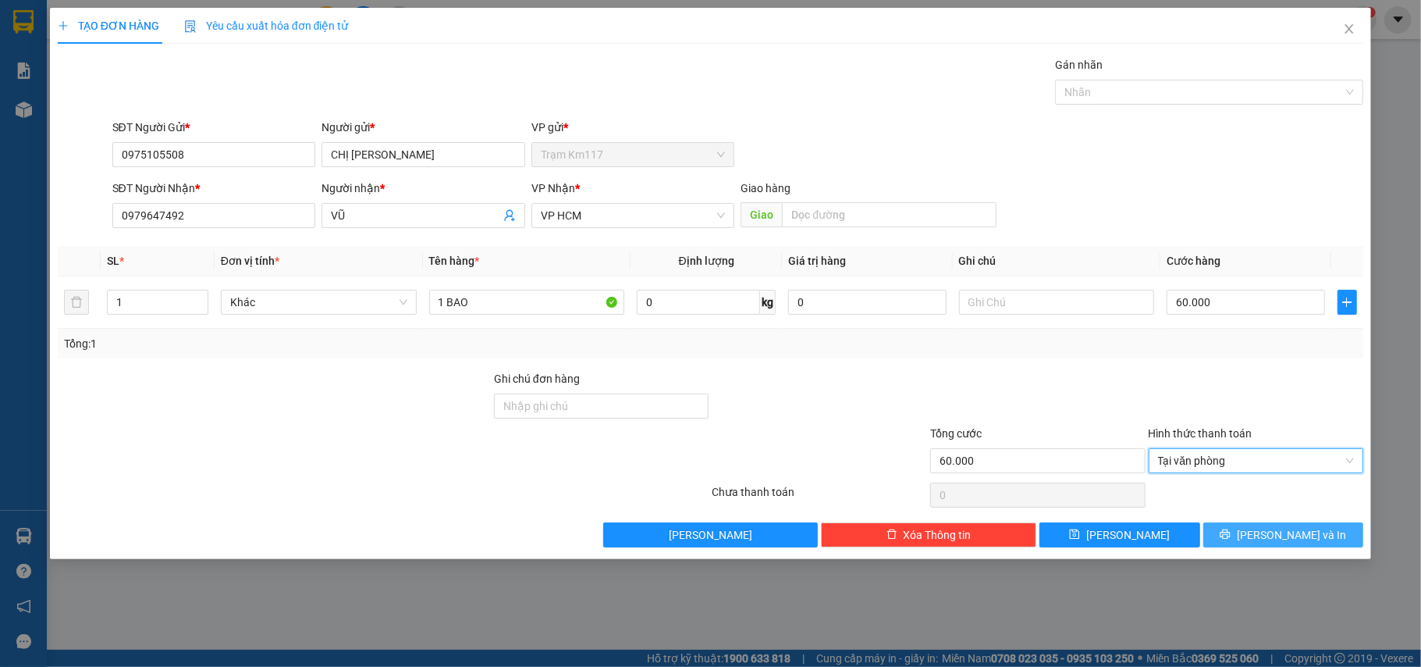
click at [1288, 532] on span "[PERSON_NAME] và In" at bounding box center [1291, 534] width 109 height 17
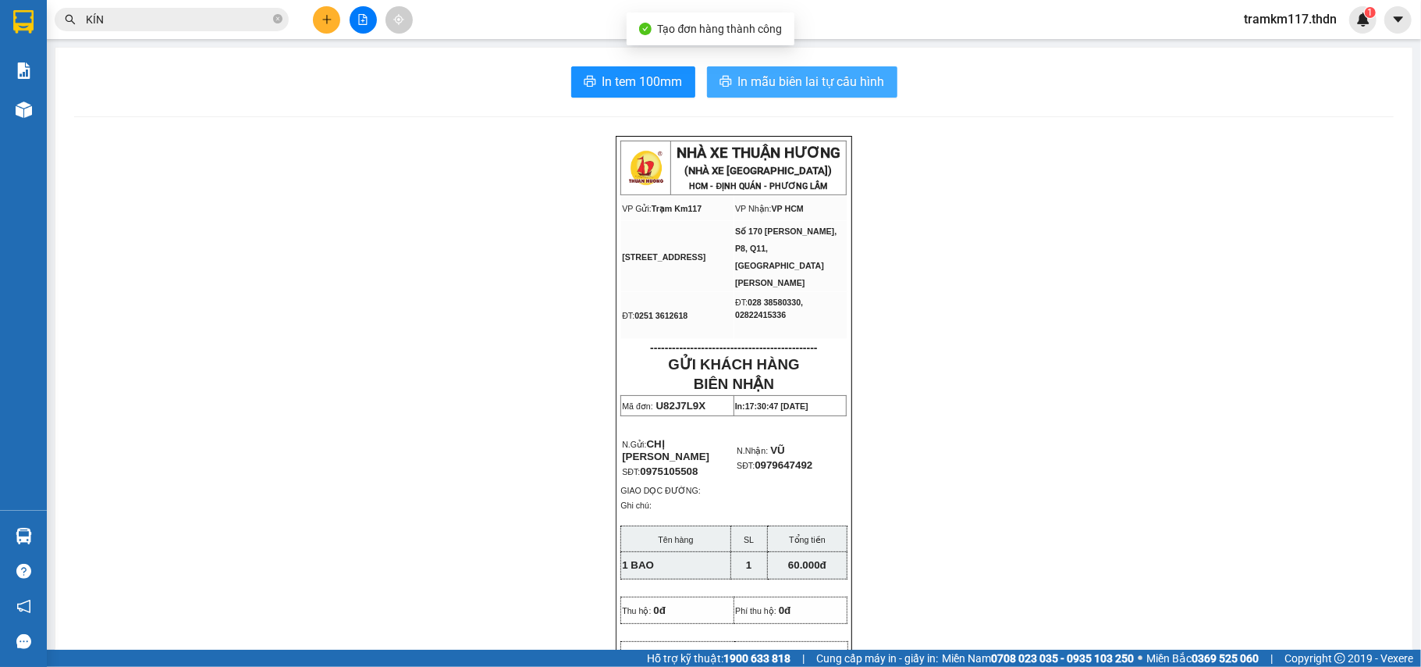
click at [801, 76] on span "In mẫu biên lai tự cấu hình" at bounding box center [811, 82] width 147 height 20
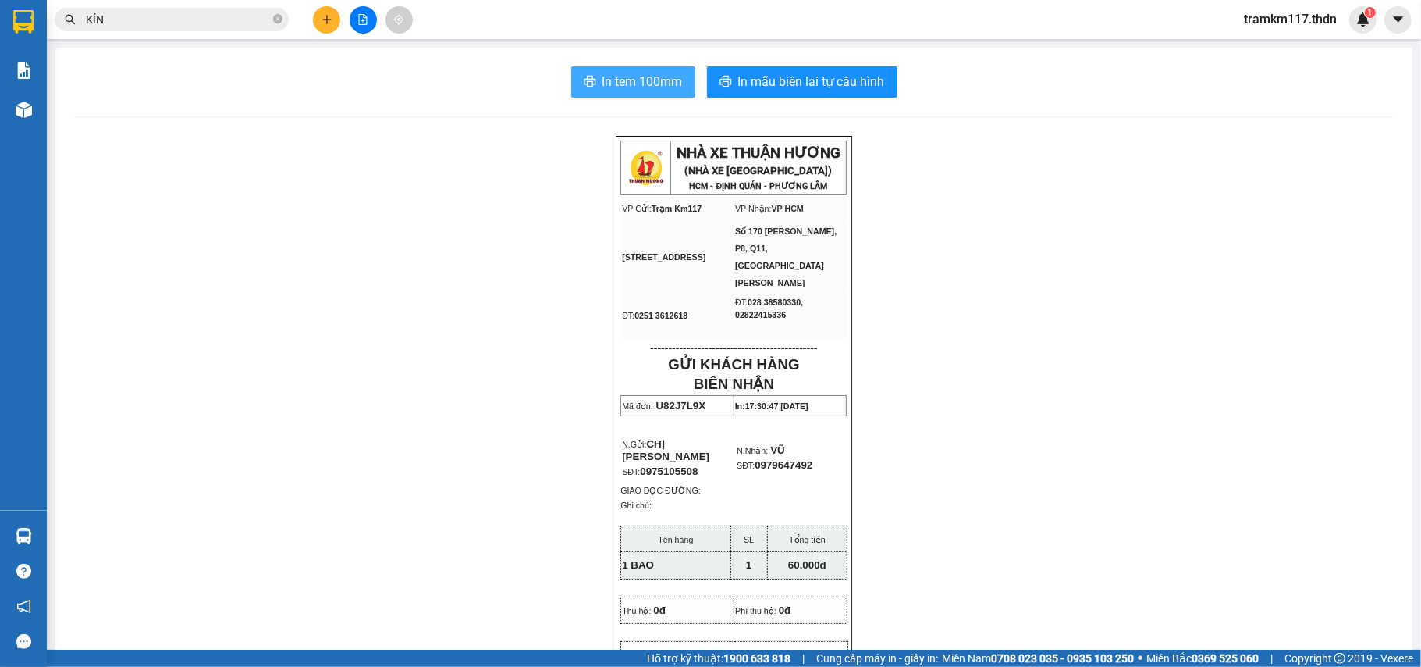
click at [610, 82] on span "In tem 100mm" at bounding box center [643, 82] width 80 height 20
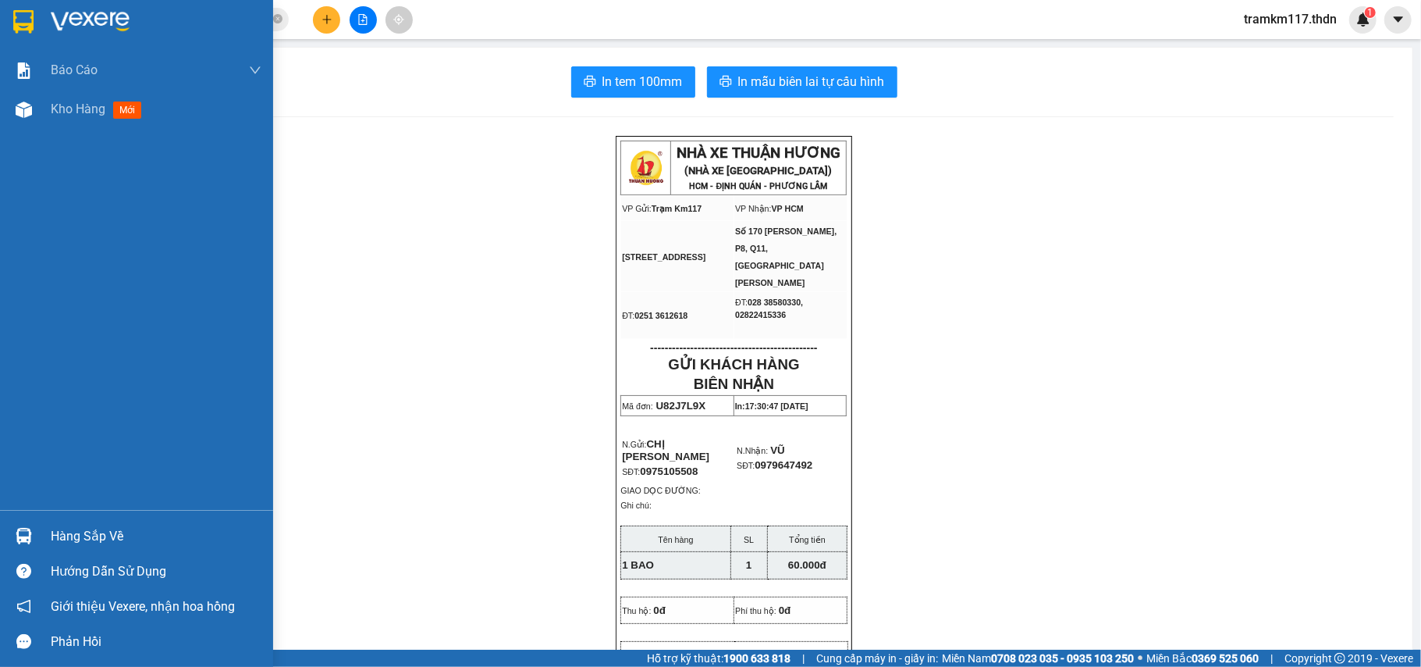
click at [19, 26] on img at bounding box center [23, 21] width 20 height 23
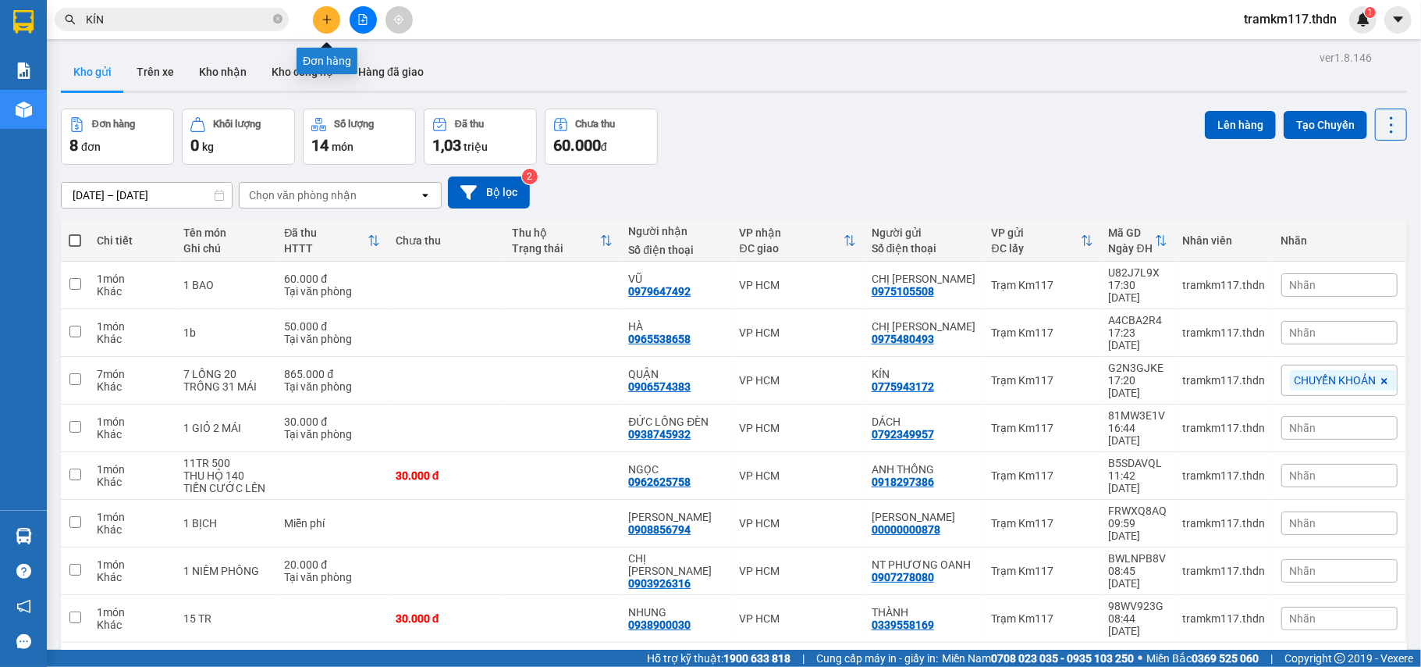
click at [331, 20] on icon "plus" at bounding box center [326, 19] width 9 height 1
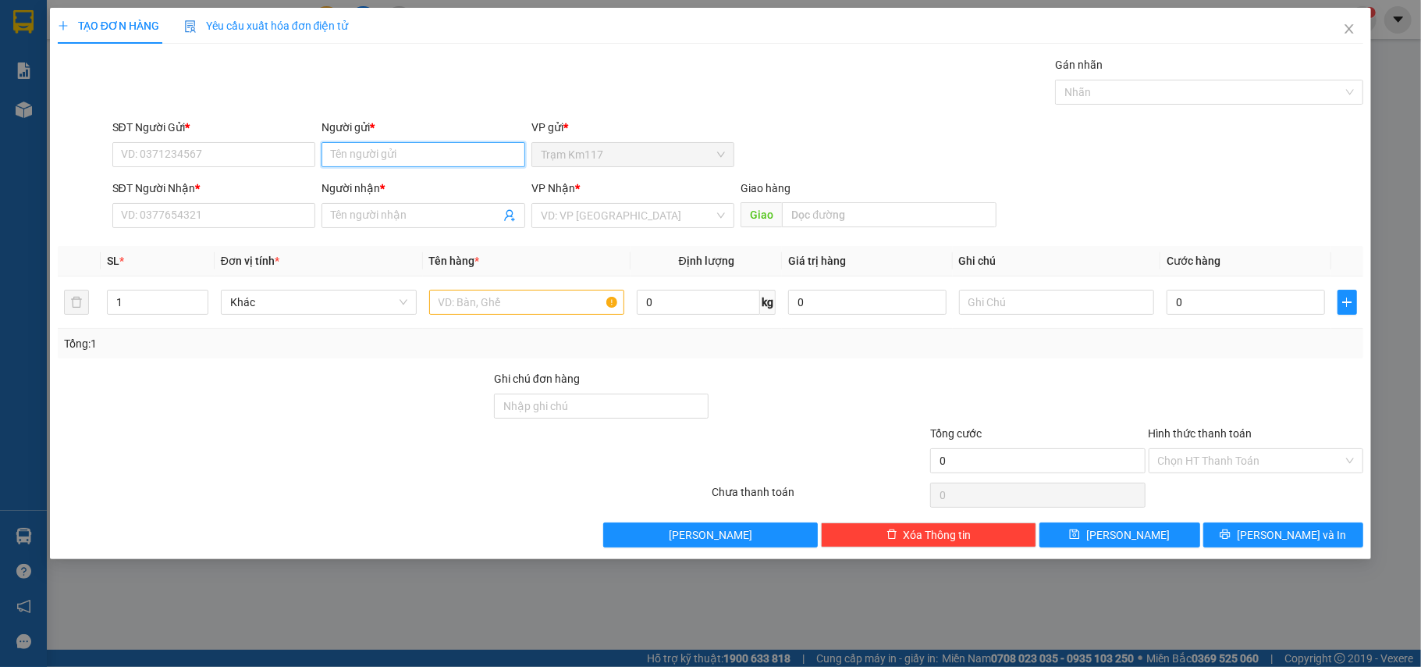
click at [395, 150] on input "Người gửi *" at bounding box center [424, 154] width 204 height 25
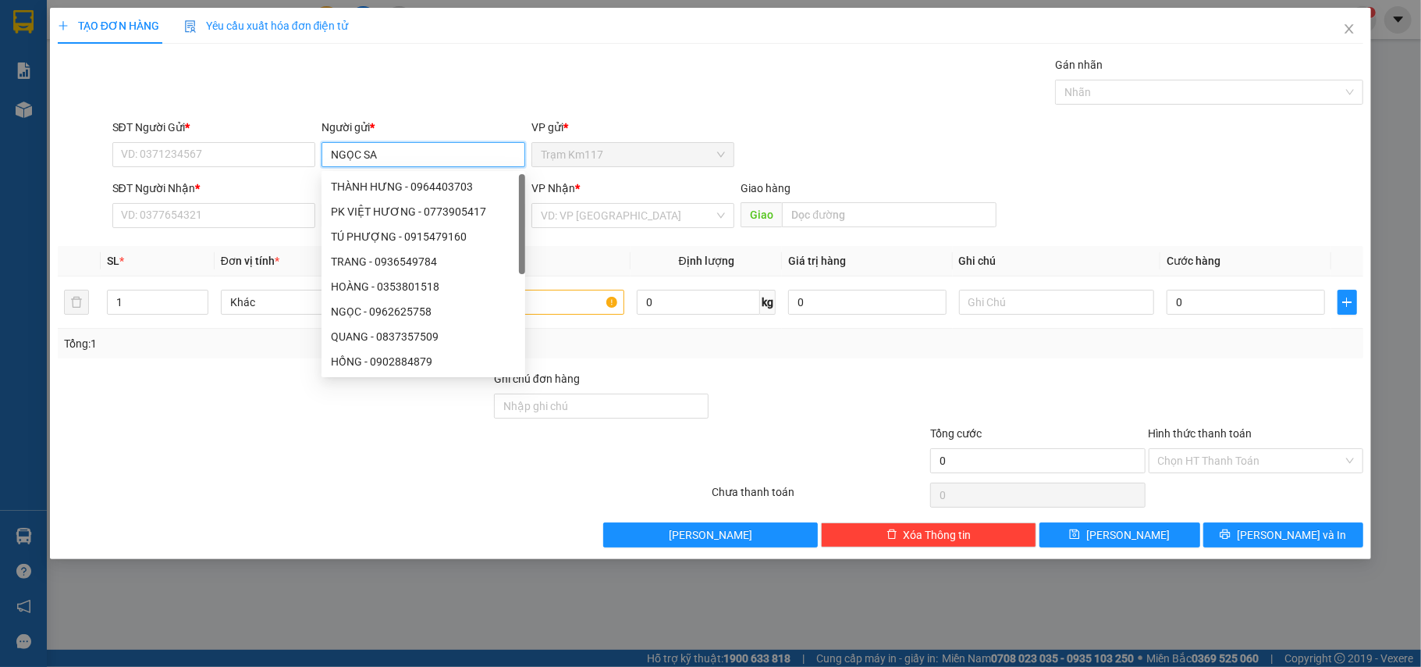
type input "[PERSON_NAME]"
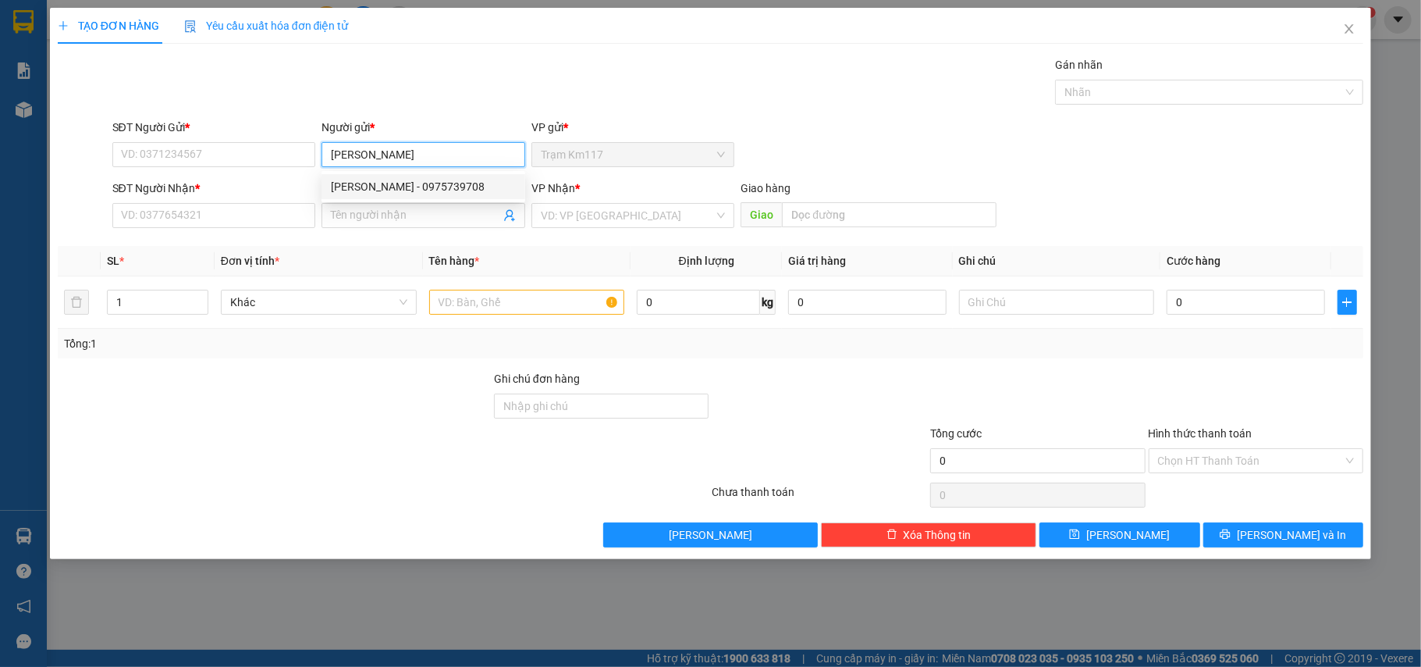
click at [387, 182] on div "[PERSON_NAME] - 0975739708" at bounding box center [423, 186] width 185 height 17
type input "0975739708"
type input "[PERSON_NAME]"
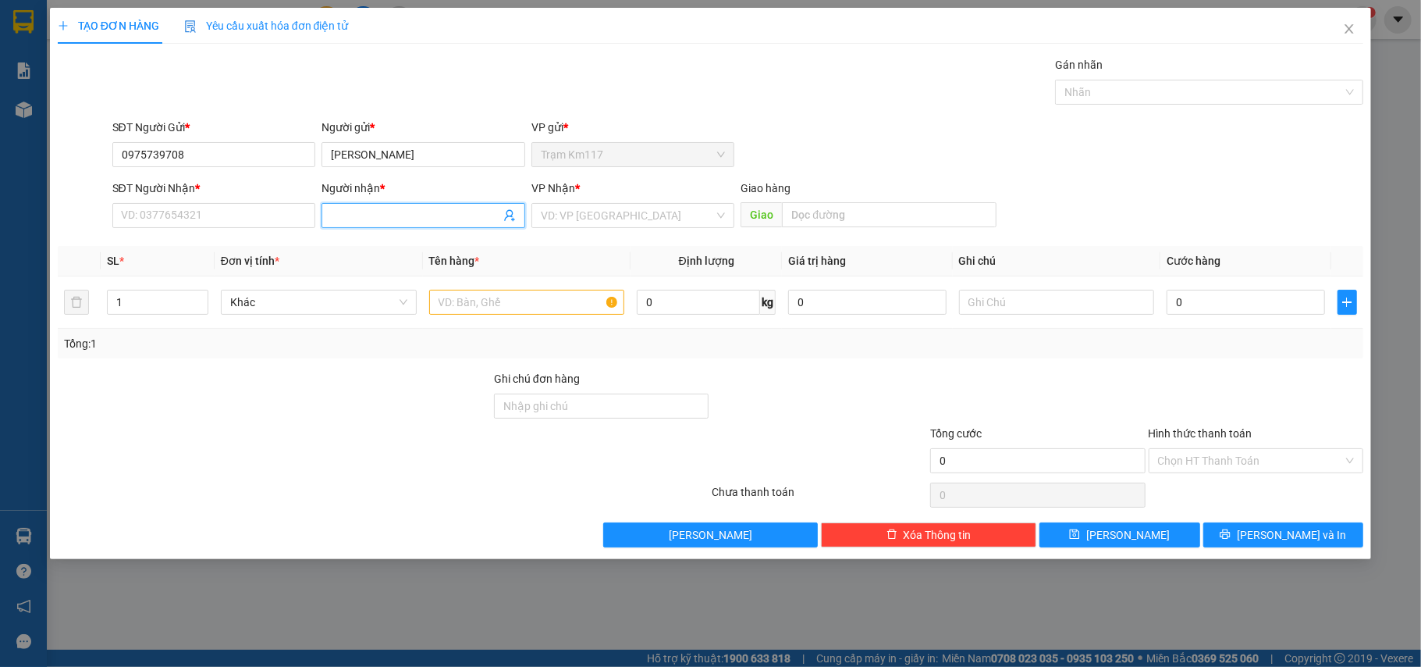
click at [512, 219] on icon "user-add" at bounding box center [509, 215] width 12 height 12
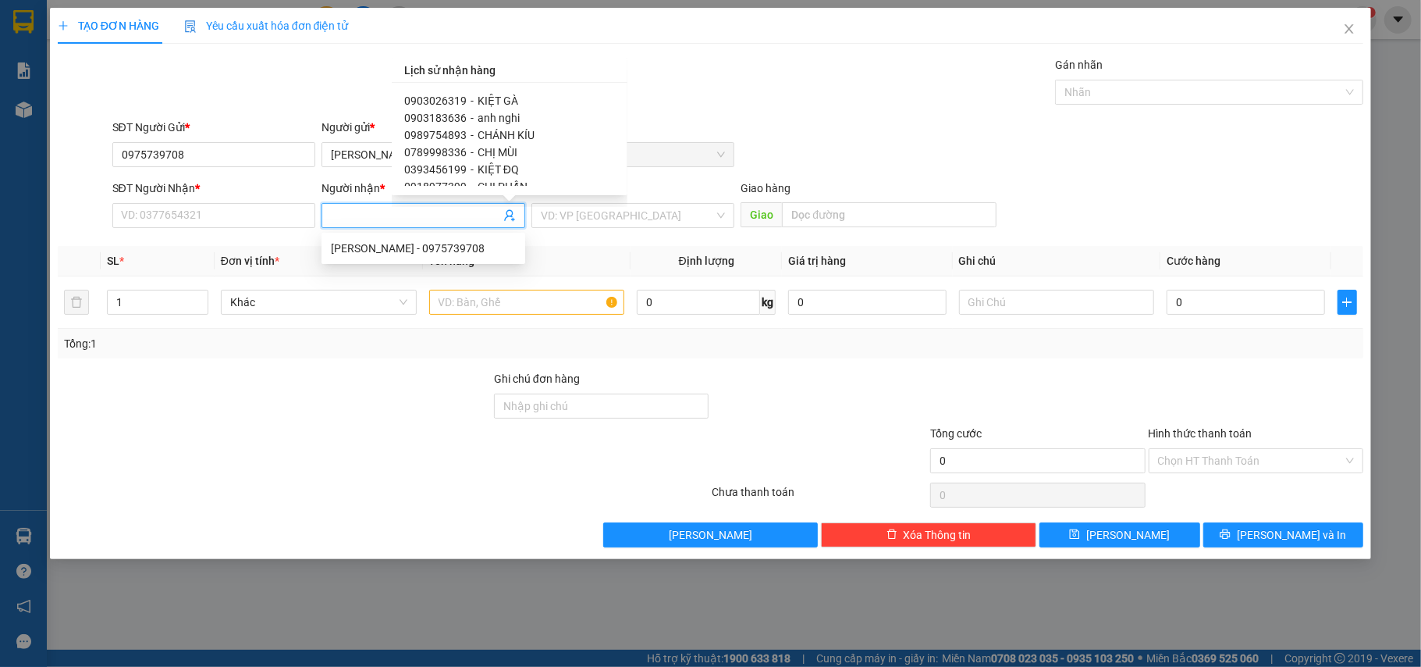
click at [482, 97] on span "KIỆT GÀ" at bounding box center [498, 100] width 41 height 12
type input "0903026319"
type input "KIỆT GÀ"
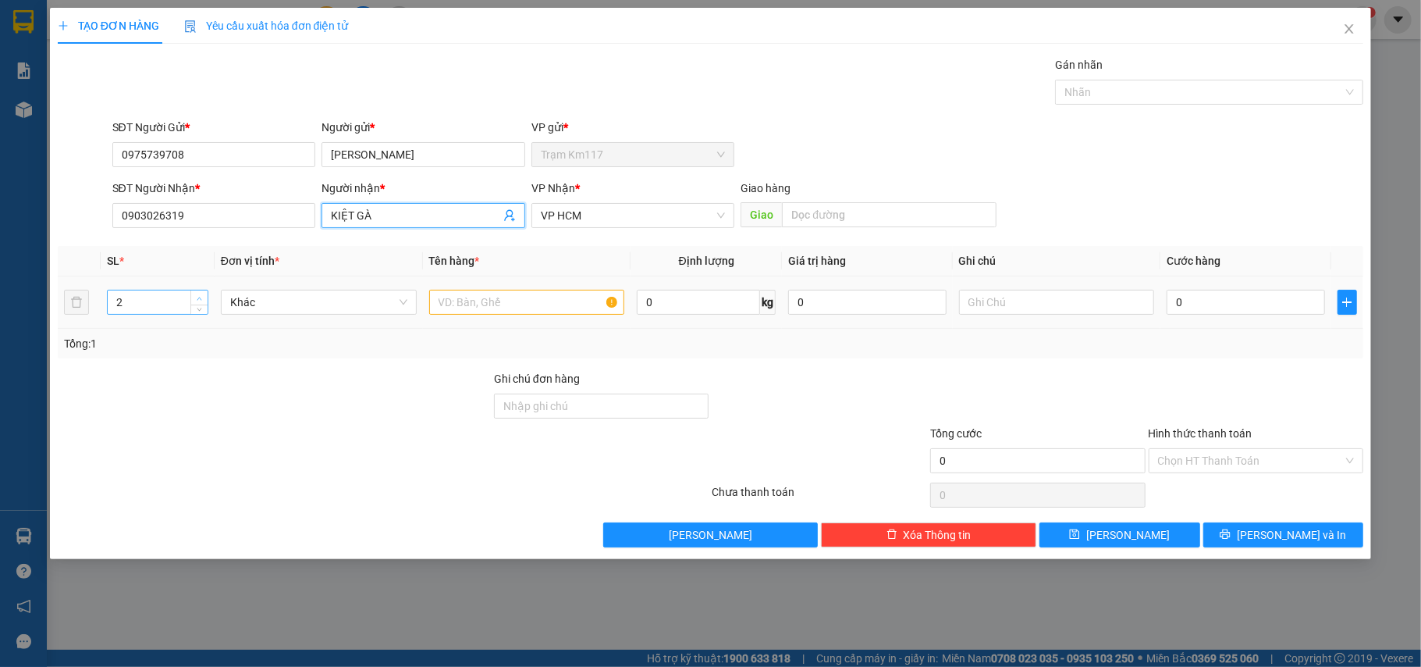
click at [192, 297] on span "Increase Value" at bounding box center [198, 297] width 17 height 14
type input "4"
click at [192, 297] on span "Increase Value" at bounding box center [198, 297] width 17 height 14
click at [475, 307] on input "text" at bounding box center [527, 302] width 196 height 25
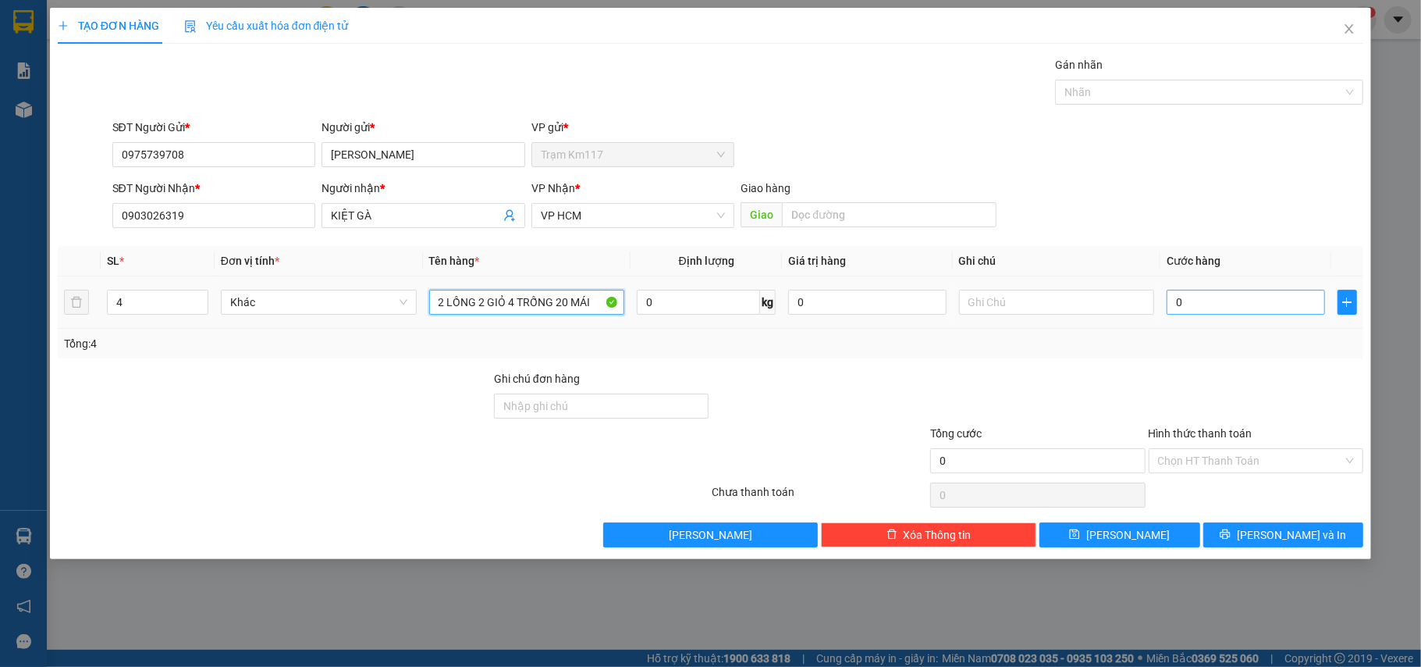
type input "2 LỒNG 2 GIỎ 4 TRỐNG 20 MÁI"
click at [1215, 297] on input "0" at bounding box center [1246, 302] width 158 height 25
type input "3"
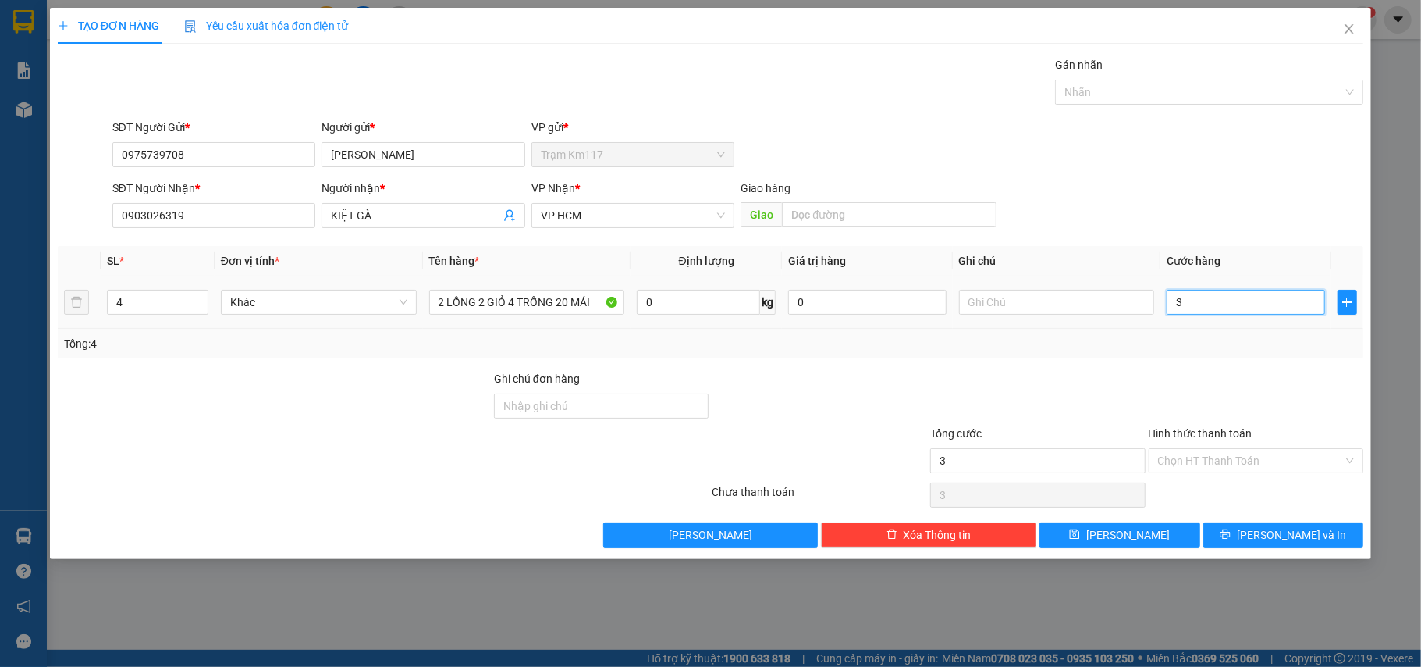
type input "34"
type input "340"
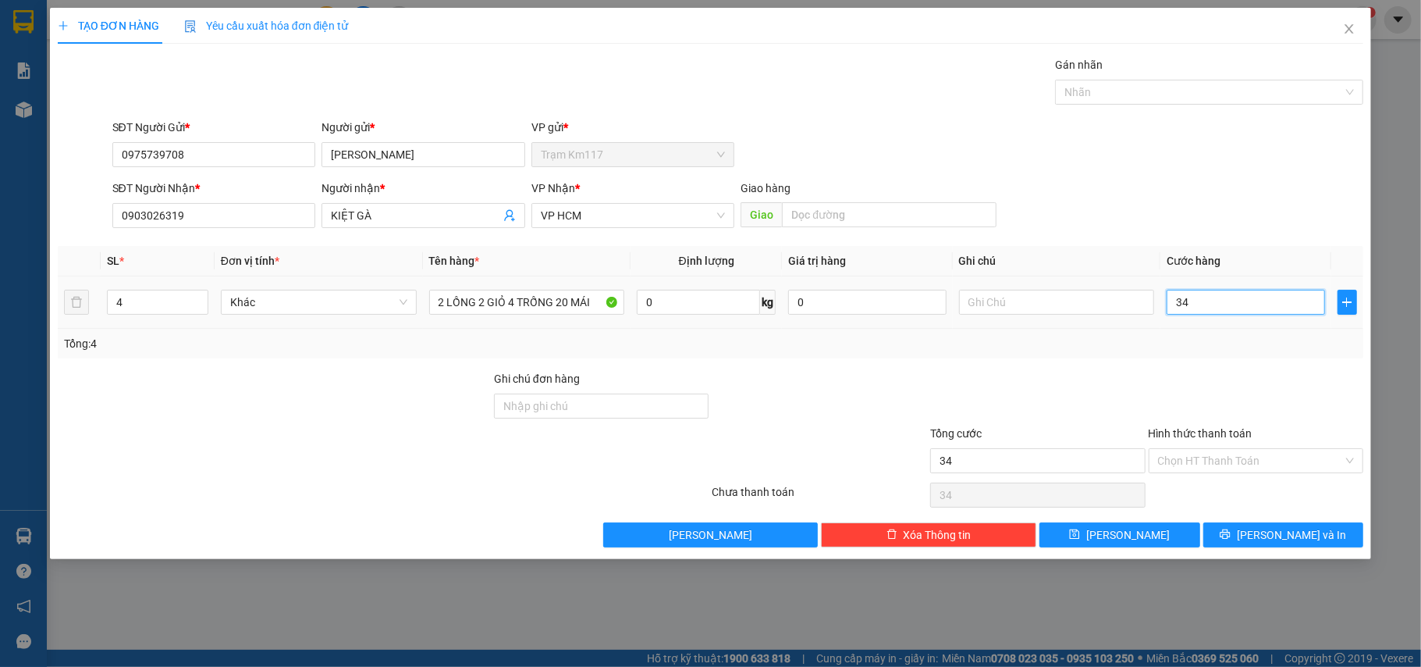
type input "340"
type input "3.400"
type input "34.000"
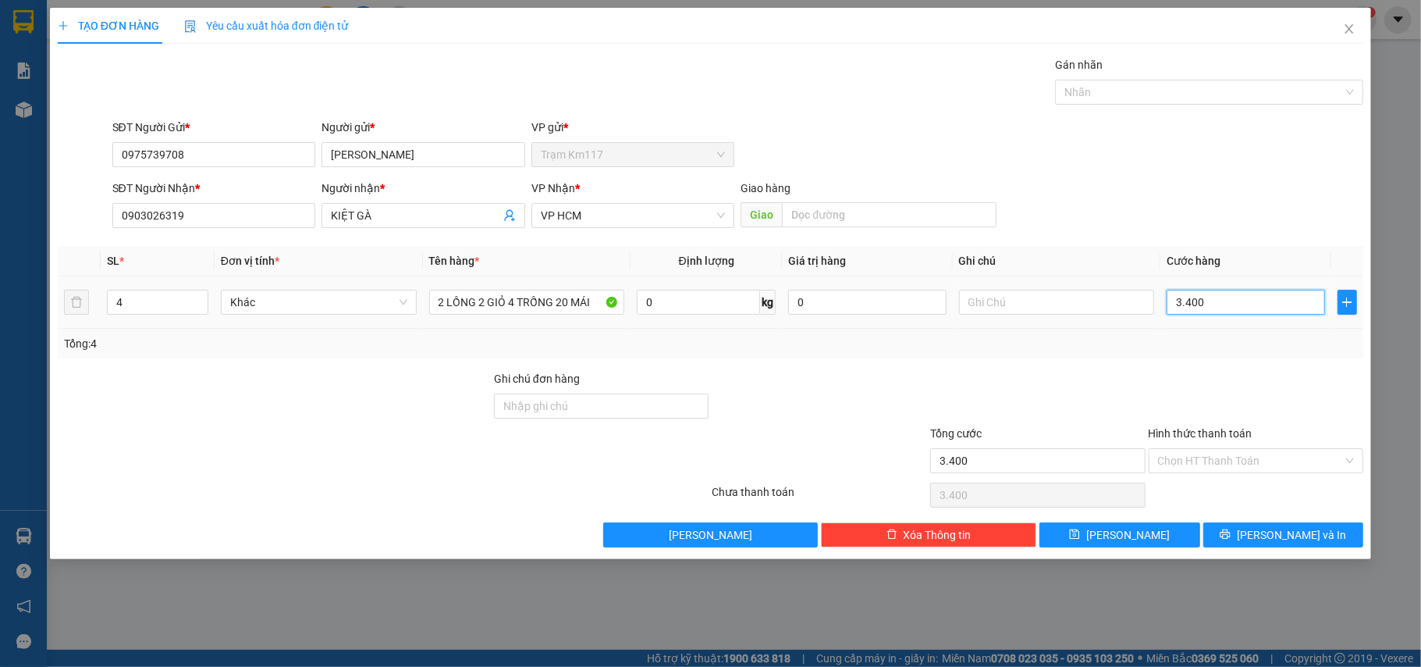
type input "34.000"
type input "340.000"
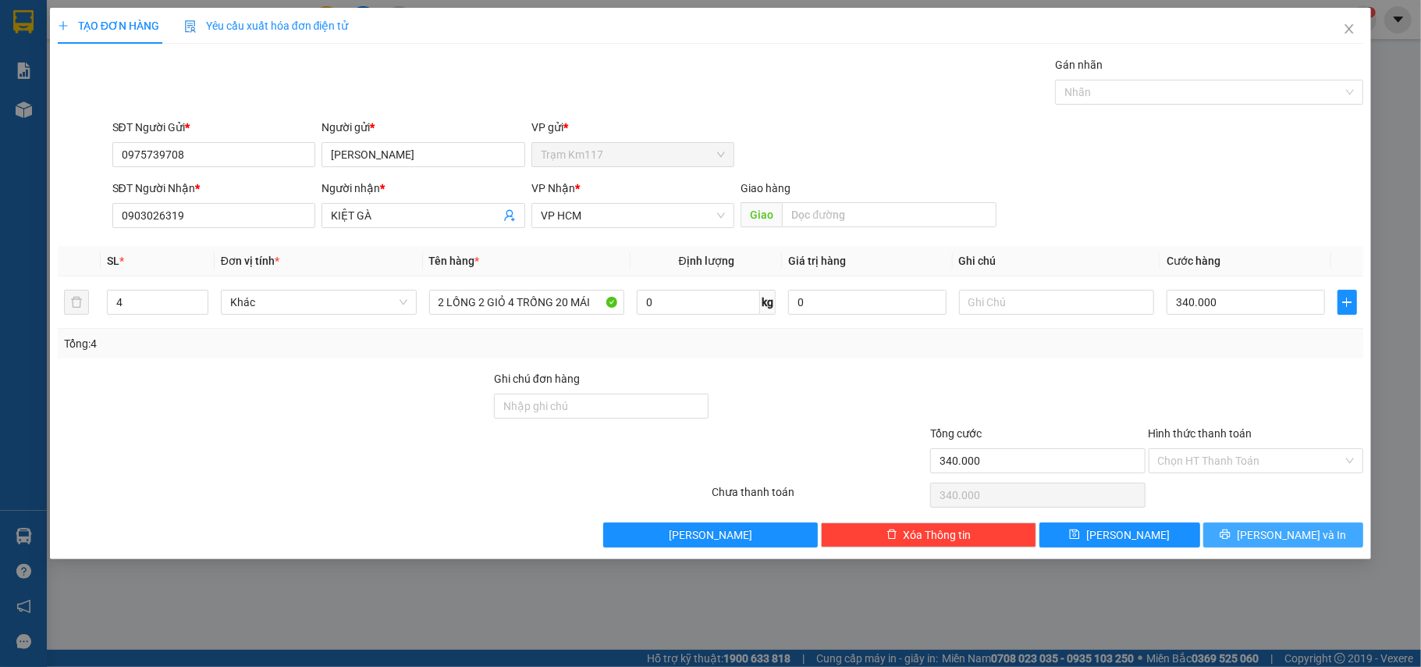
click at [1265, 539] on button "[PERSON_NAME] và In" at bounding box center [1284, 534] width 161 height 25
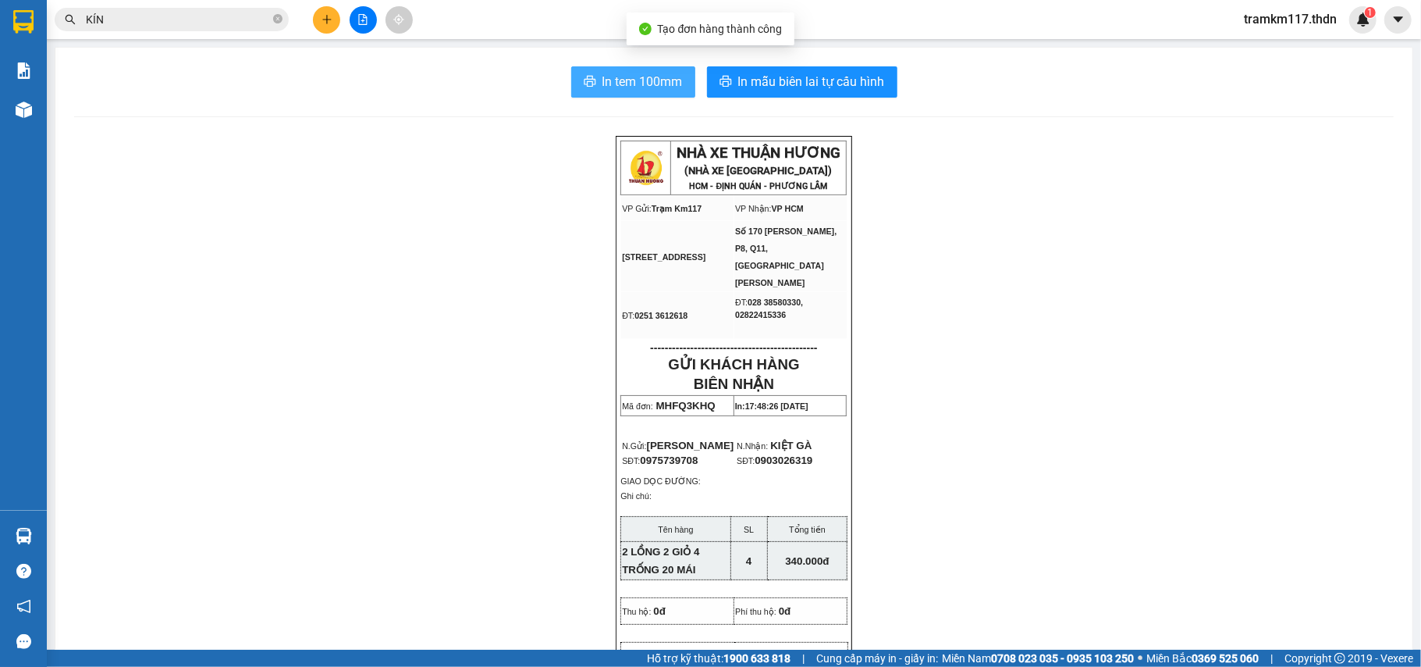
click at [637, 86] on span "In tem 100mm" at bounding box center [643, 82] width 80 height 20
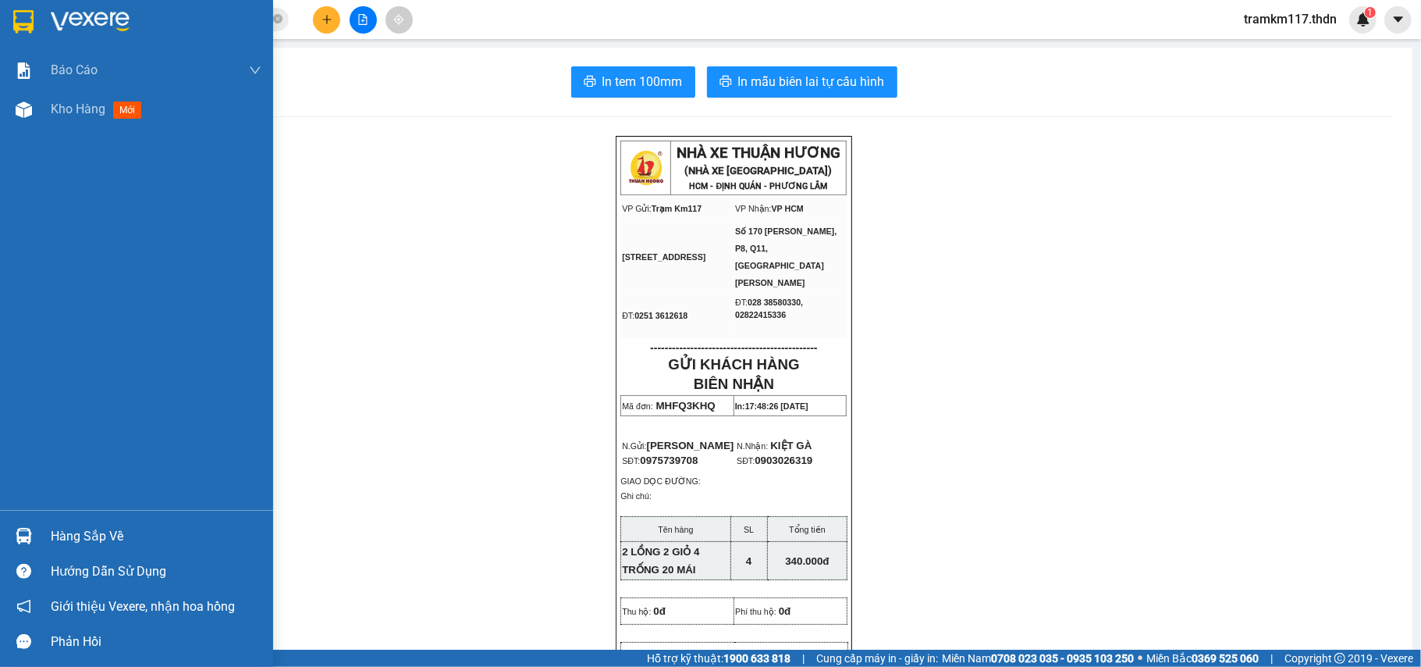
click at [23, 16] on img at bounding box center [23, 21] width 20 height 23
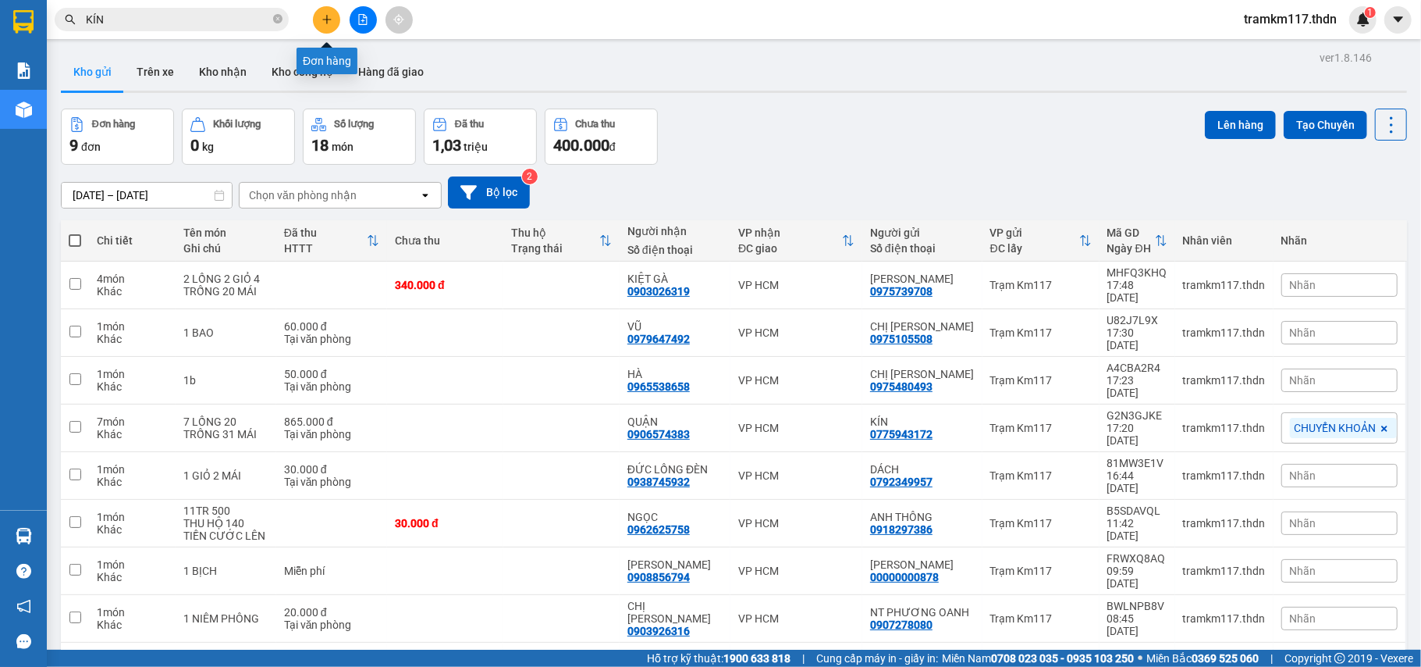
click at [334, 20] on button at bounding box center [326, 19] width 27 height 27
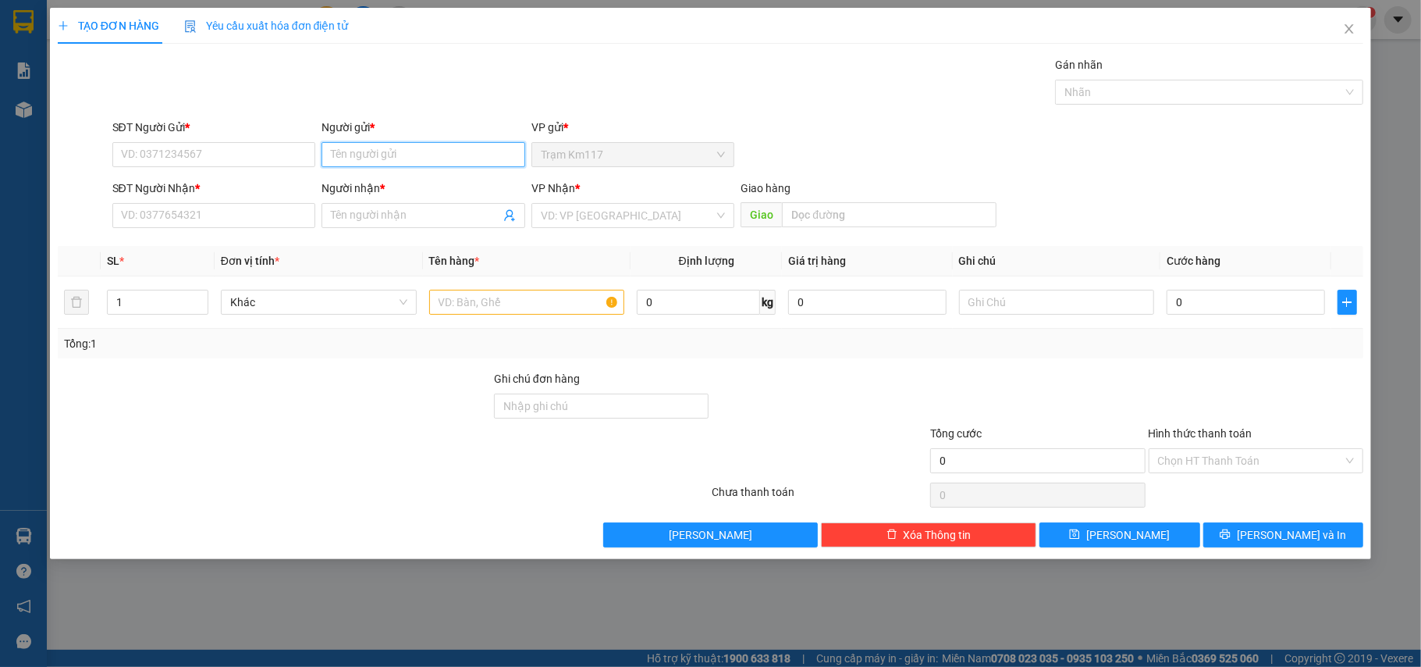
click at [364, 161] on input "Người gửi *" at bounding box center [424, 154] width 204 height 25
type input "DỨNG"
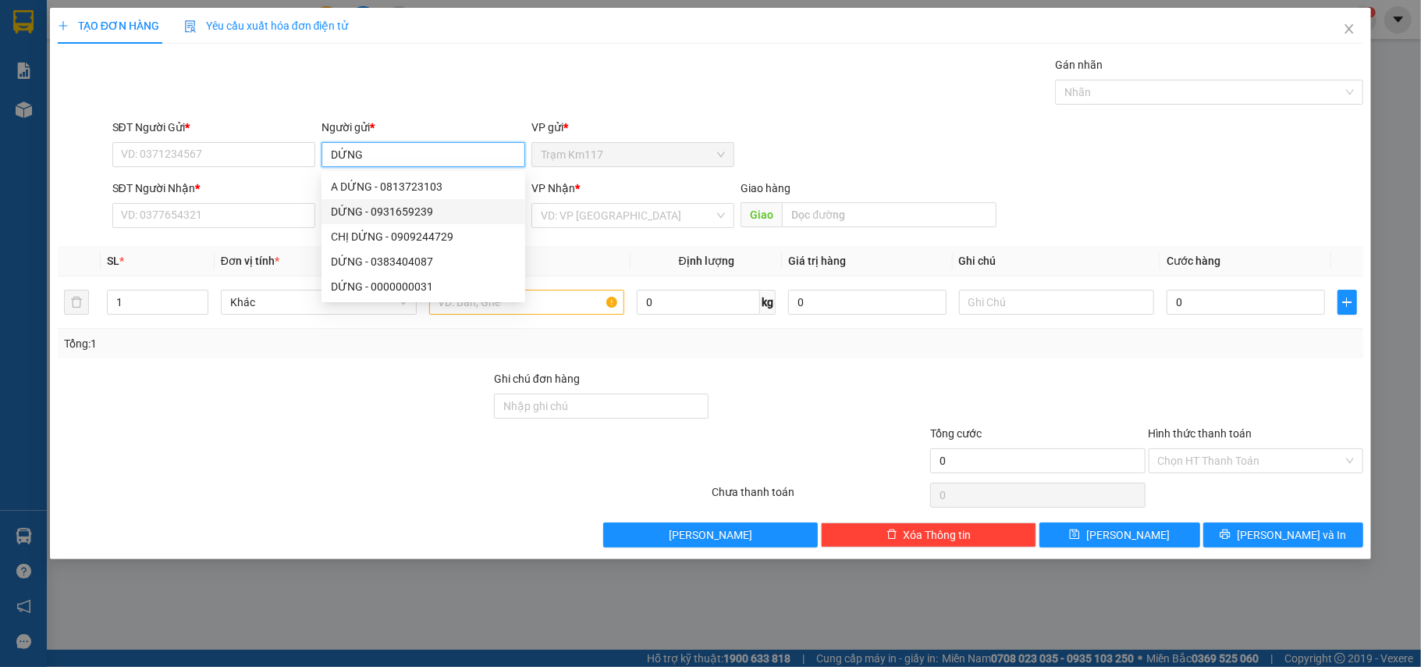
click at [370, 212] on div "DỨNG - 0931659239" at bounding box center [423, 211] width 185 height 17
type input "0931659239"
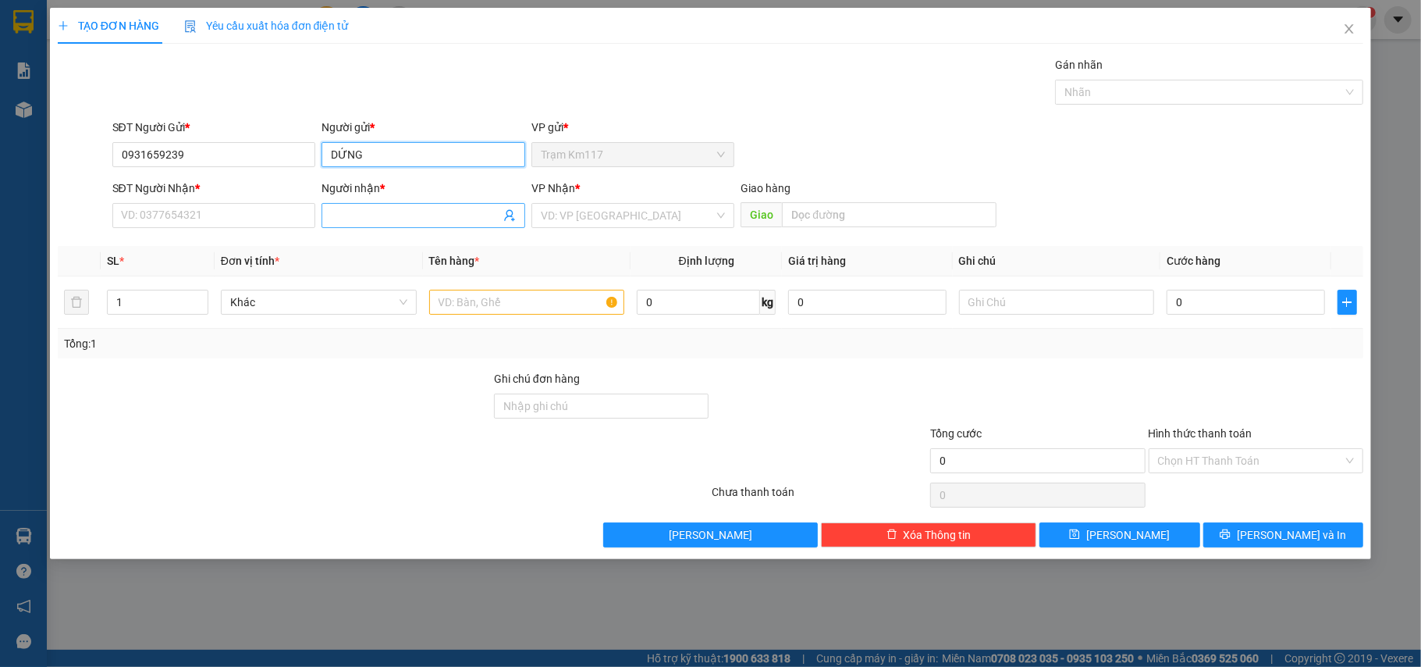
type input "DỨNG"
click at [507, 219] on icon "user-add" at bounding box center [509, 216] width 10 height 12
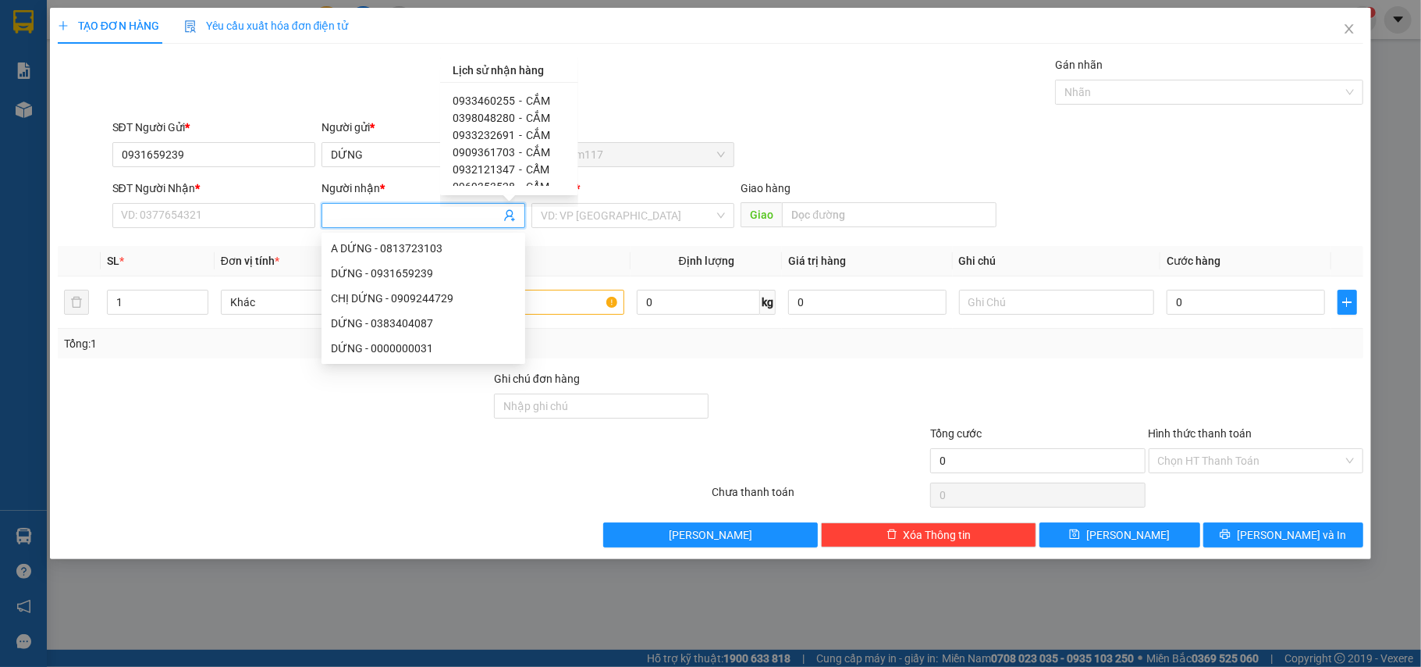
click at [507, 101] on span "0933460255" at bounding box center [484, 100] width 62 height 12
type input "0933460255"
type input "CẮM"
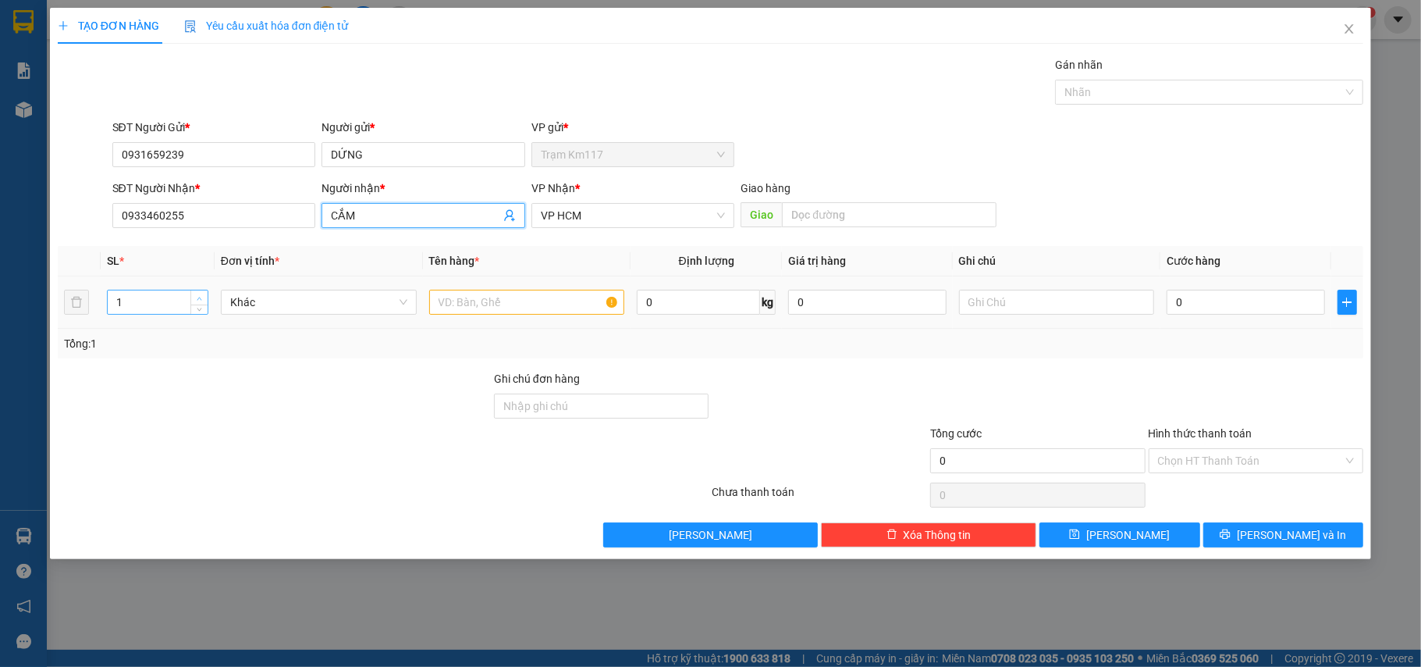
type input "2"
click at [191, 300] on span "Increase Value" at bounding box center [198, 297] width 17 height 14
click at [476, 304] on input "text" at bounding box center [527, 302] width 196 height 25
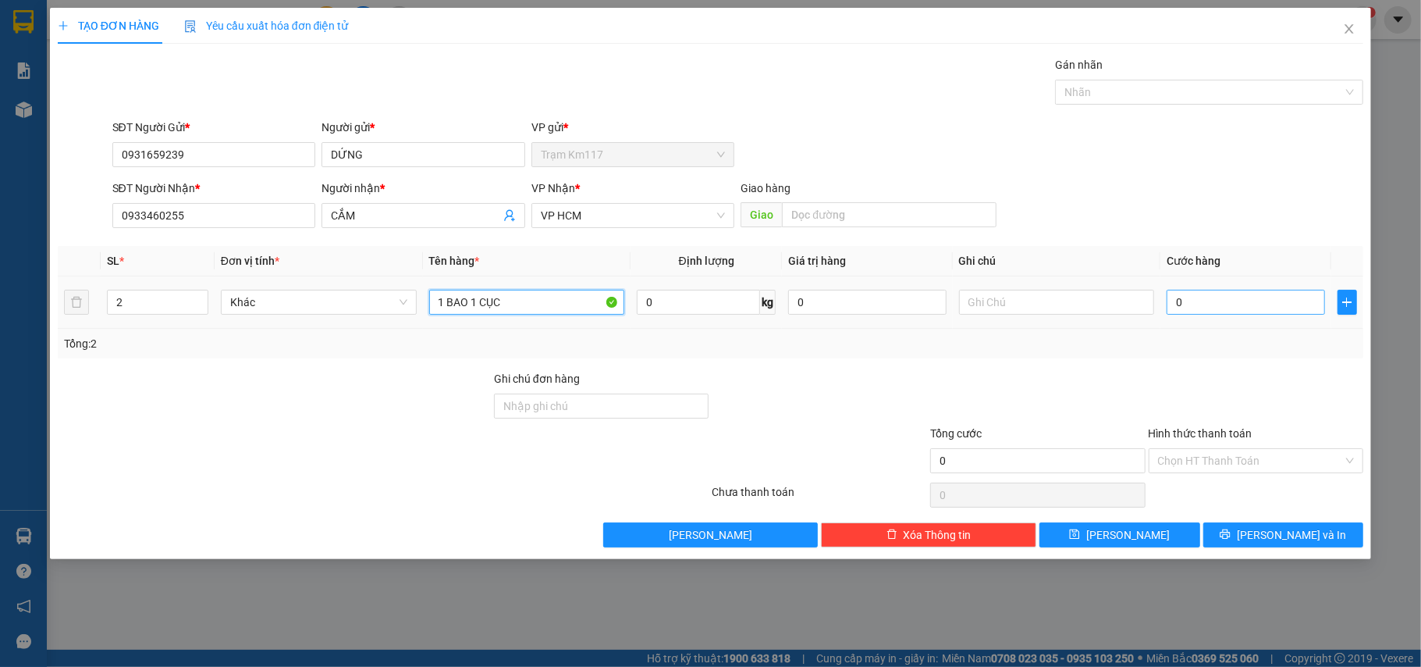
type input "1 BAO 1 CỤC"
click at [1230, 311] on input "0" at bounding box center [1246, 302] width 158 height 25
type input "1"
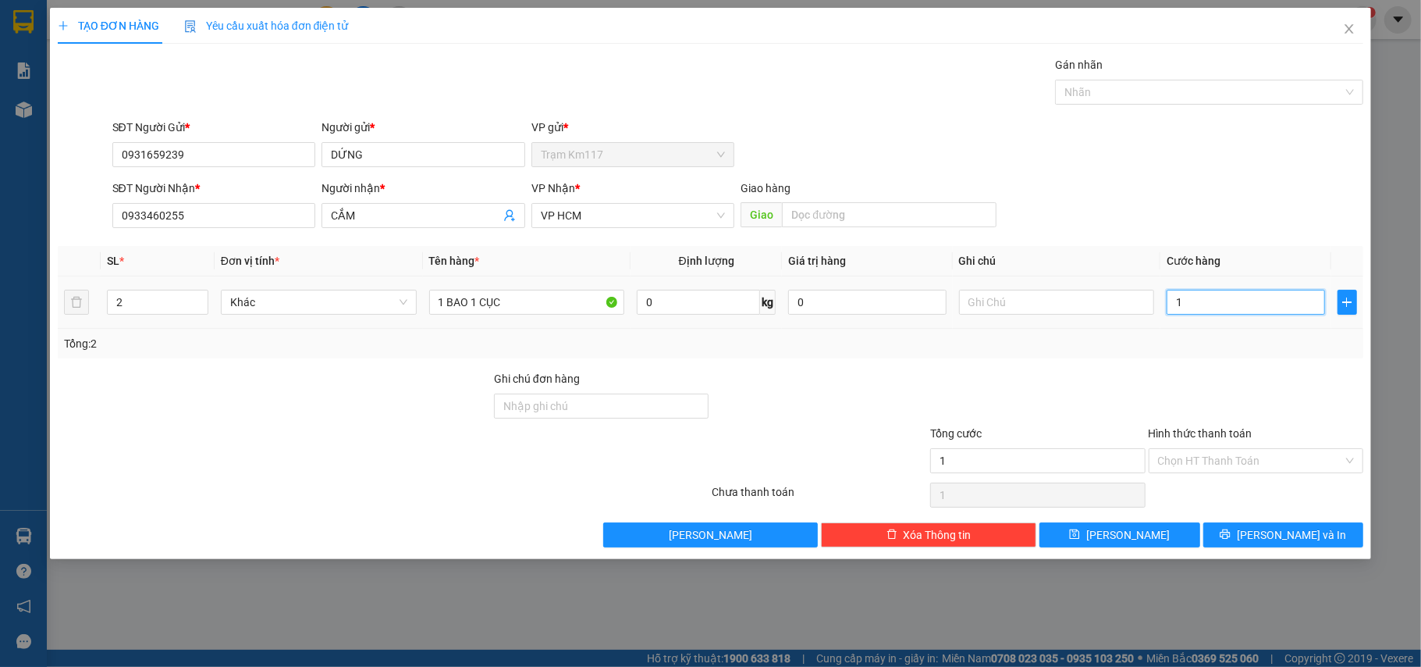
type input "10"
type input "100"
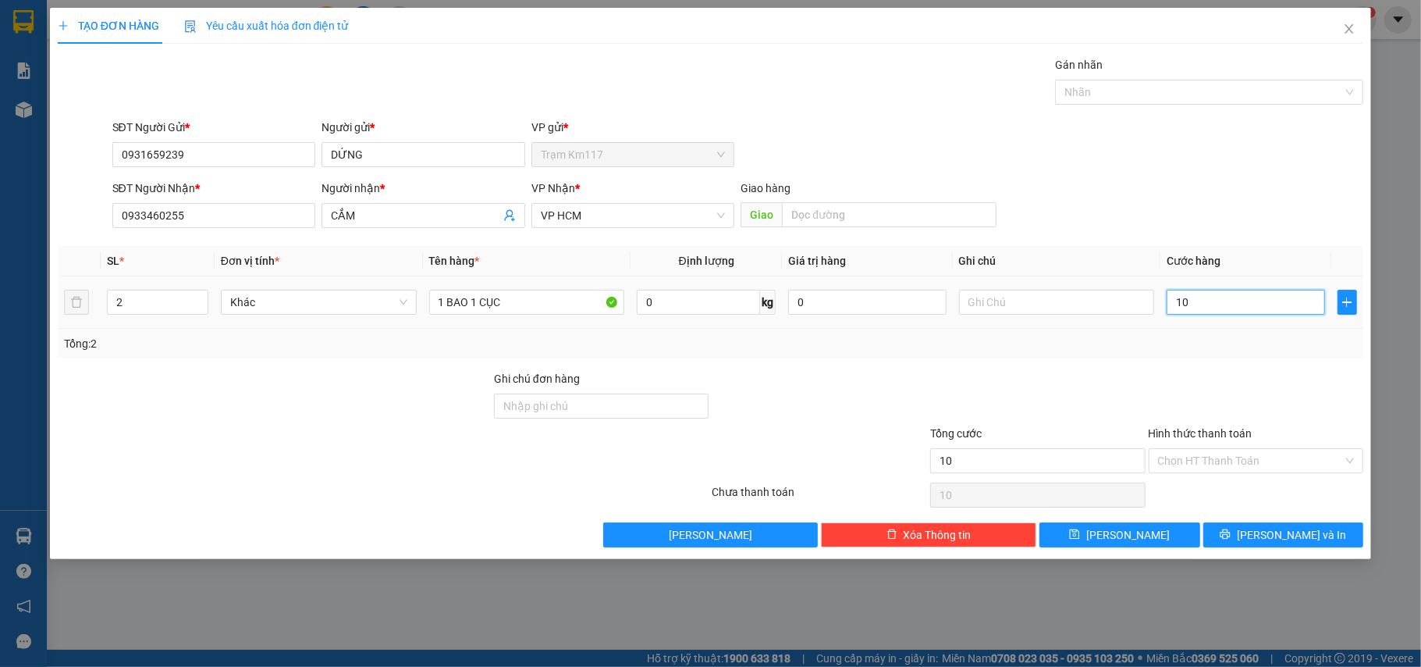
type input "100"
type input "1.000"
type input "10.000"
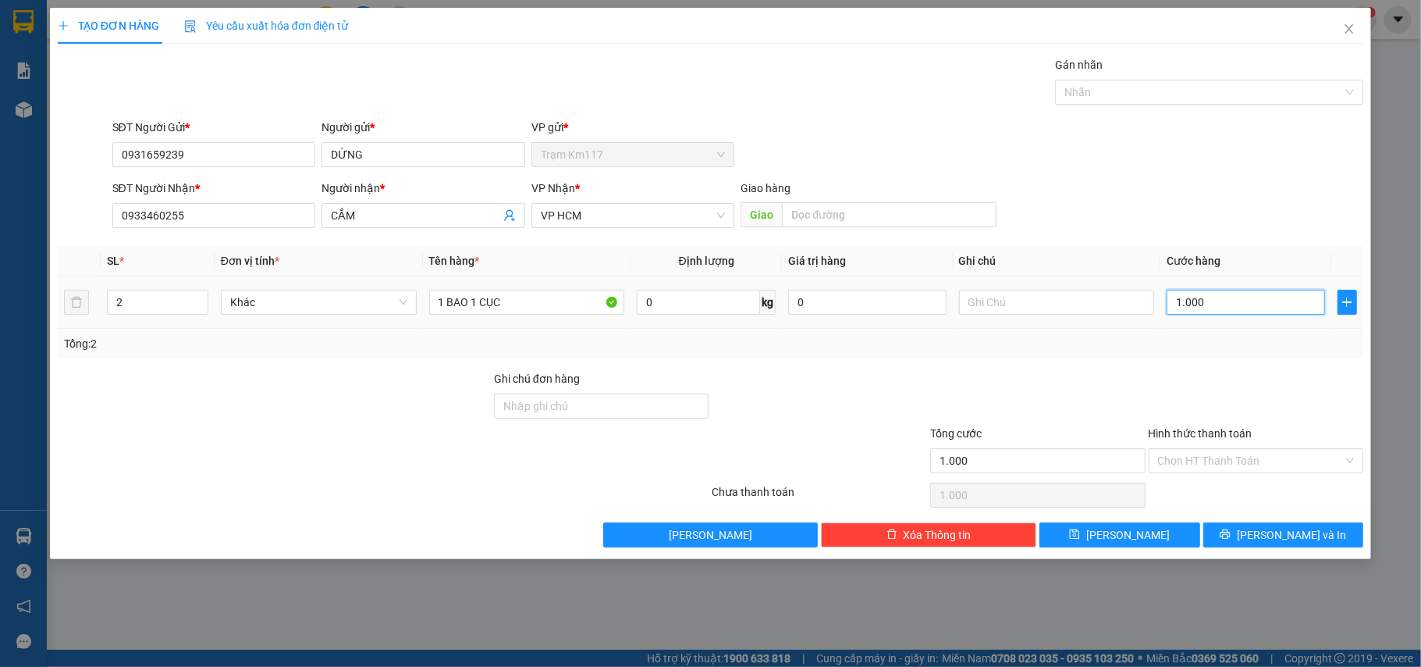
type input "10.000"
type input "100.000"
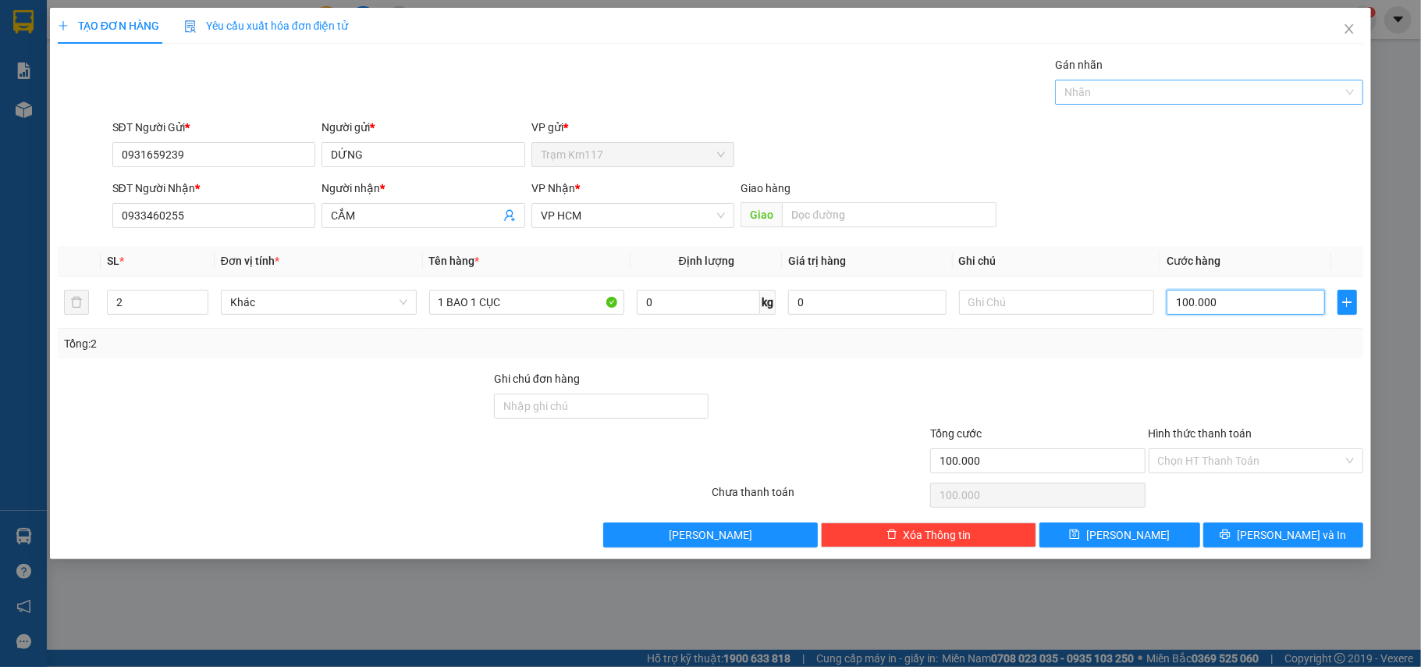
click at [1158, 97] on div at bounding box center [1201, 92] width 285 height 19
type input "100.000"
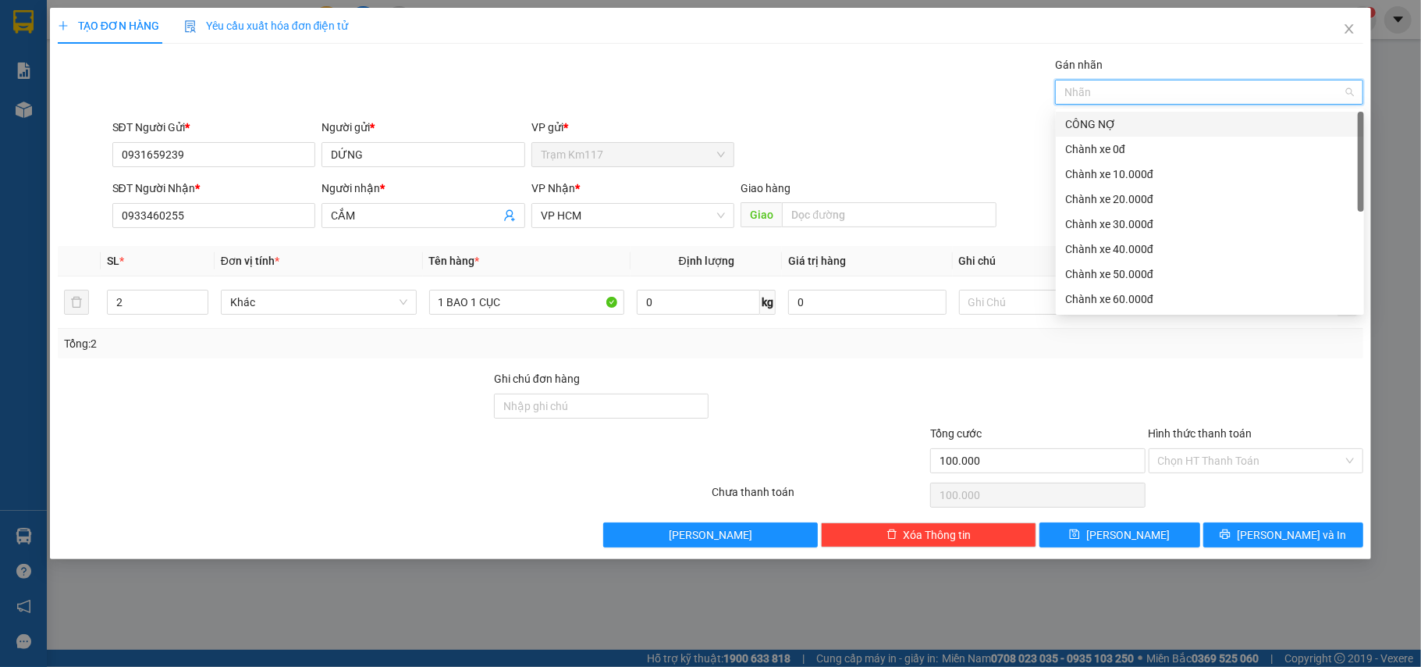
click at [1080, 126] on div "CÔNG NỢ" at bounding box center [1210, 124] width 290 height 17
click at [1157, 490] on div "Chọn HT Thanh Toán" at bounding box center [1256, 494] width 219 height 31
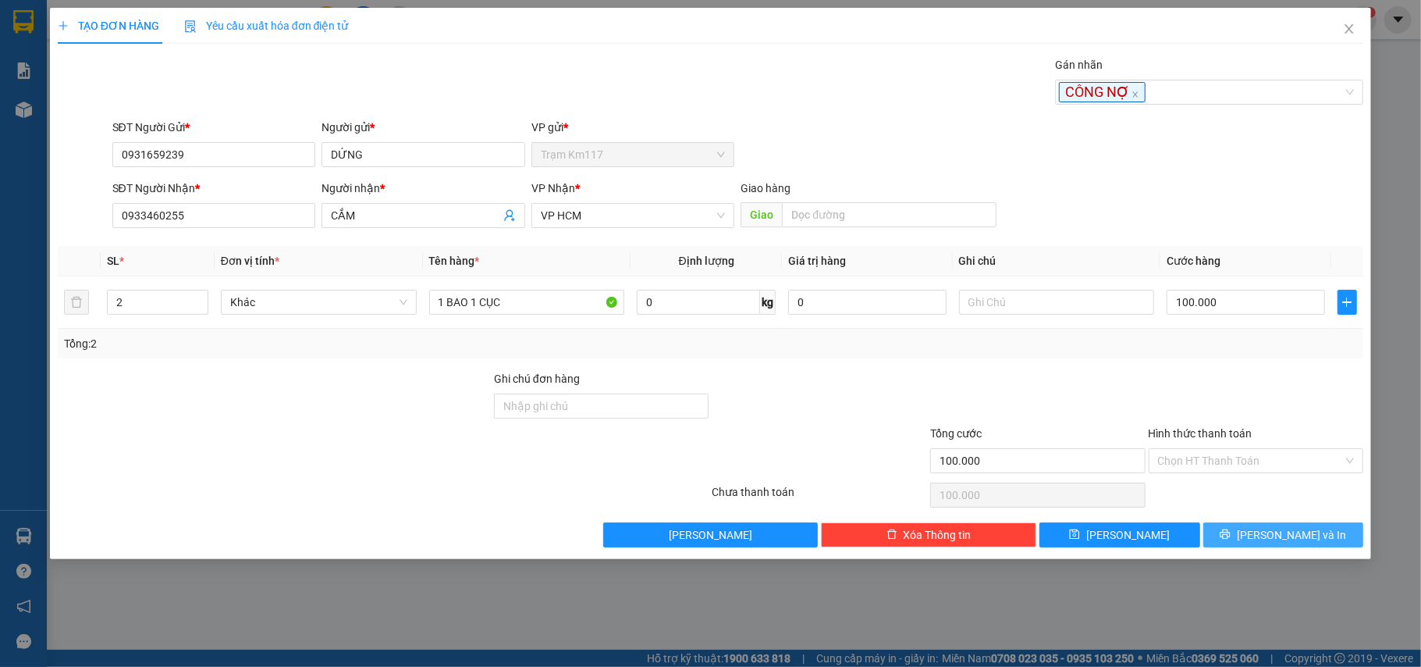
click at [1277, 542] on span "[PERSON_NAME] và In" at bounding box center [1291, 534] width 109 height 17
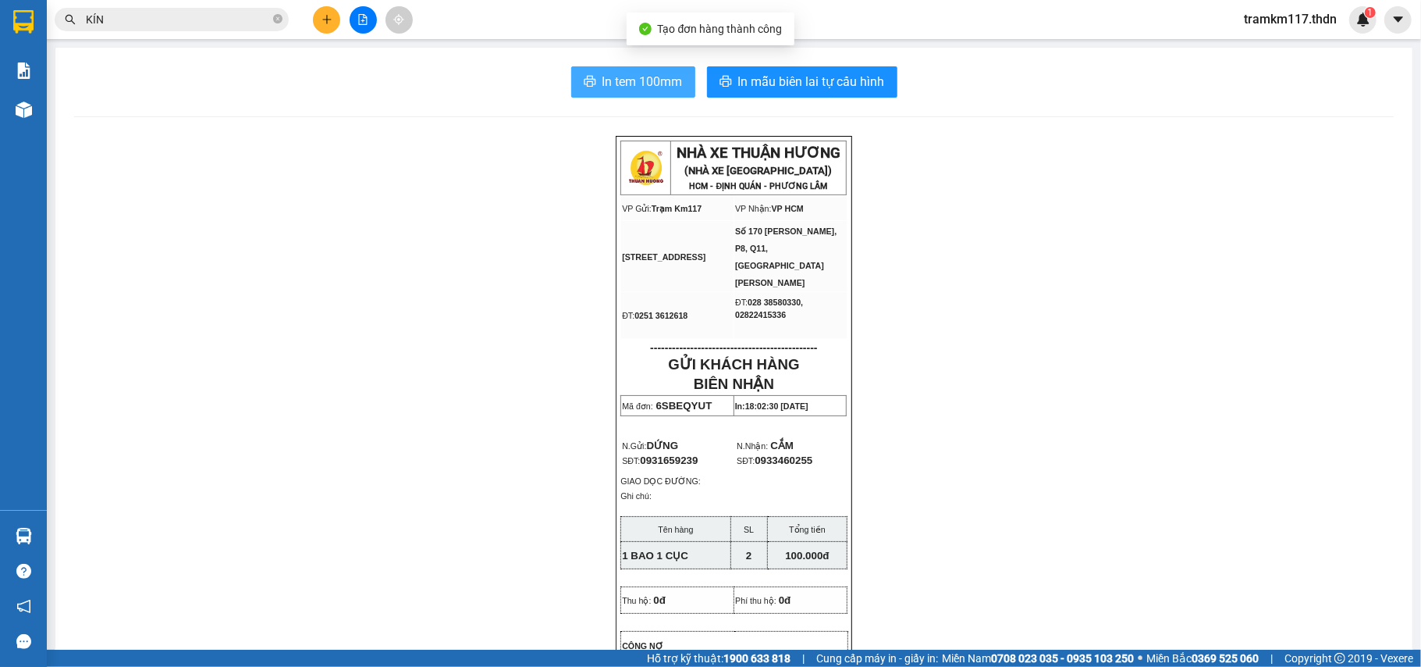
click at [624, 88] on span "In tem 100mm" at bounding box center [643, 82] width 80 height 20
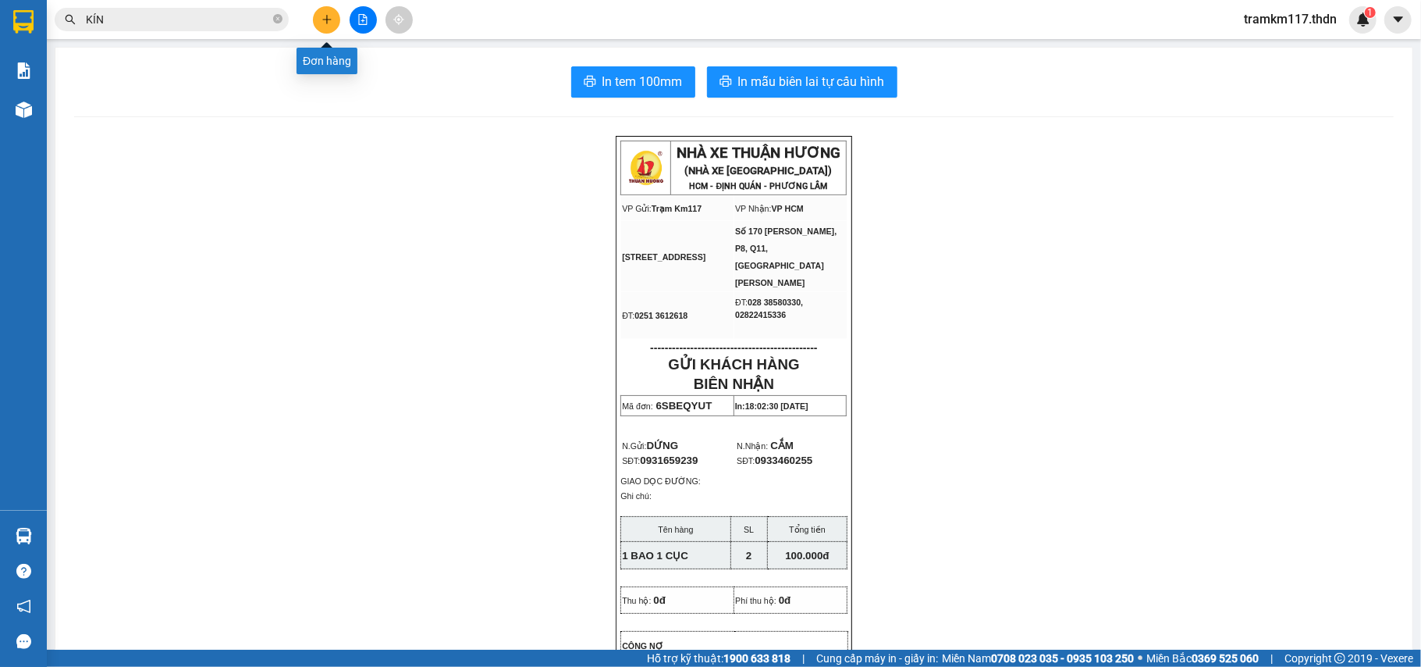
click at [322, 17] on icon "plus" at bounding box center [327, 19] width 11 height 11
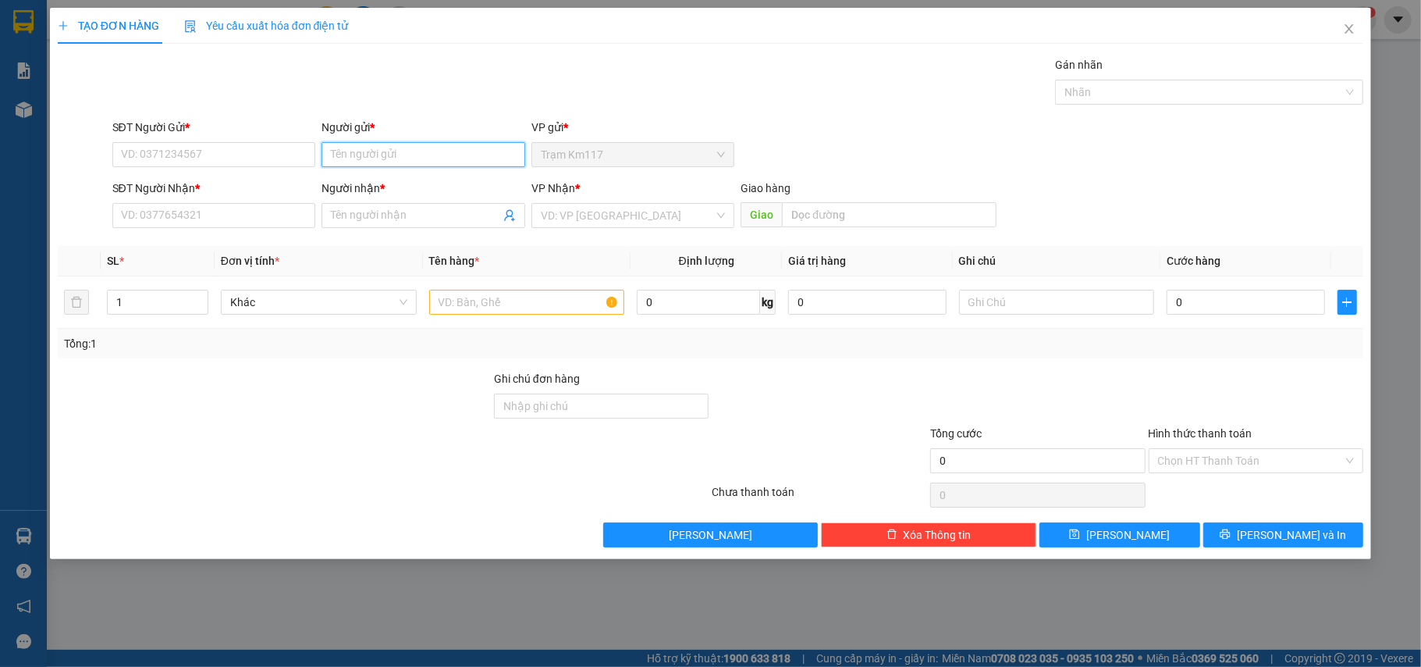
click at [376, 160] on input "Người gửi *" at bounding box center [424, 154] width 204 height 25
type input "THẢO 106"
click at [384, 181] on div "thảo 106 - 0768093513" at bounding box center [423, 186] width 185 height 17
type input "0768093513"
type input "thảo 106"
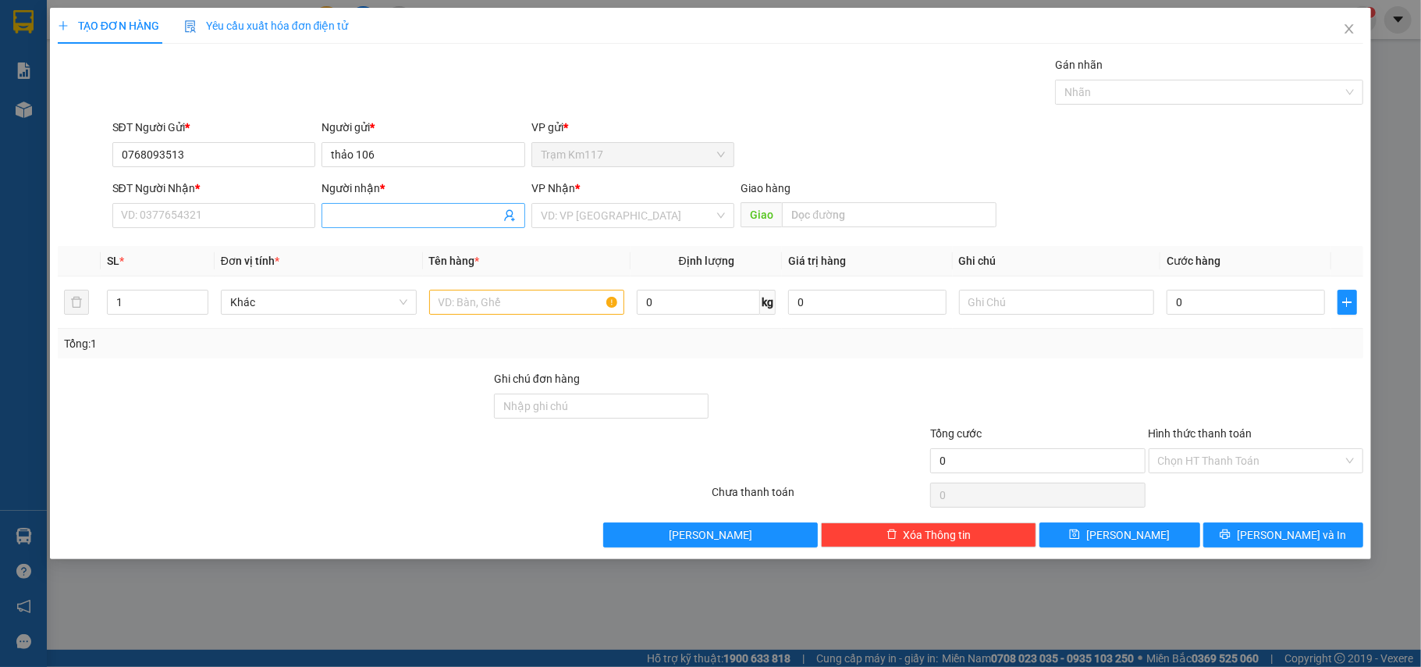
click at [507, 214] on icon "user-add" at bounding box center [509, 216] width 10 height 12
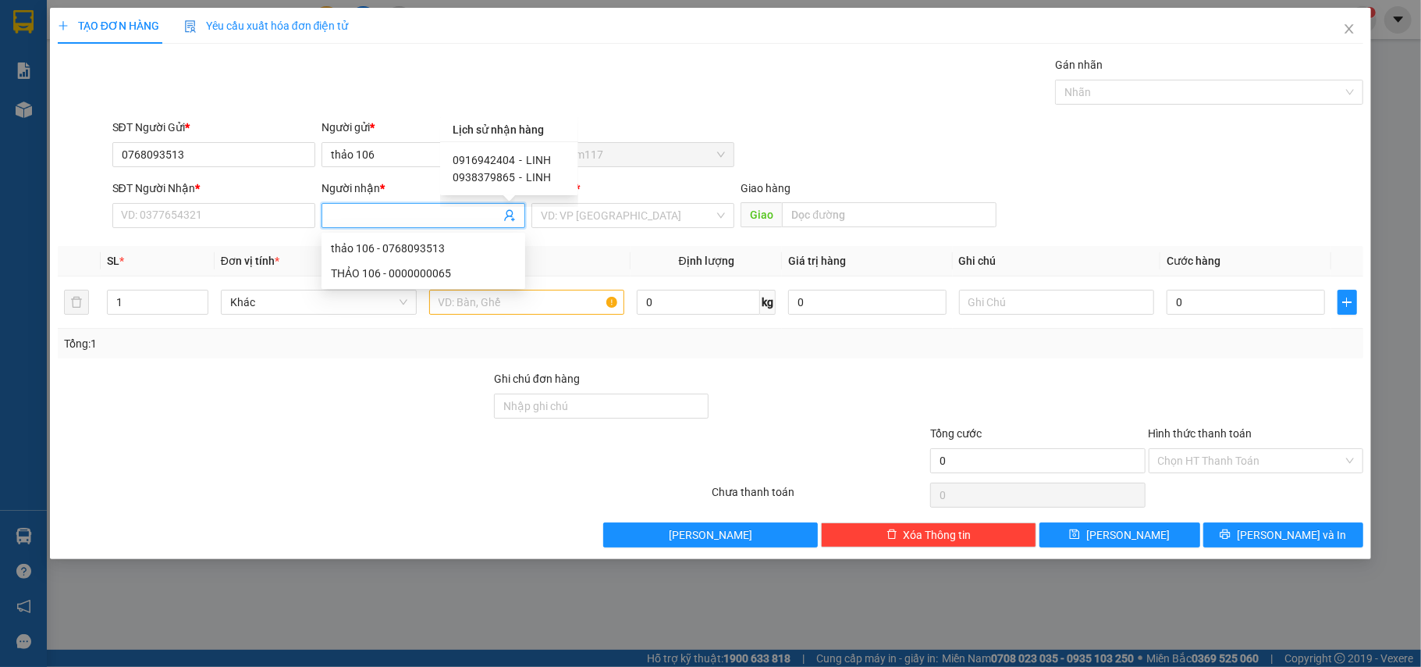
click at [507, 160] on span "0916942404" at bounding box center [484, 160] width 62 height 12
type input "0916942404"
type input "LINH"
type input "LẤY HÀNG 106"
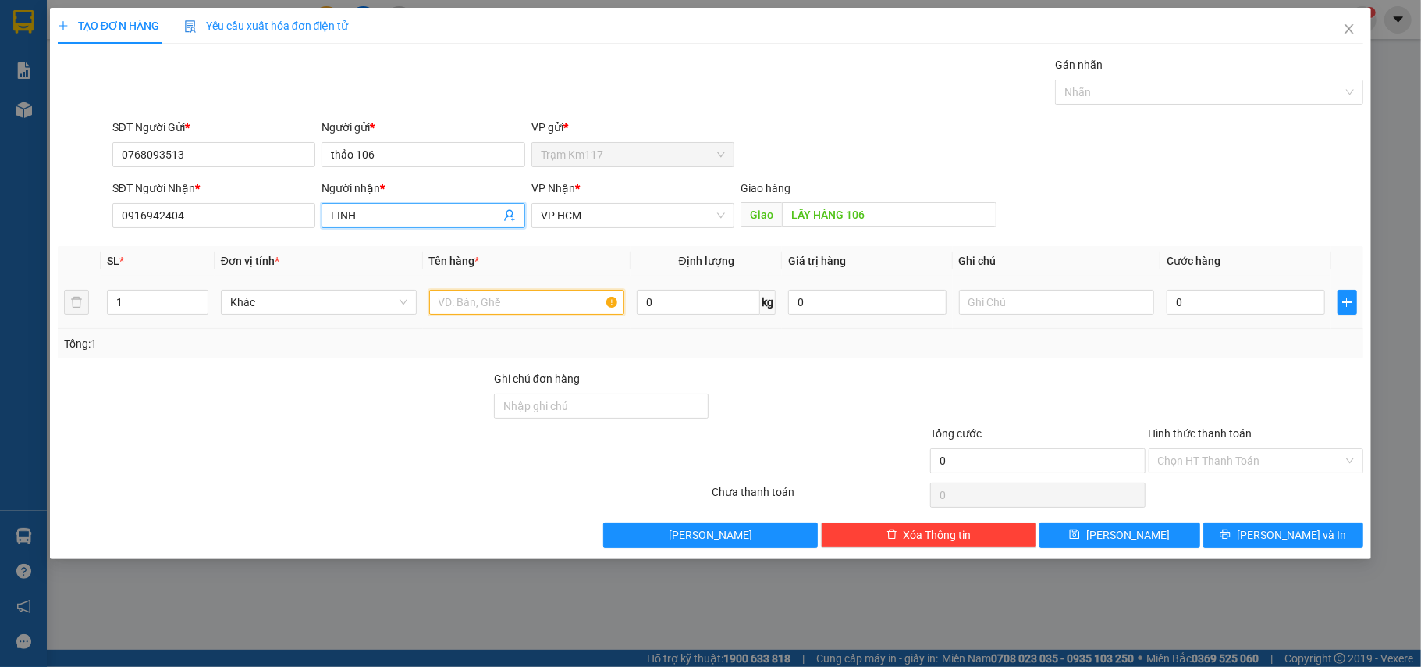
click at [460, 304] on input "text" at bounding box center [527, 302] width 196 height 25
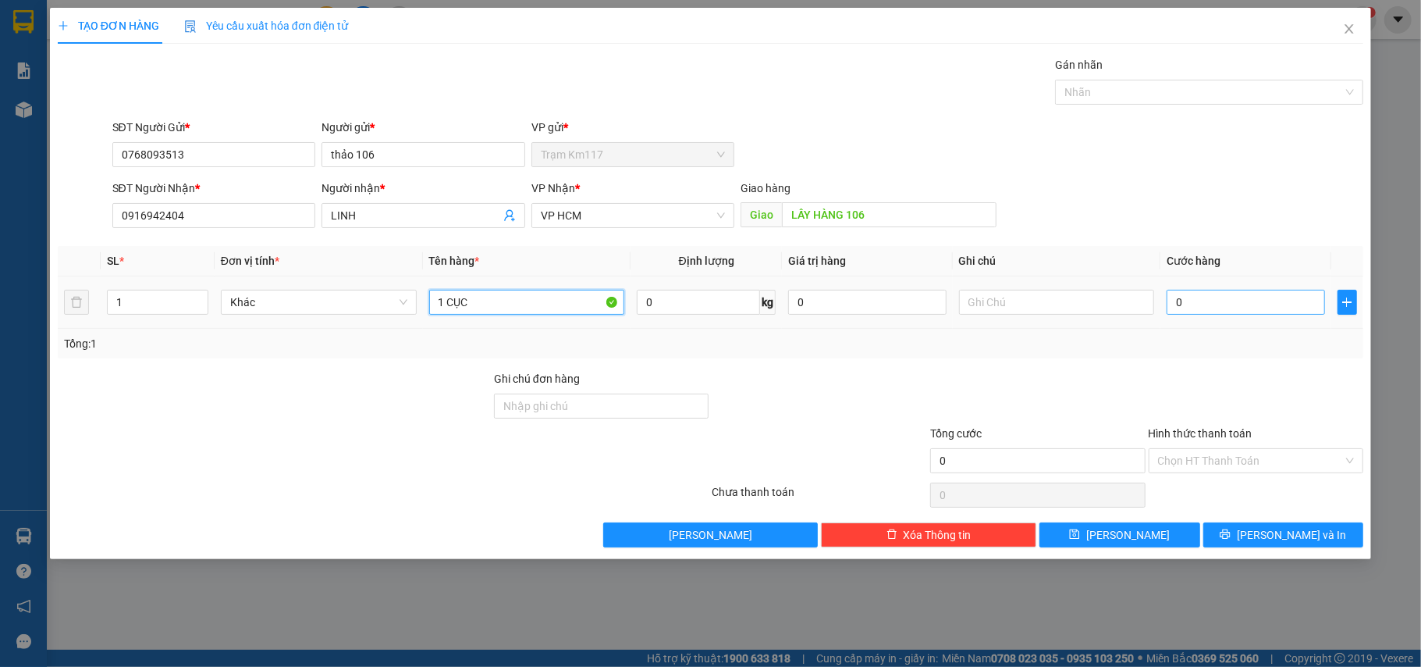
type input "1 CỤC"
click at [1221, 306] on input "0" at bounding box center [1246, 302] width 158 height 25
type input "3"
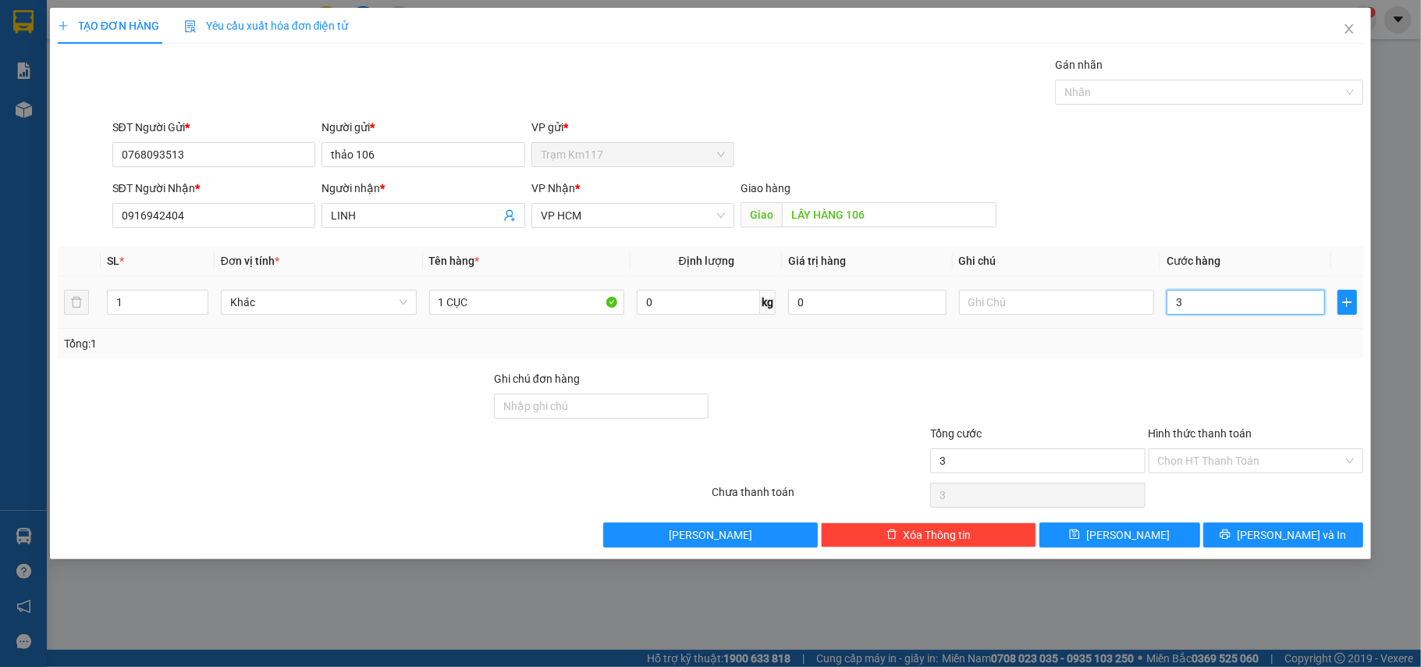
type input "30"
type input "300"
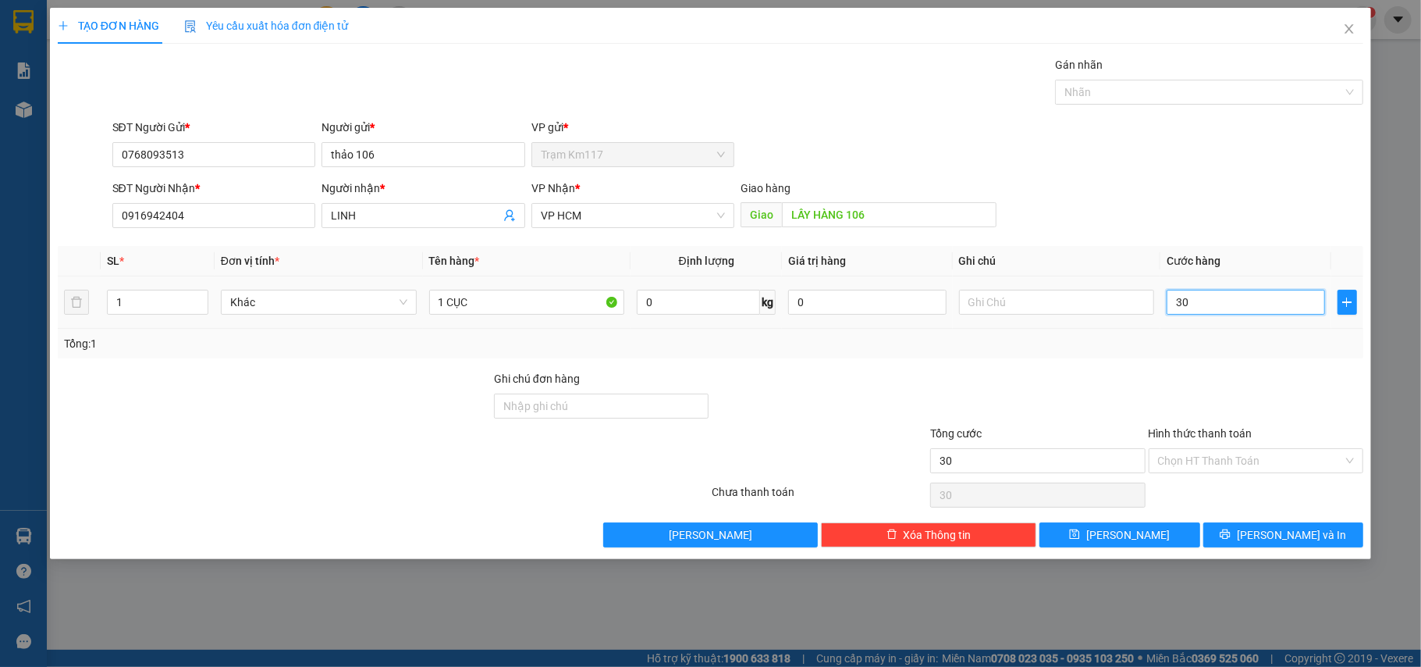
type input "300"
type input "3.000"
type input "30.000"
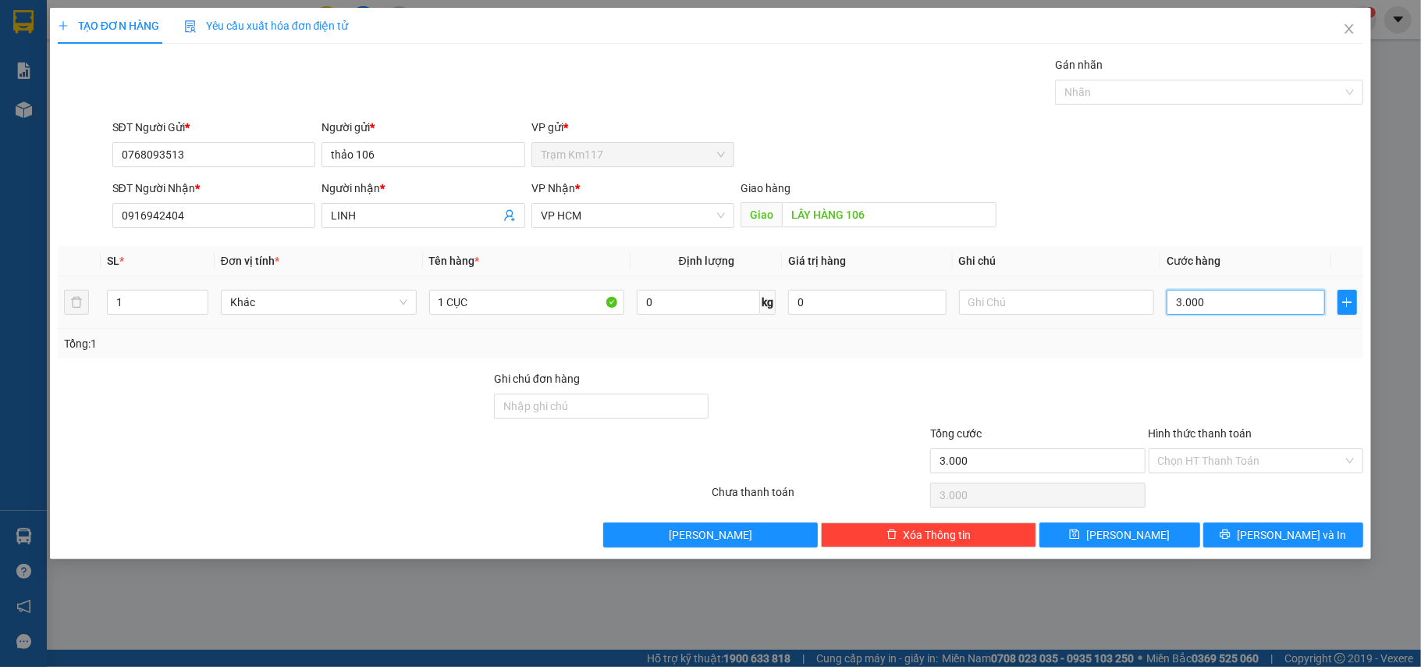
type input "30.000"
click at [1222, 463] on input "Hình thức thanh toán" at bounding box center [1251, 460] width 186 height 23
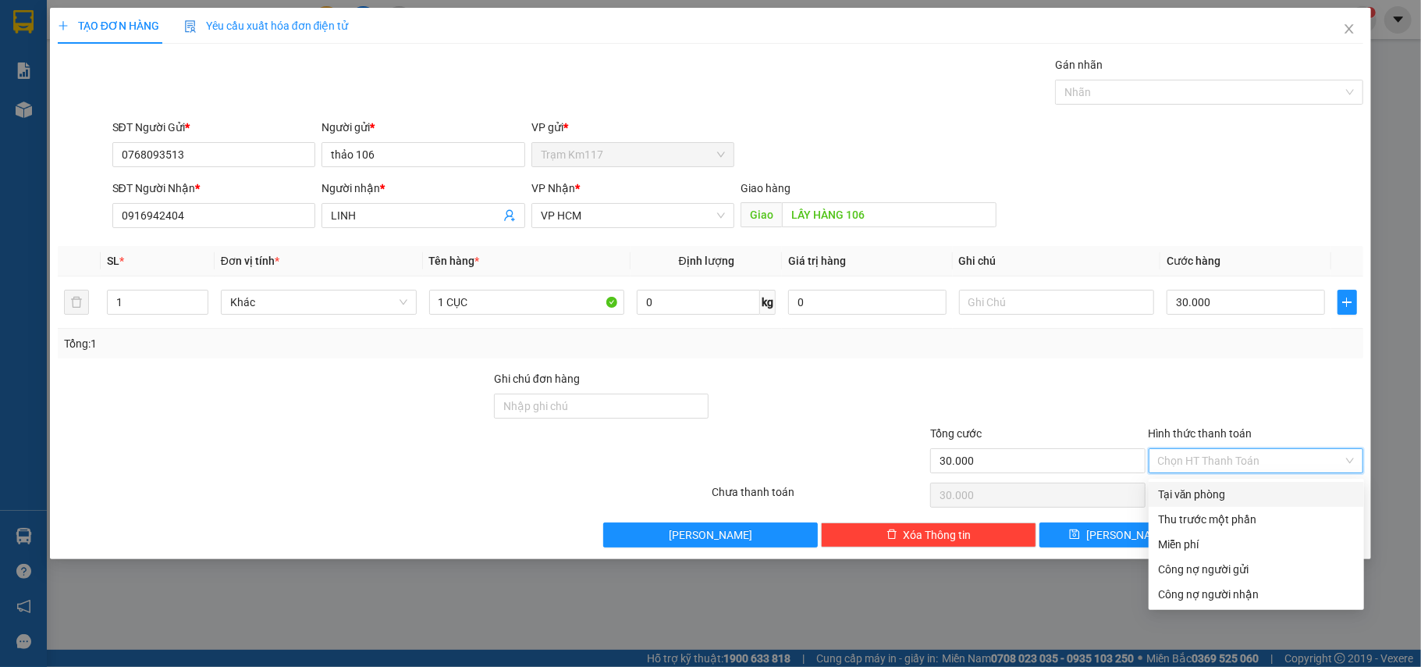
click at [1196, 490] on div "Tại văn phòng" at bounding box center [1256, 493] width 197 height 17
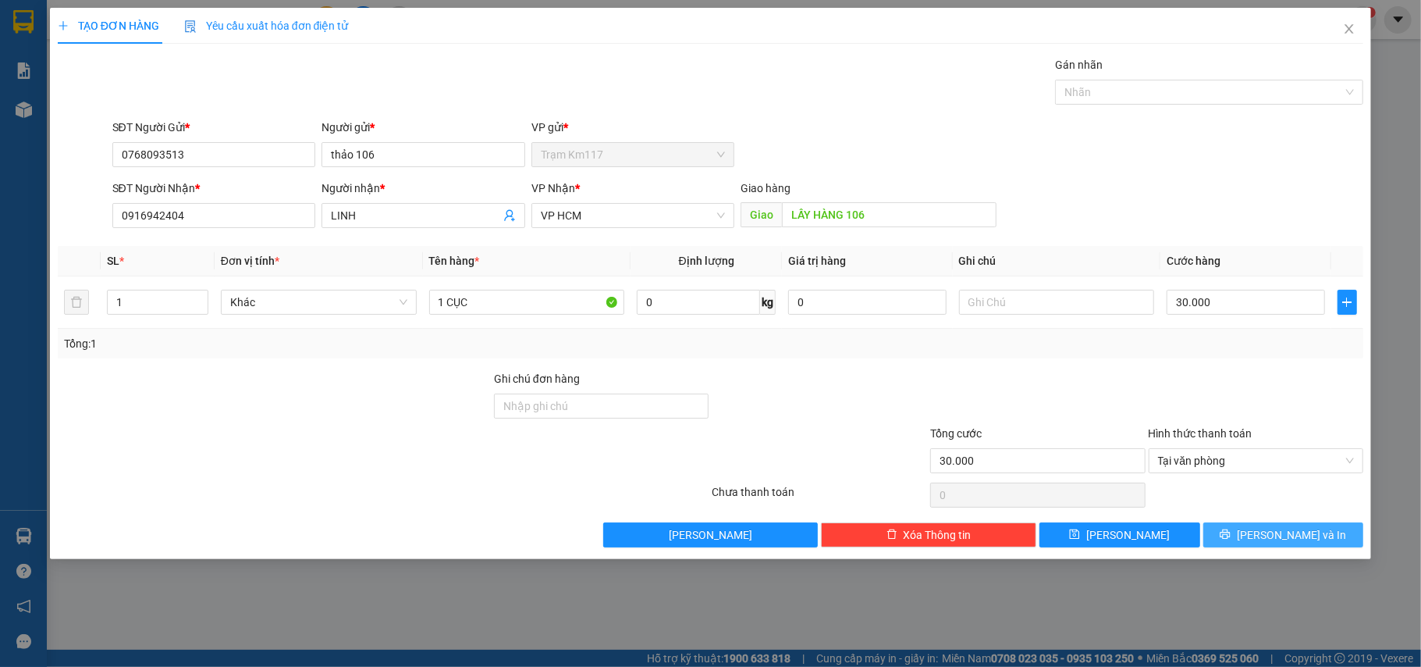
click at [1249, 535] on button "[PERSON_NAME] và In" at bounding box center [1284, 534] width 161 height 25
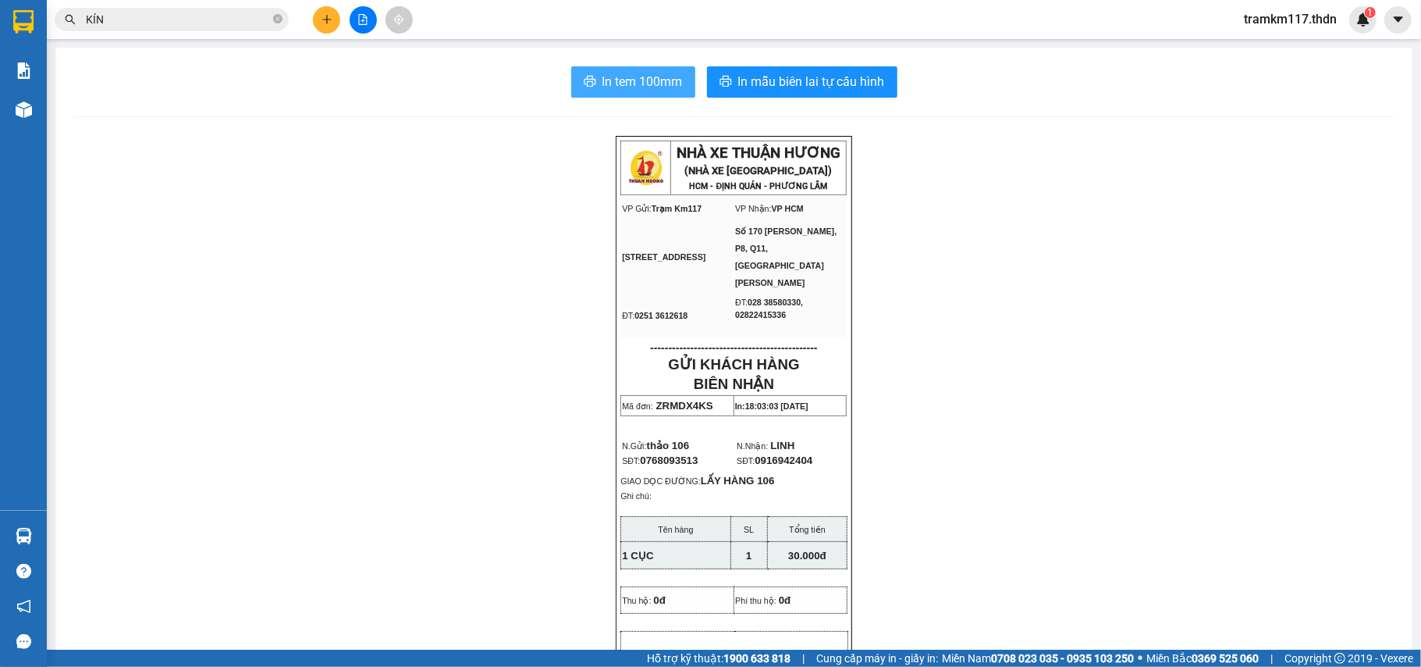
click at [616, 72] on span "In tem 100mm" at bounding box center [643, 82] width 80 height 20
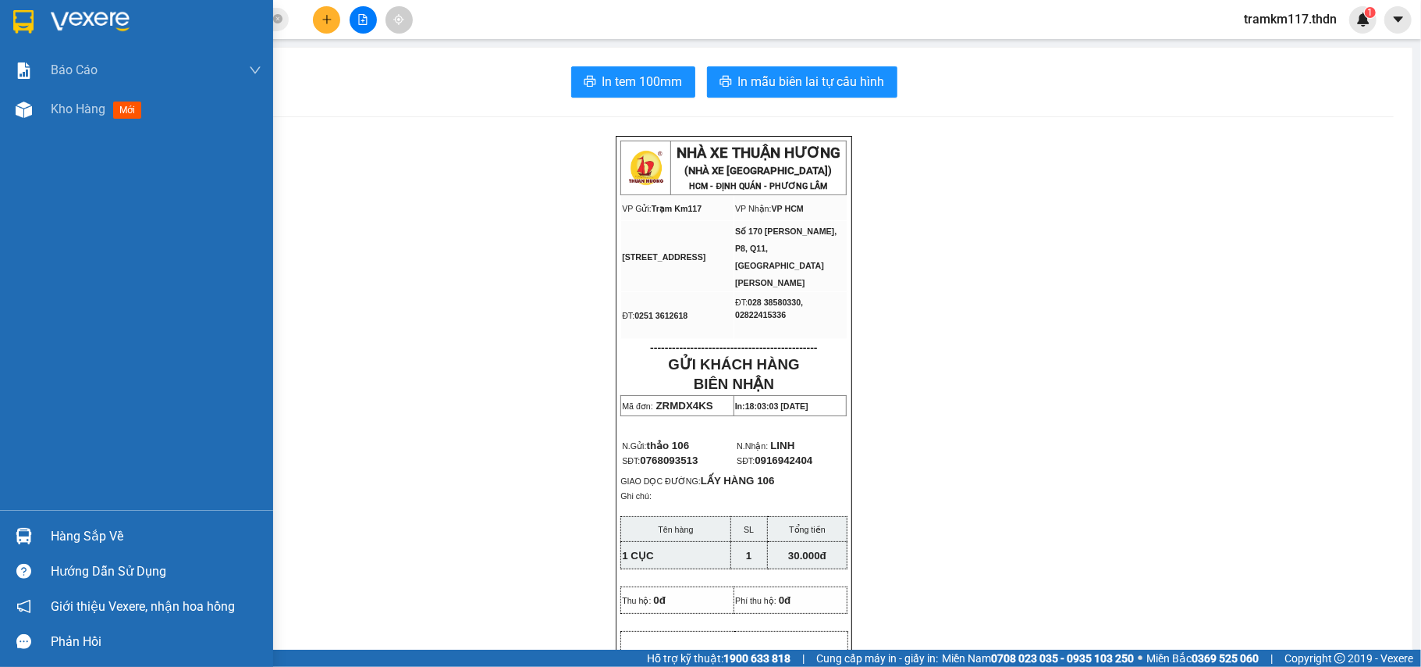
click at [19, 12] on img at bounding box center [23, 21] width 20 height 23
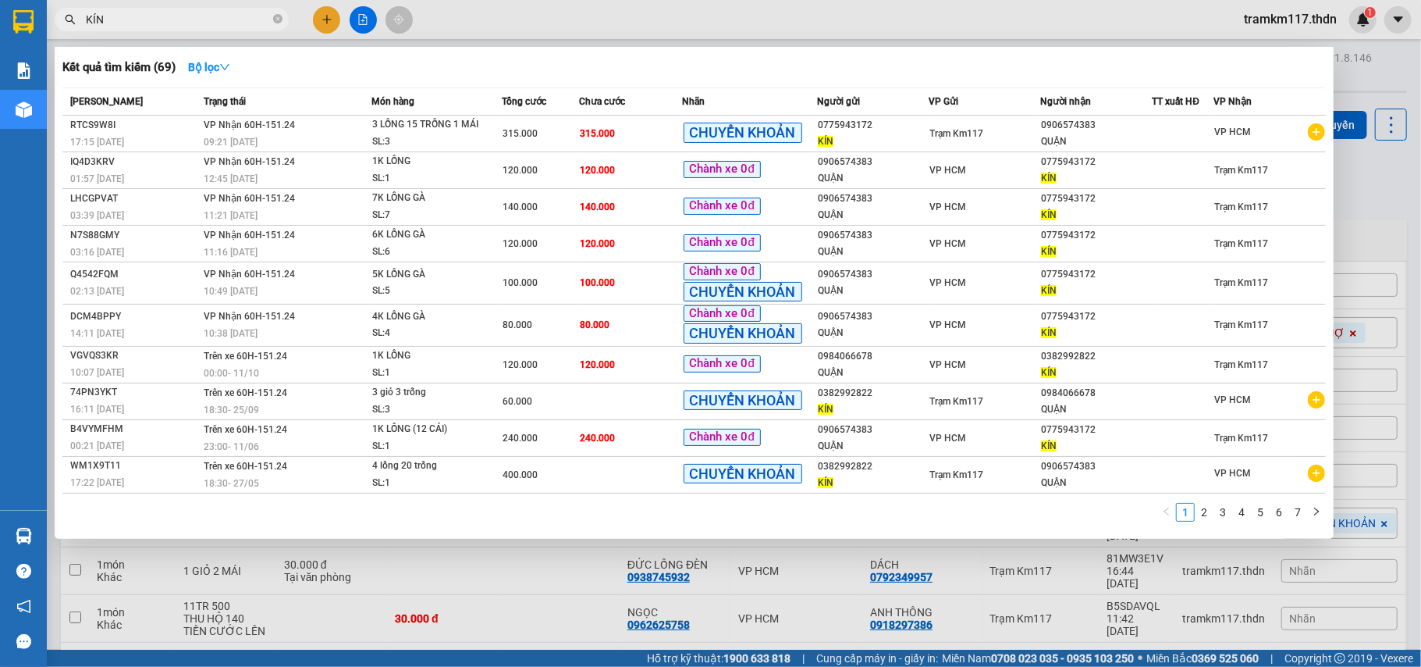
click at [128, 23] on input "KÍN" at bounding box center [178, 19] width 184 height 17
type input "K"
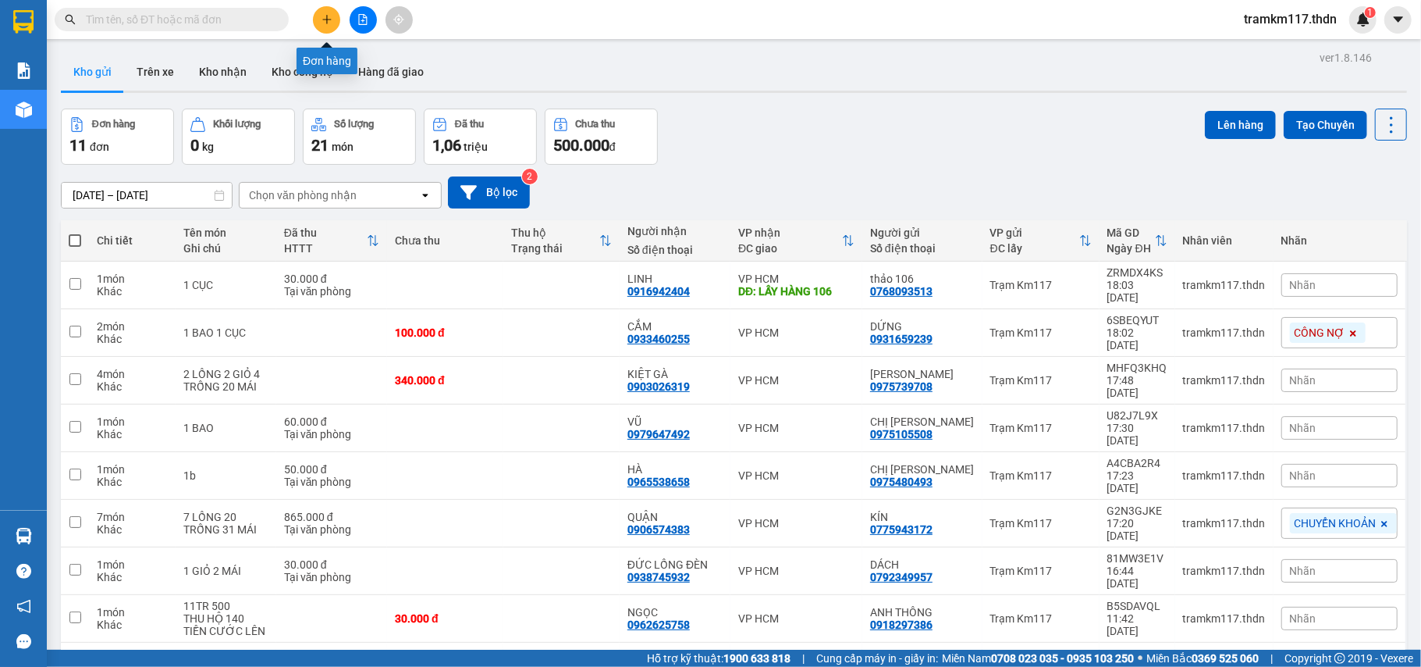
click at [325, 20] on icon "plus" at bounding box center [327, 19] width 11 height 11
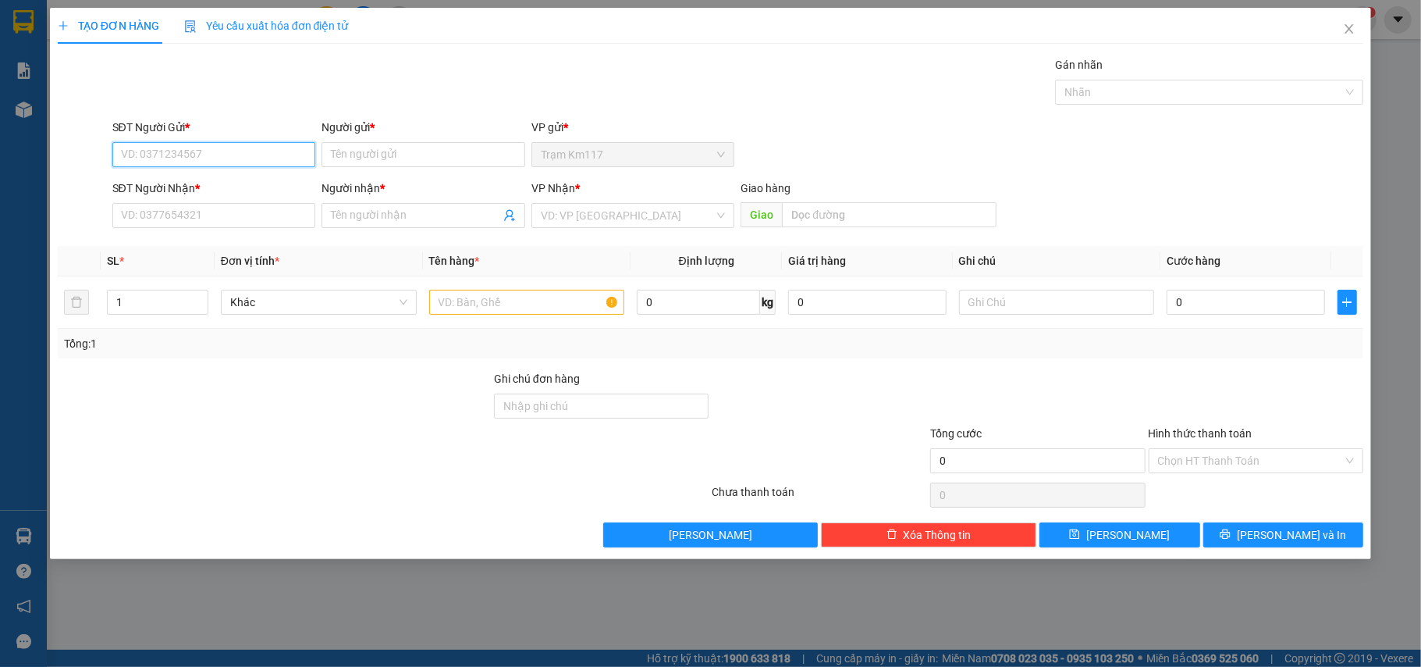
click at [279, 159] on input "SĐT Người Gửi *" at bounding box center [214, 154] width 204 height 25
click at [195, 180] on div "0337522992 - CHÁNH" at bounding box center [214, 186] width 185 height 17
type input "0337522992"
type input "CHÁNH"
type input "0909910526"
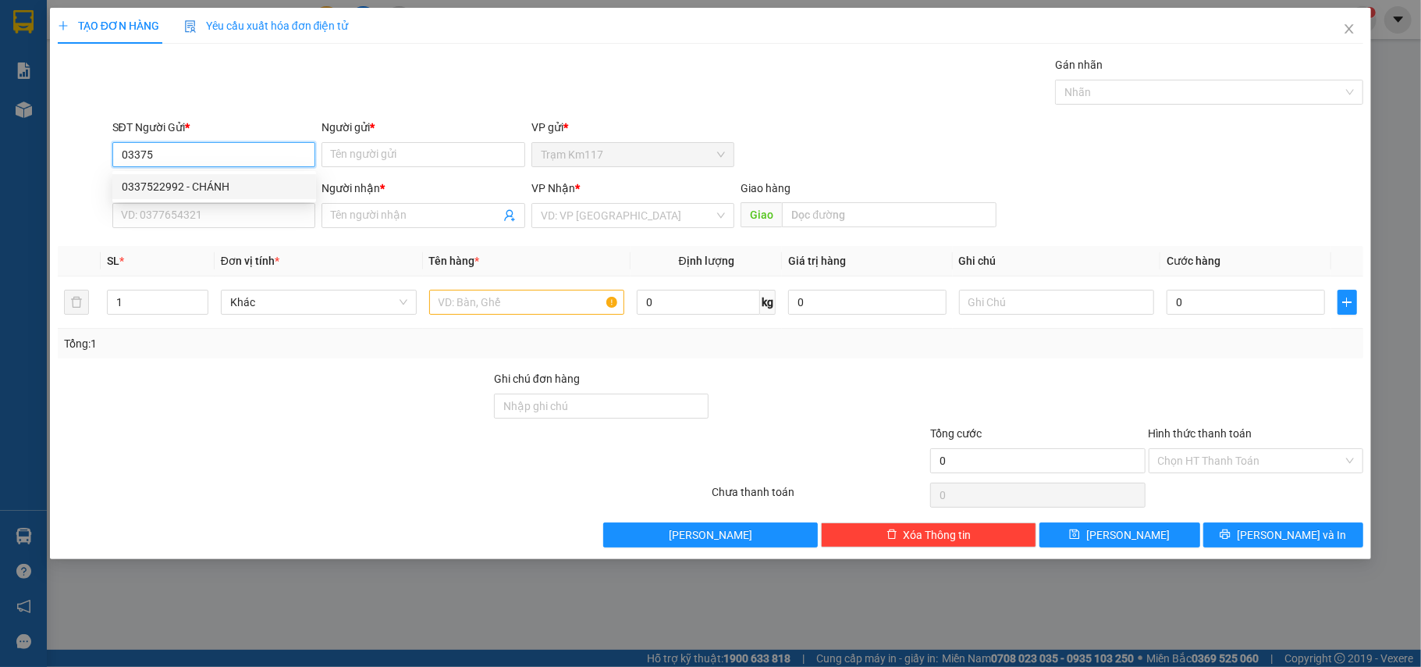
type input "SẬP MÙI"
type input "40.000"
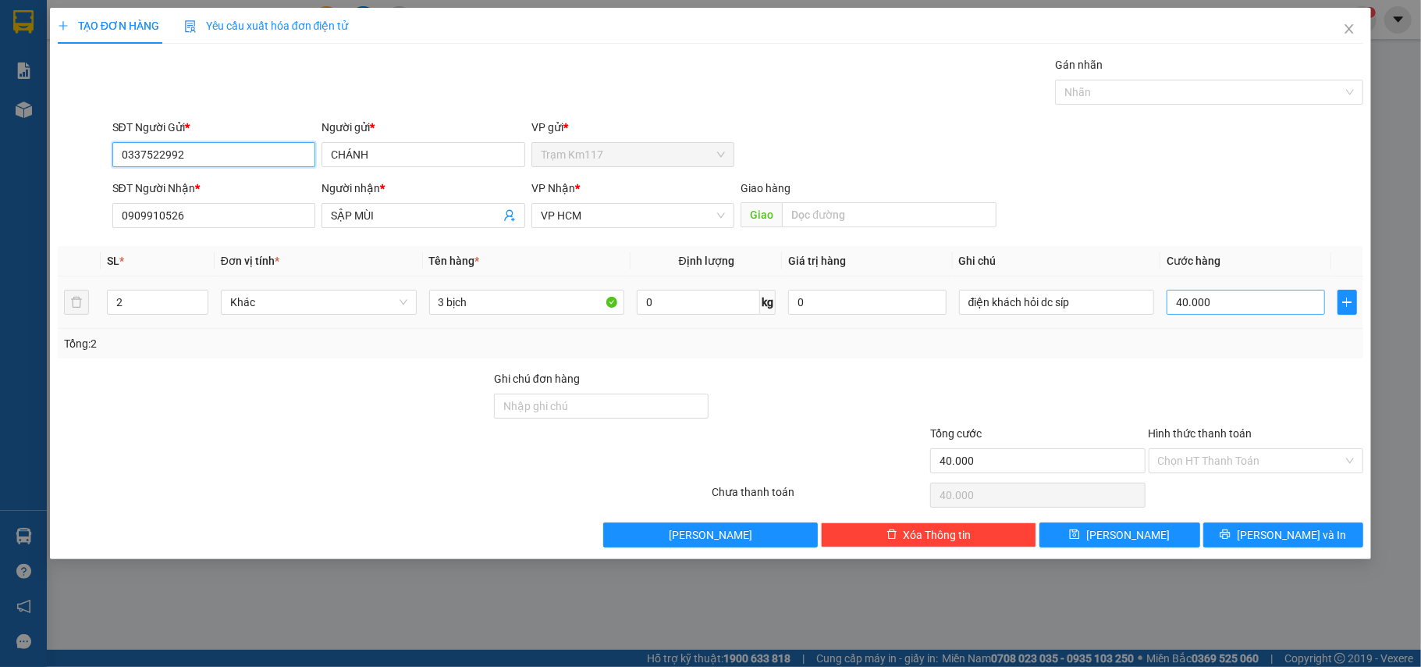
type input "0337522992"
click at [1218, 304] on input "40.000" at bounding box center [1246, 302] width 158 height 25
type input "0"
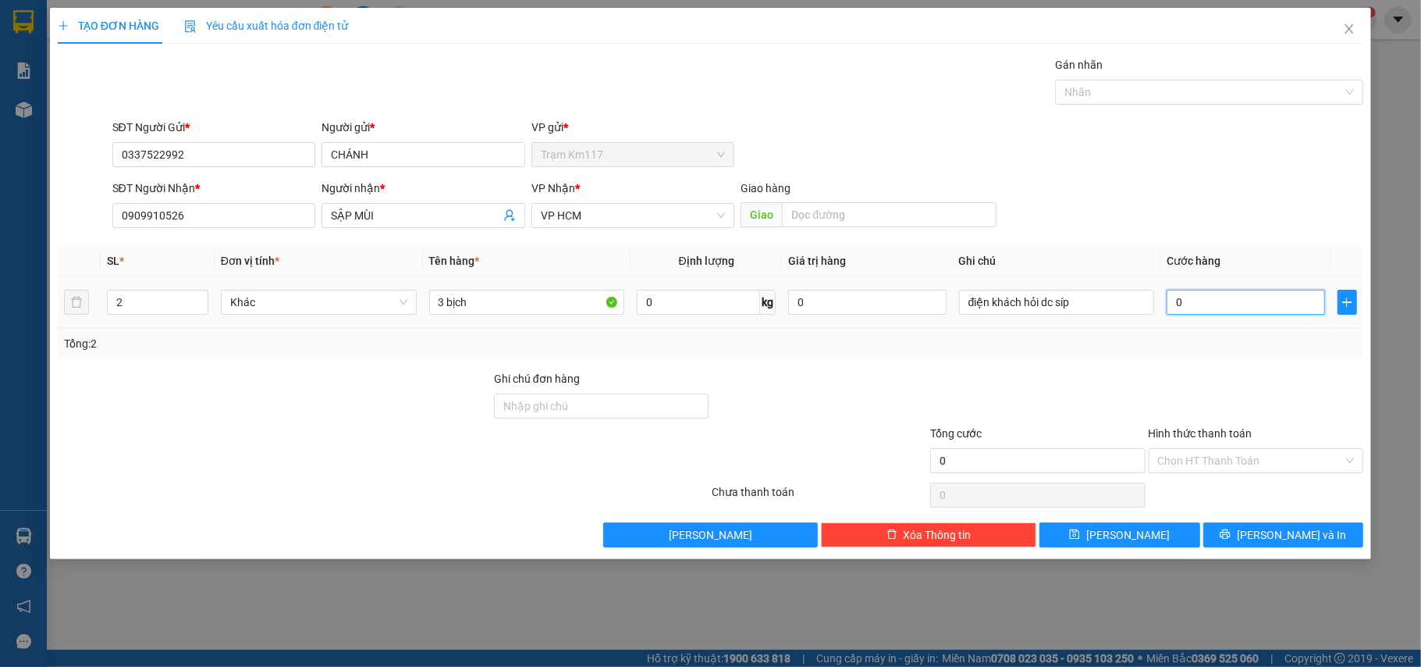
click at [1169, 303] on input "0" at bounding box center [1246, 302] width 158 height 25
type input "30"
type input "300"
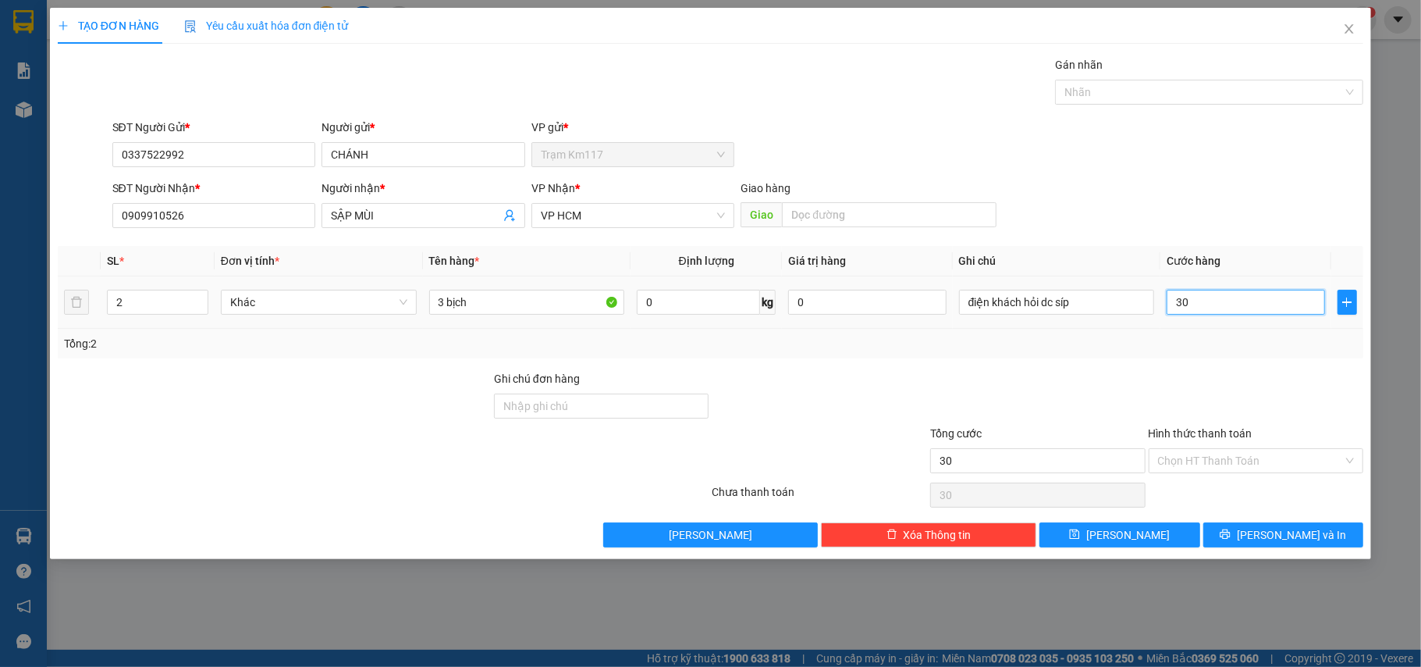
type input "300"
type input "3.000"
click at [1209, 453] on input "Hình thức thanh toán" at bounding box center [1251, 460] width 186 height 23
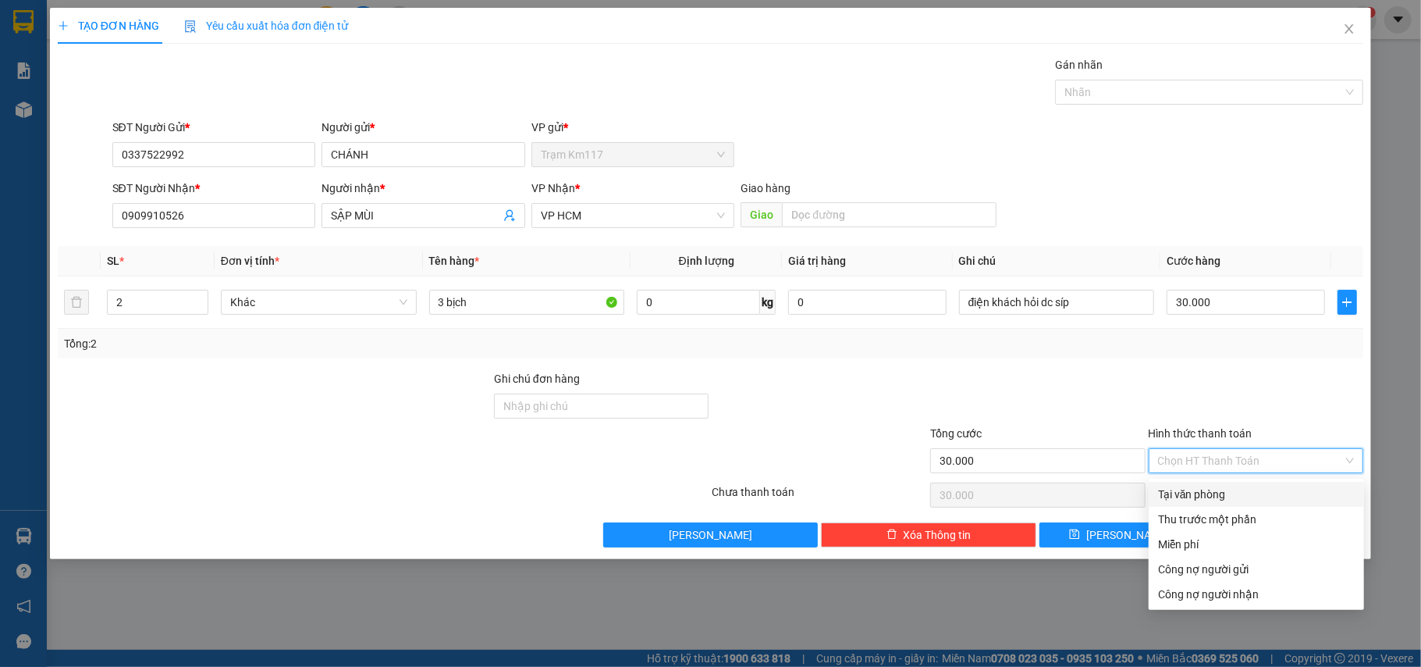
click at [1215, 501] on div "Tại văn phòng" at bounding box center [1256, 493] width 197 height 17
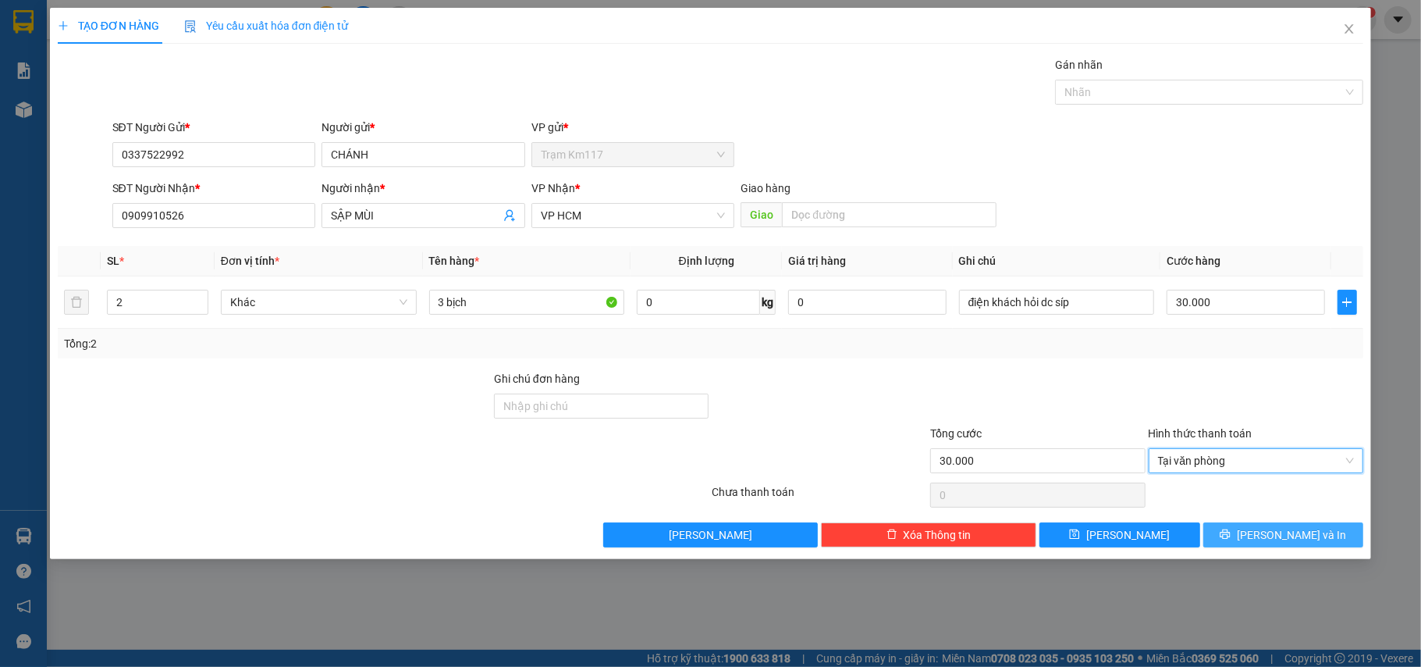
click at [1272, 537] on span "[PERSON_NAME] và In" at bounding box center [1291, 534] width 109 height 17
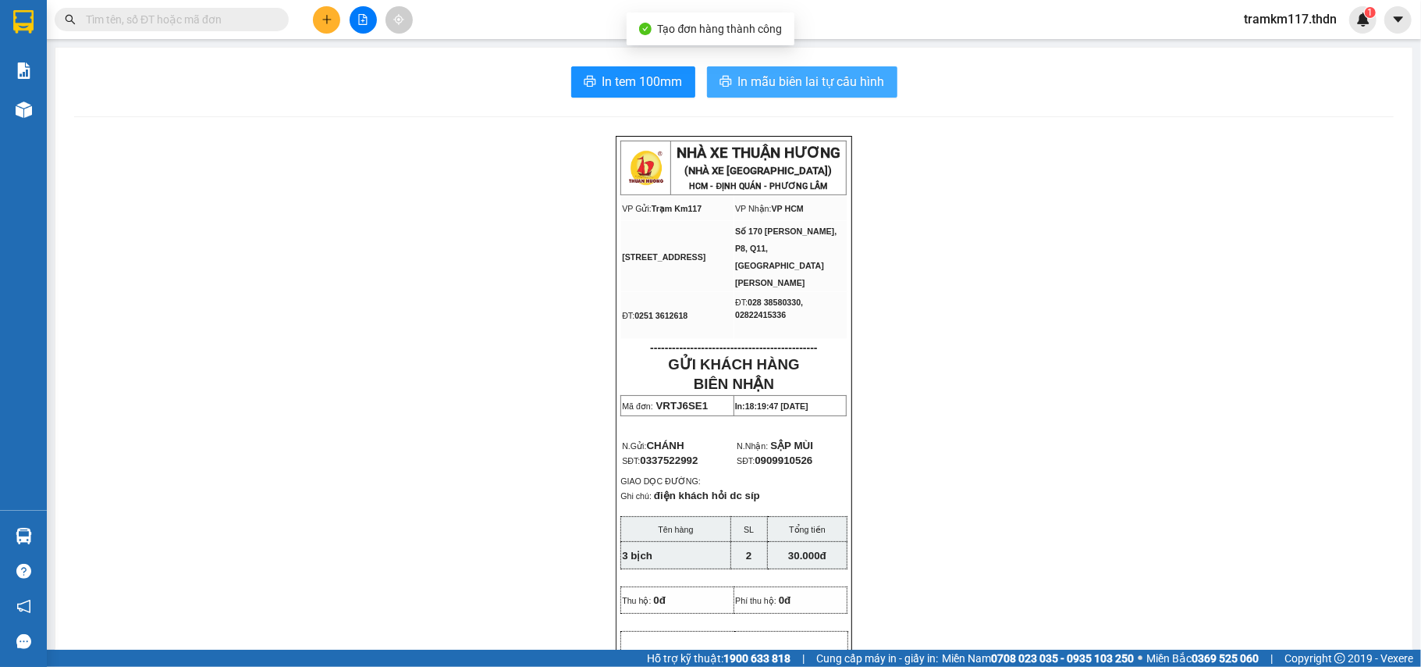
click at [747, 85] on span "In mẫu biên lai tự cấu hình" at bounding box center [811, 82] width 147 height 20
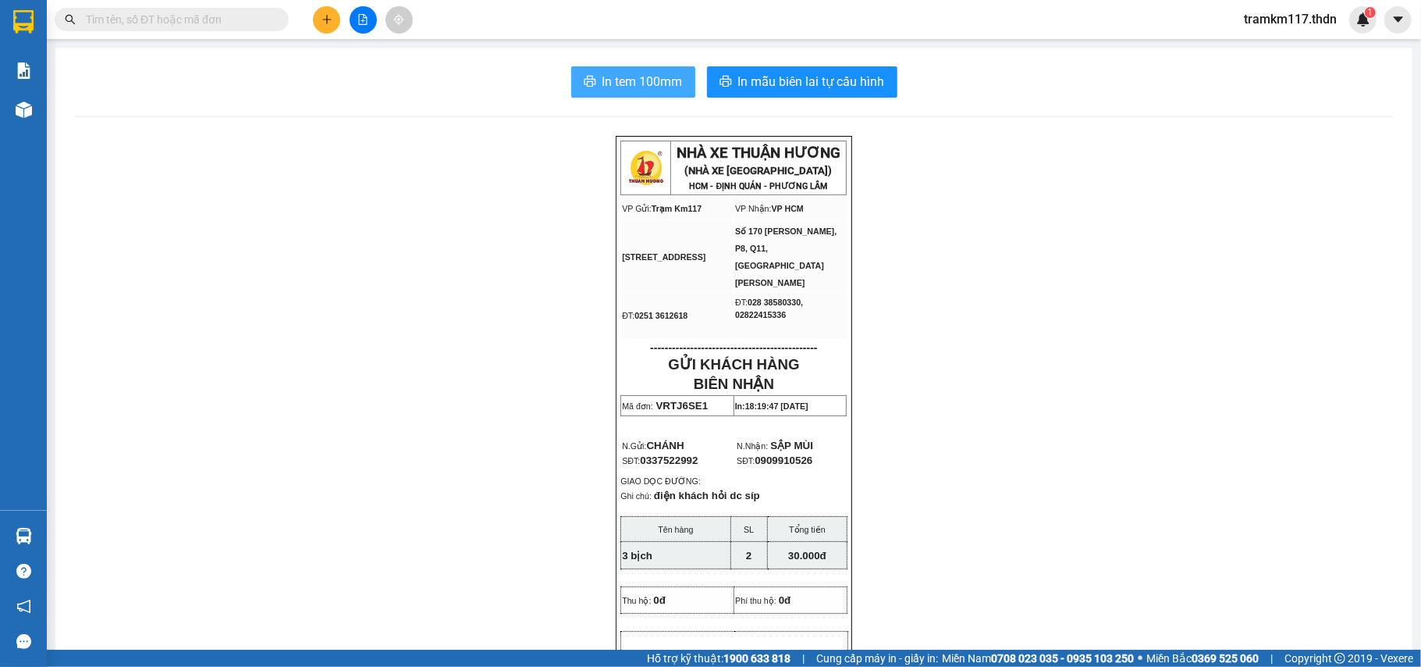
click at [621, 75] on span "In tem 100mm" at bounding box center [643, 82] width 80 height 20
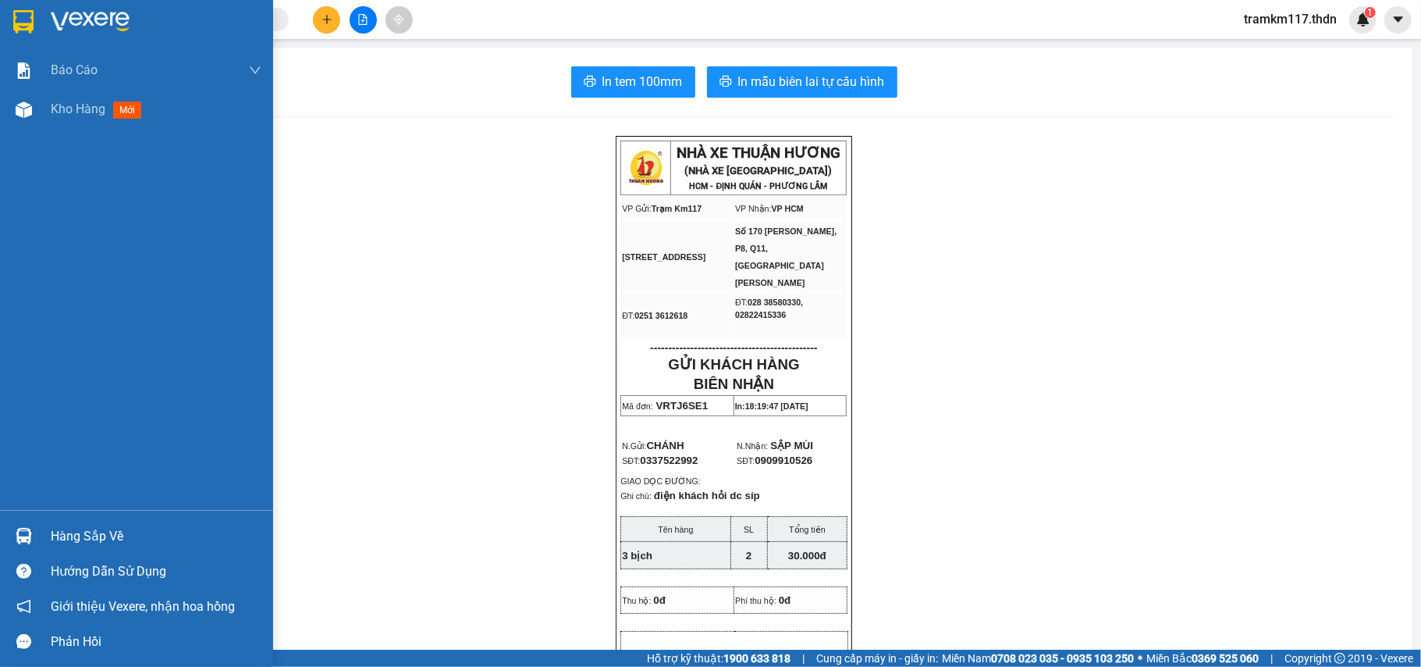
click at [23, 17] on img at bounding box center [23, 21] width 20 height 23
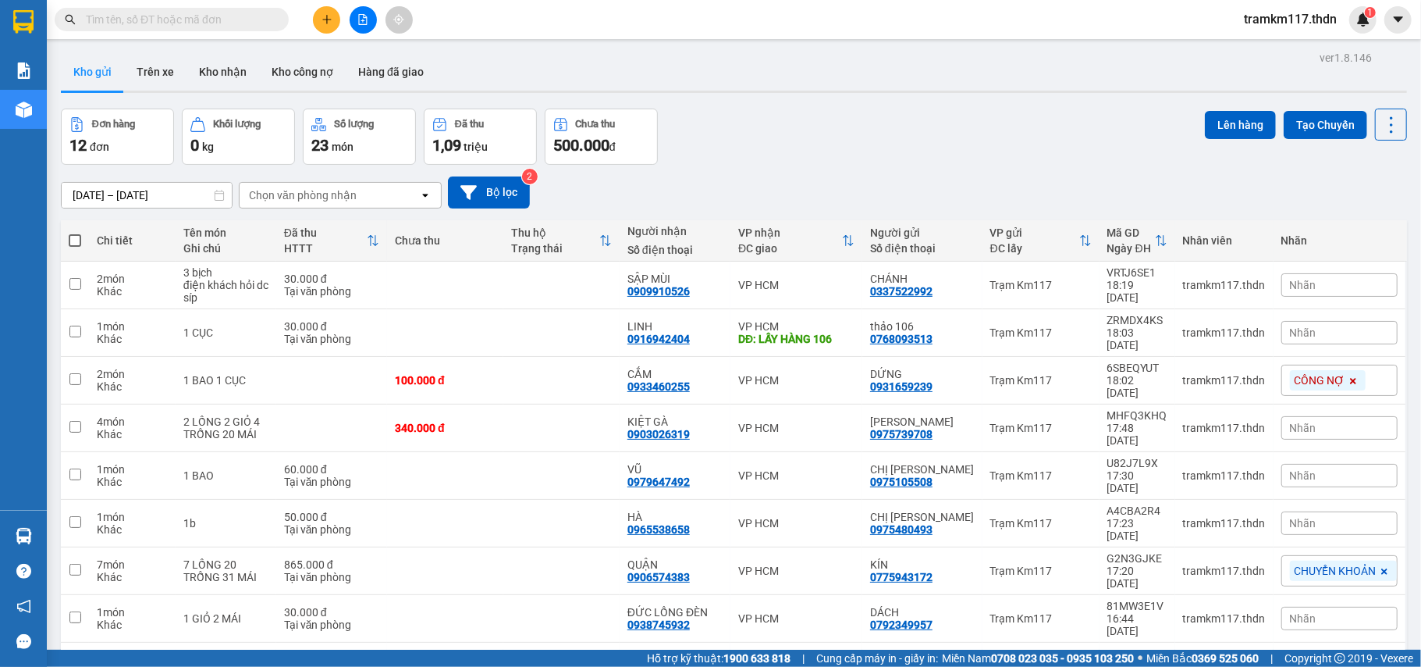
click at [76, 240] on span at bounding box center [75, 240] width 12 height 12
click at [75, 233] on input "checkbox" at bounding box center [75, 233] width 0 height 0
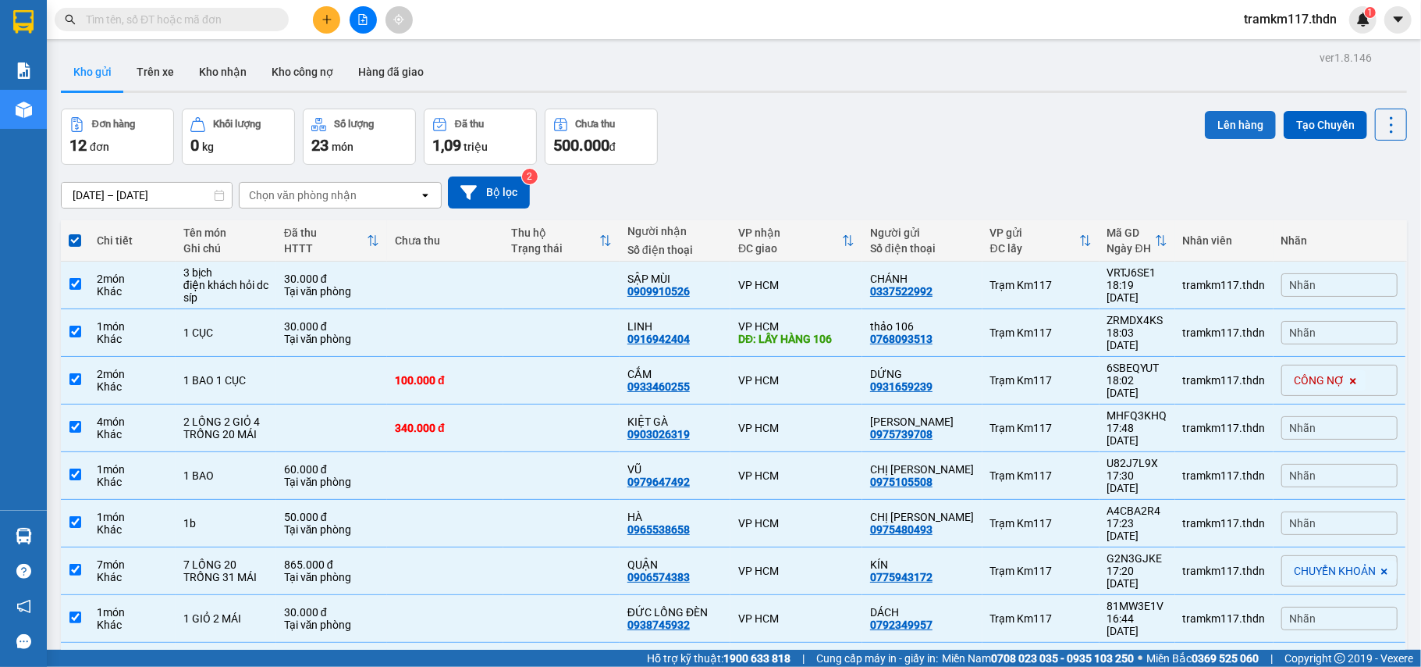
click at [1218, 123] on button "Lên hàng" at bounding box center [1240, 125] width 71 height 28
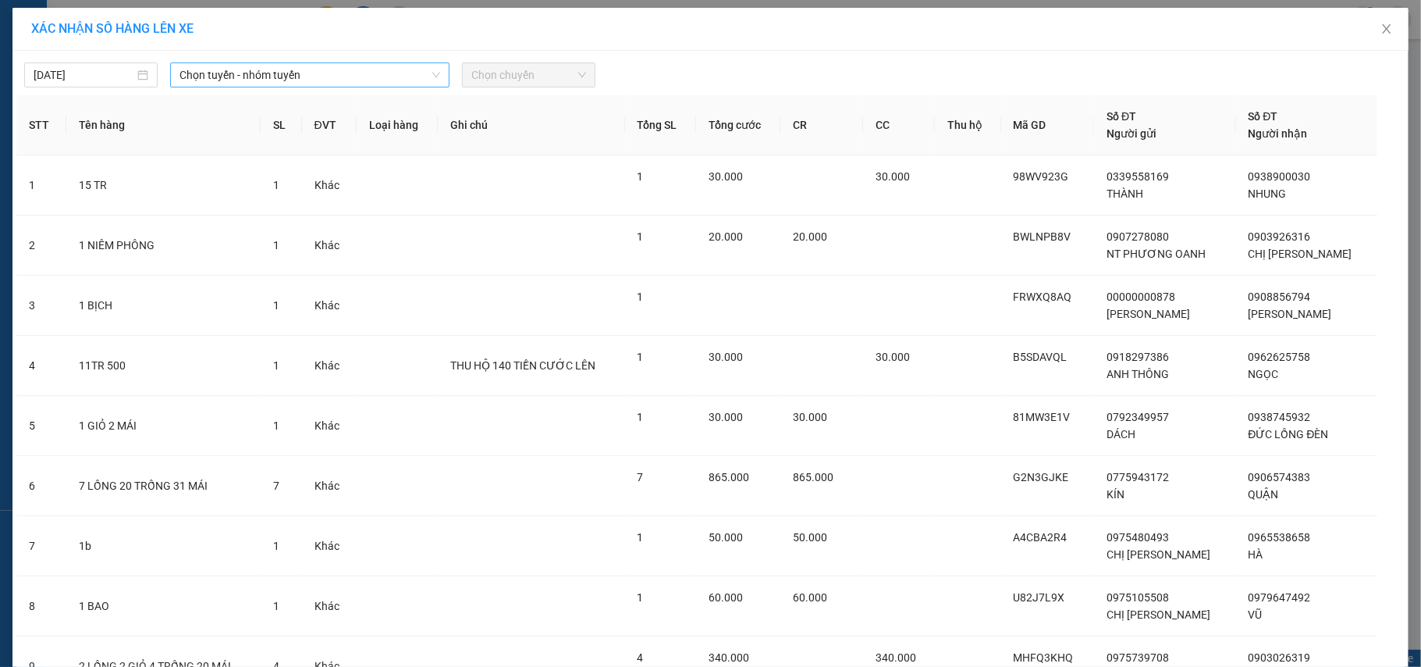
click at [258, 73] on span "Chọn tuyến - nhóm tuyến" at bounding box center [310, 74] width 261 height 23
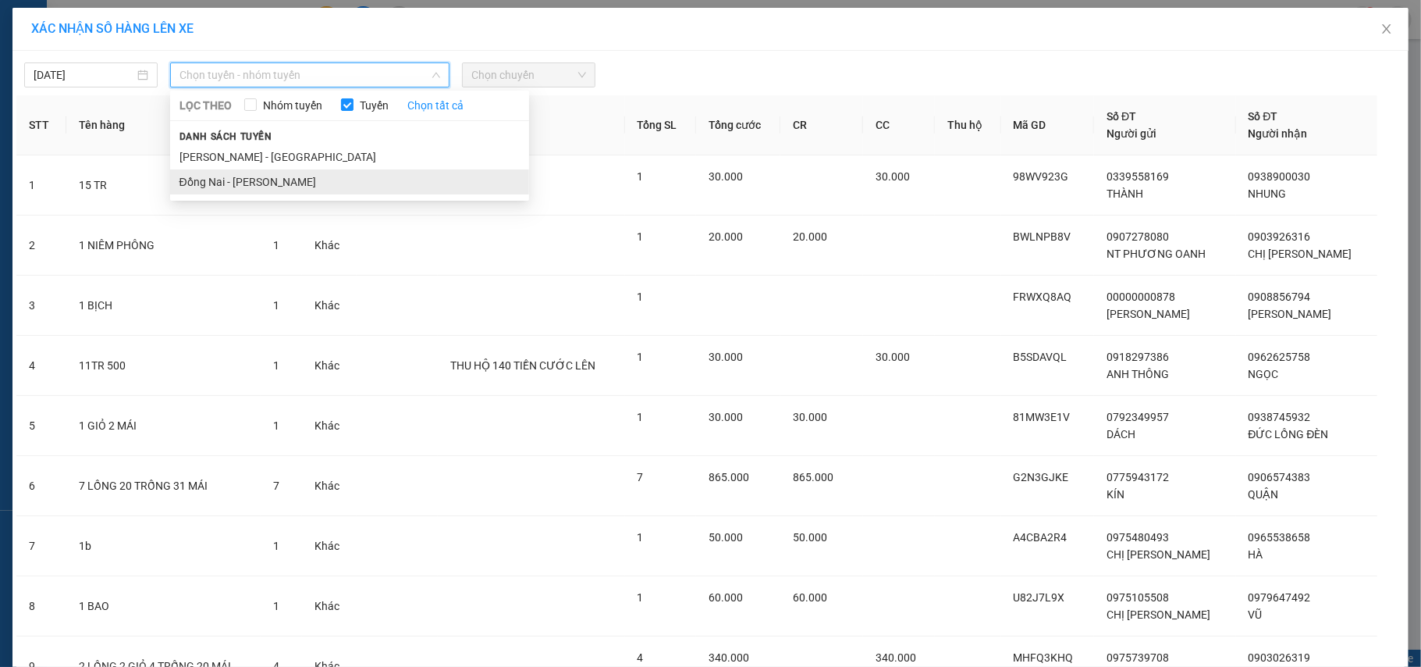
click at [216, 179] on li "Đồng Nai - [PERSON_NAME]" at bounding box center [349, 181] width 359 height 25
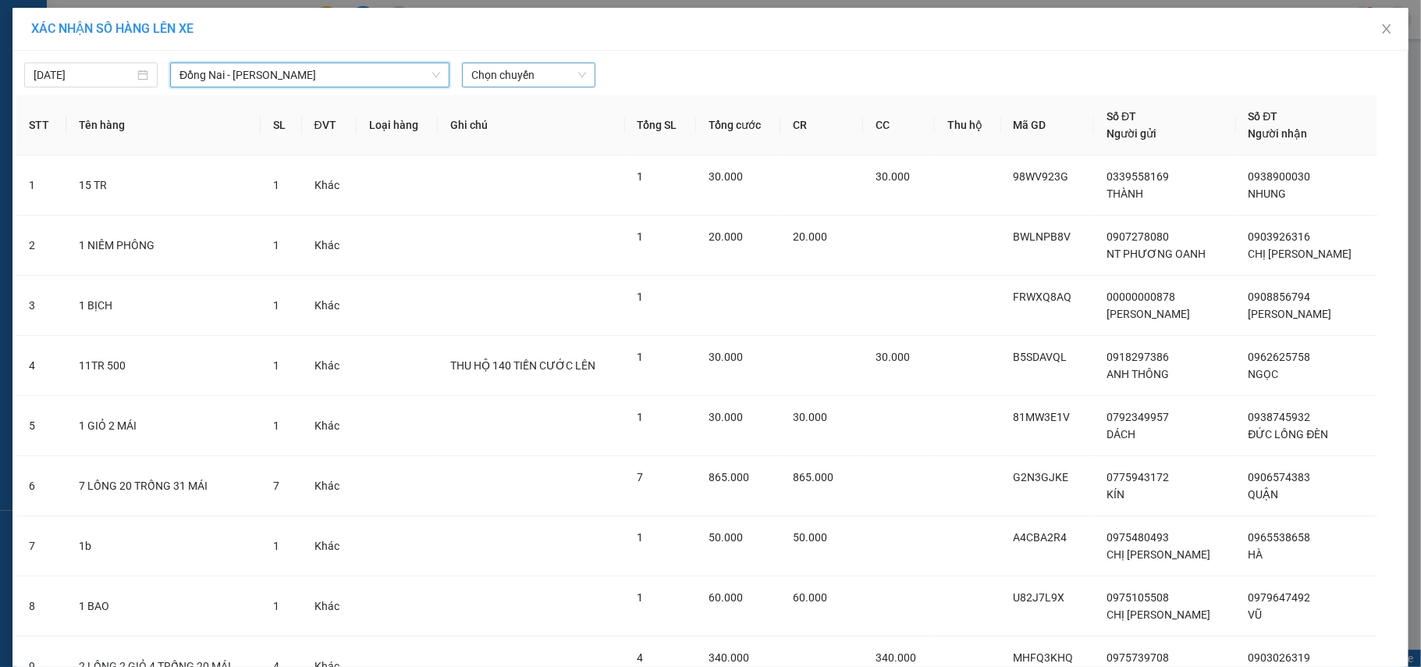
click at [479, 73] on span "Chọn chuyến" at bounding box center [528, 74] width 115 height 23
click at [479, 123] on div "18:30 (TC) - 60H-151.24" at bounding box center [525, 131] width 122 height 17
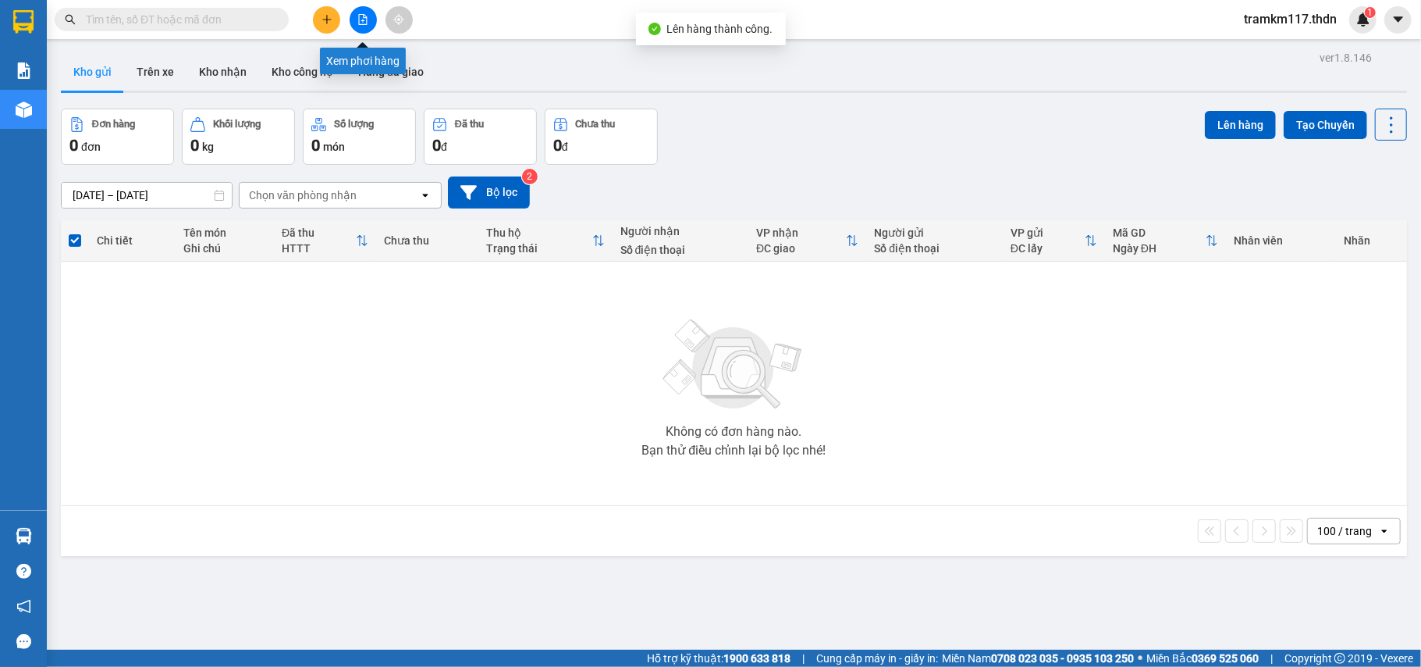
click at [361, 10] on button at bounding box center [363, 19] width 27 height 27
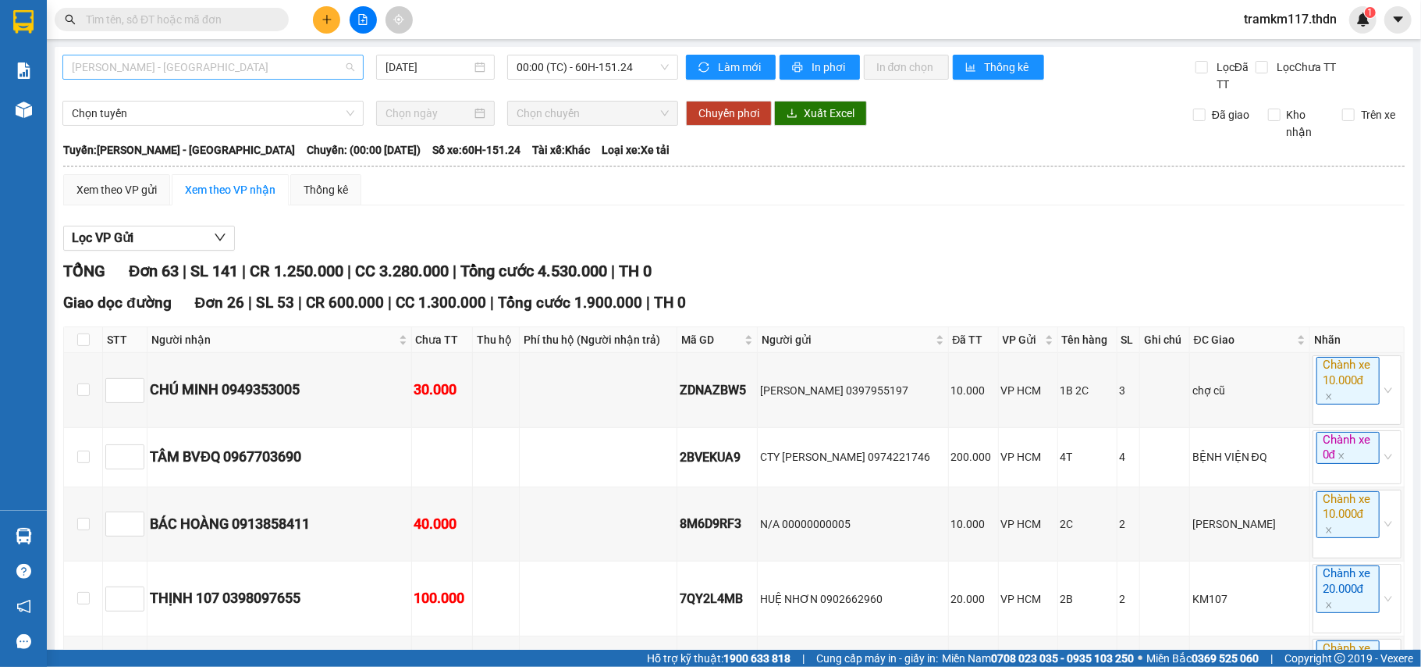
click at [244, 66] on span "[PERSON_NAME] - [GEOGRAPHIC_DATA]" at bounding box center [213, 66] width 283 height 23
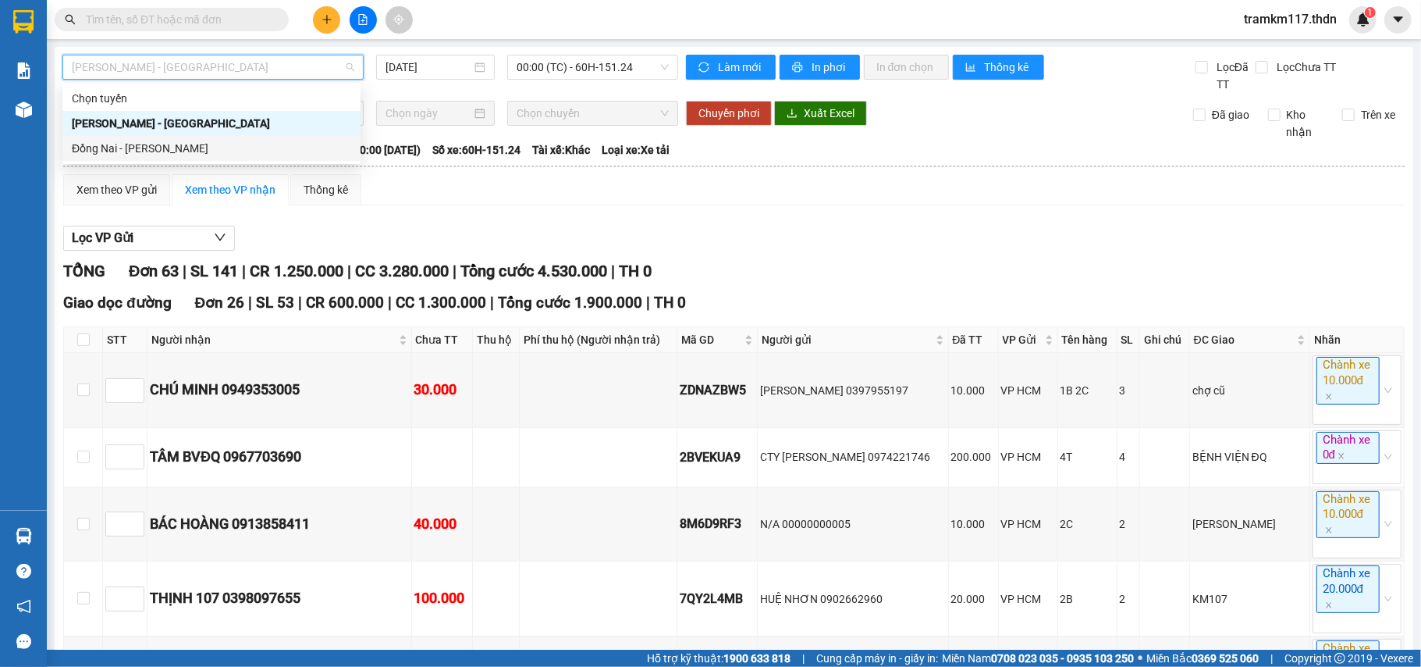
click at [142, 145] on div "Đồng Nai - [PERSON_NAME]" at bounding box center [211, 148] width 279 height 17
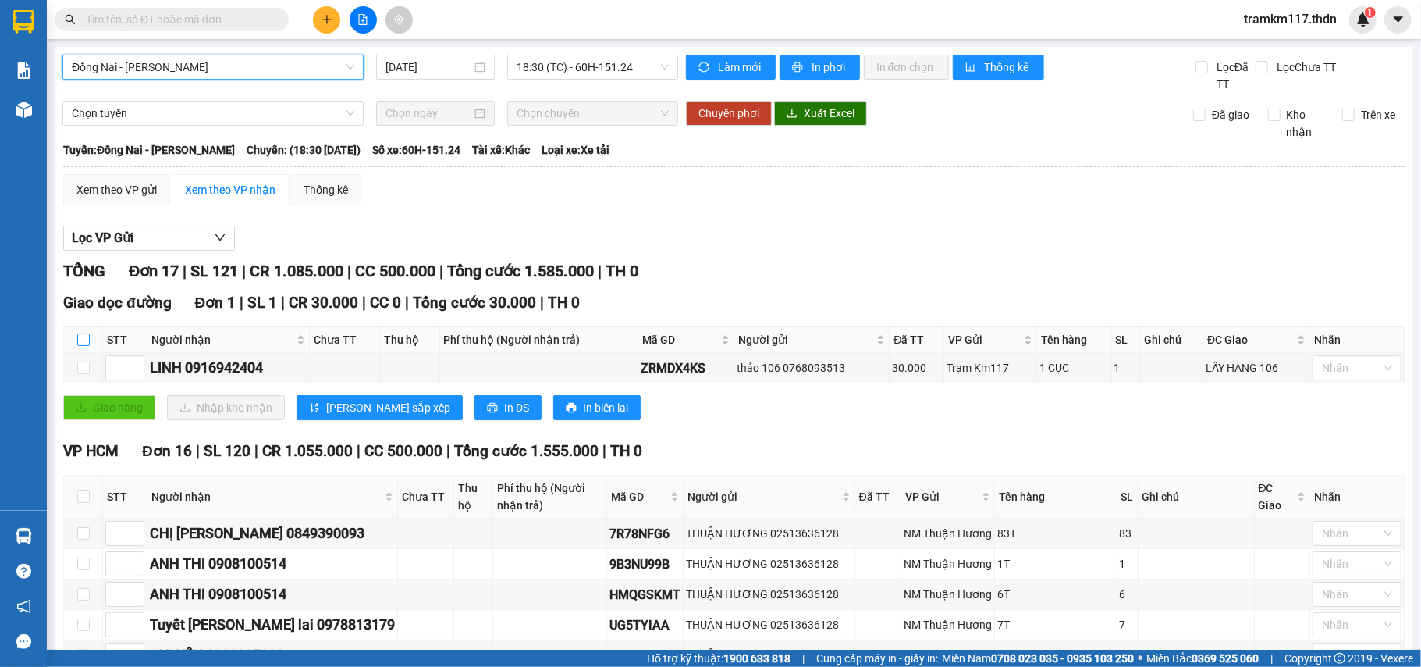
click at [83, 341] on input "checkbox" at bounding box center [83, 339] width 12 height 12
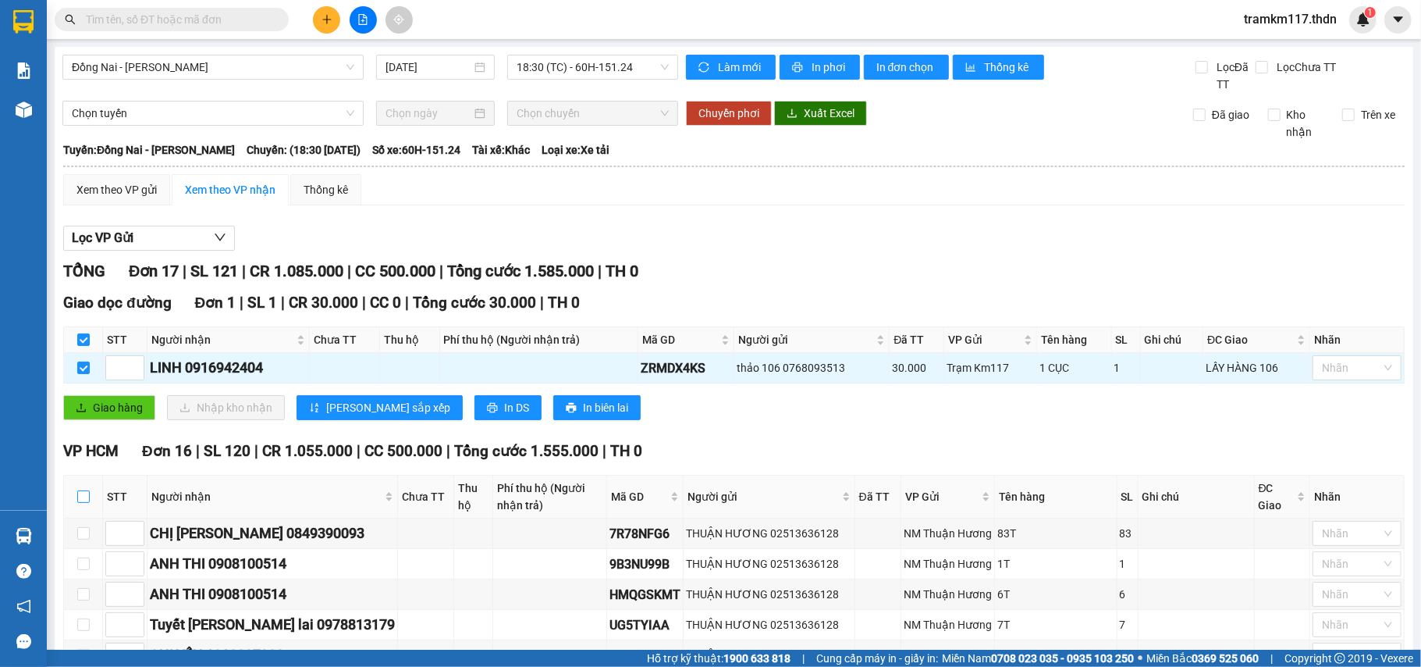
click at [79, 490] on input "checkbox" at bounding box center [83, 496] width 12 height 12
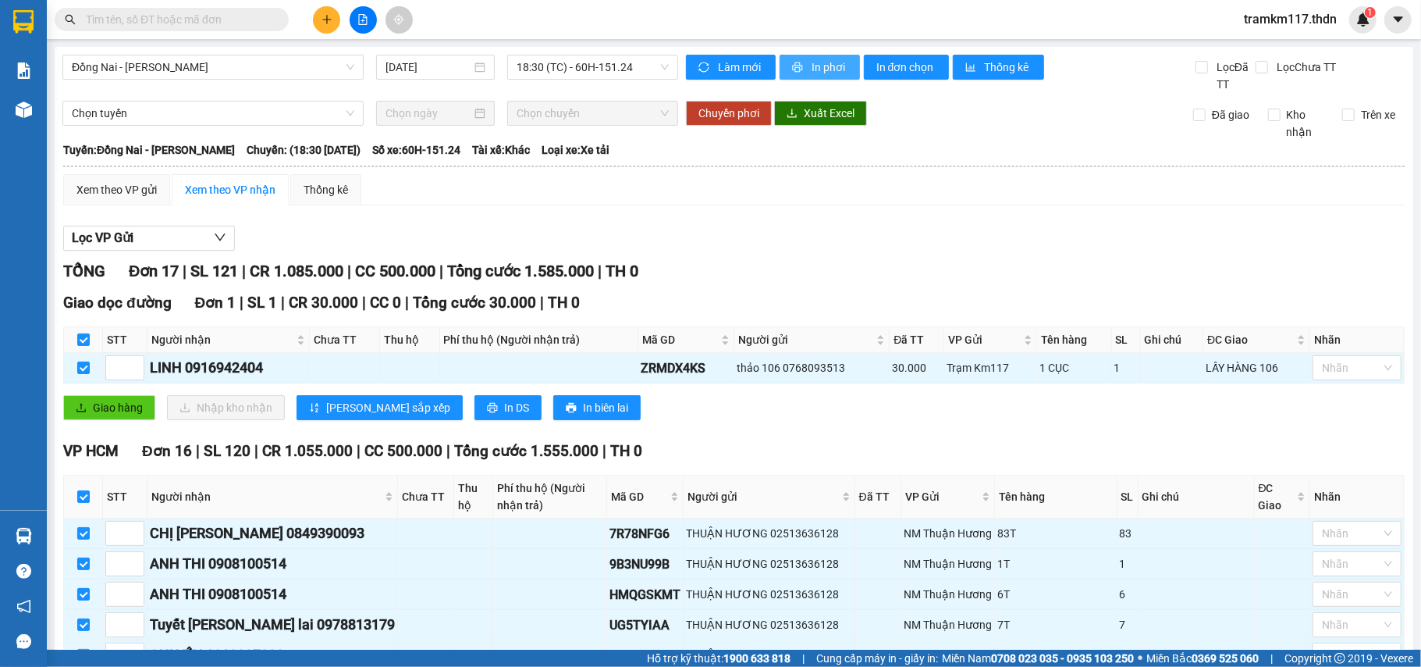
click at [821, 69] on span "In phơi" at bounding box center [830, 67] width 36 height 17
click at [812, 63] on span "In phơi" at bounding box center [830, 67] width 36 height 17
